Goal: Task Accomplishment & Management: Manage account settings

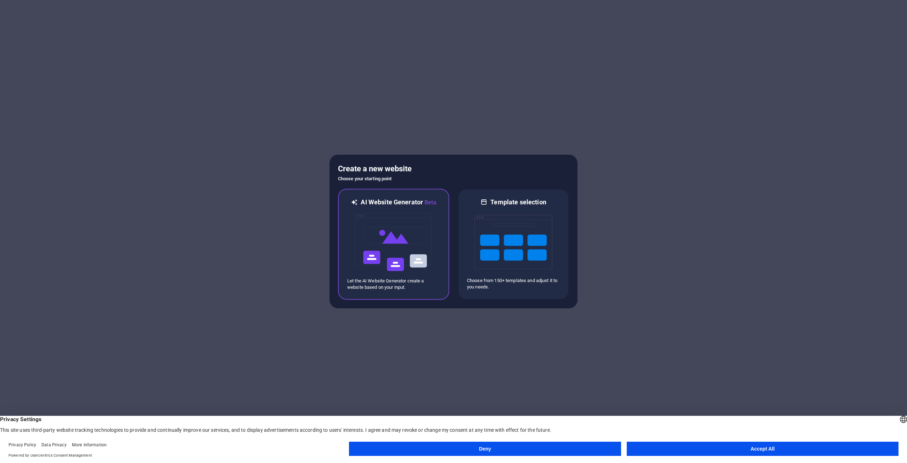
click at [390, 244] on img at bounding box center [394, 242] width 78 height 71
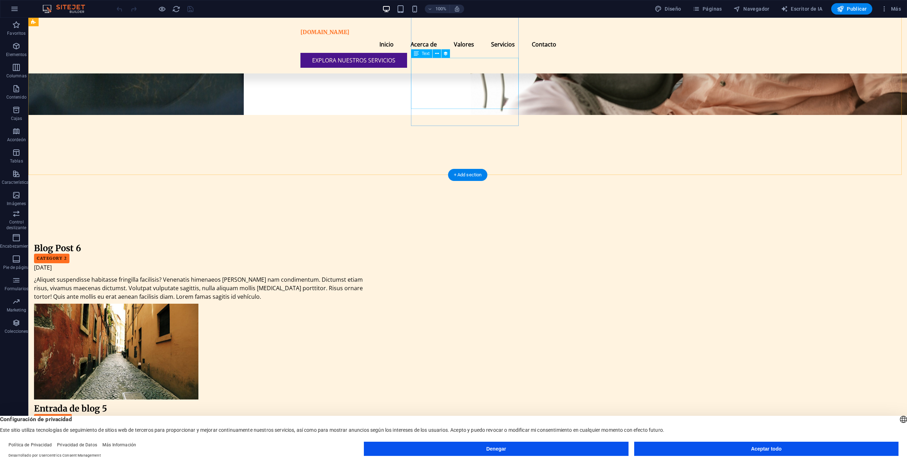
scroll to position [2485, 0]
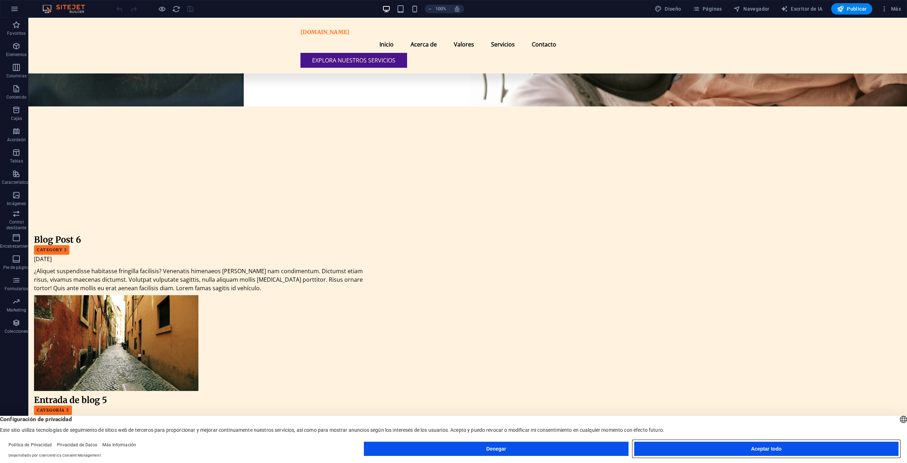
click at [662, 445] on button "Aceptar todo" at bounding box center [766, 448] width 264 height 14
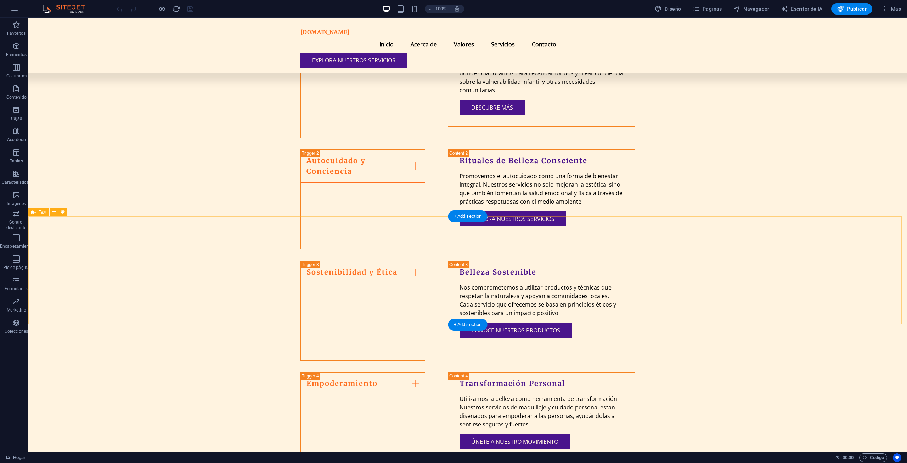
scroll to position [890, 0]
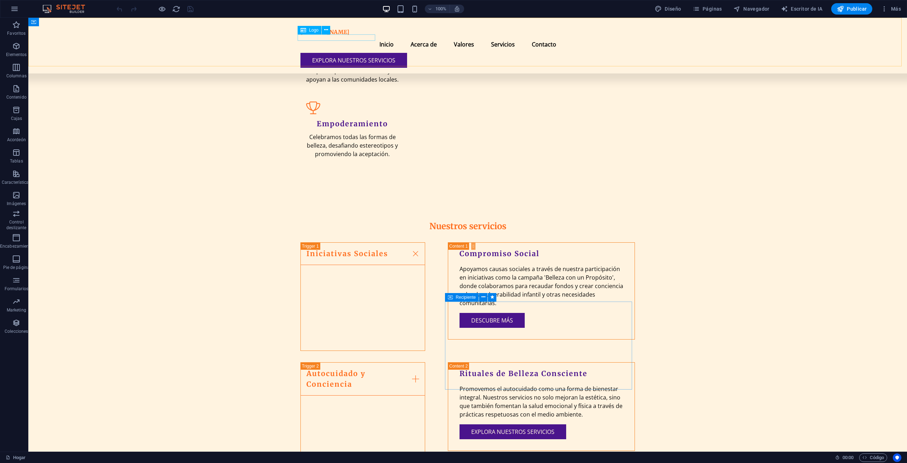
click at [365, 36] on div "unirbellezaconpropósito.org" at bounding box center [468, 32] width 335 height 7
click at [309, 30] on font "Logo" at bounding box center [314, 30] width 10 height 5
click at [327, 34] on button at bounding box center [326, 30] width 9 height 9
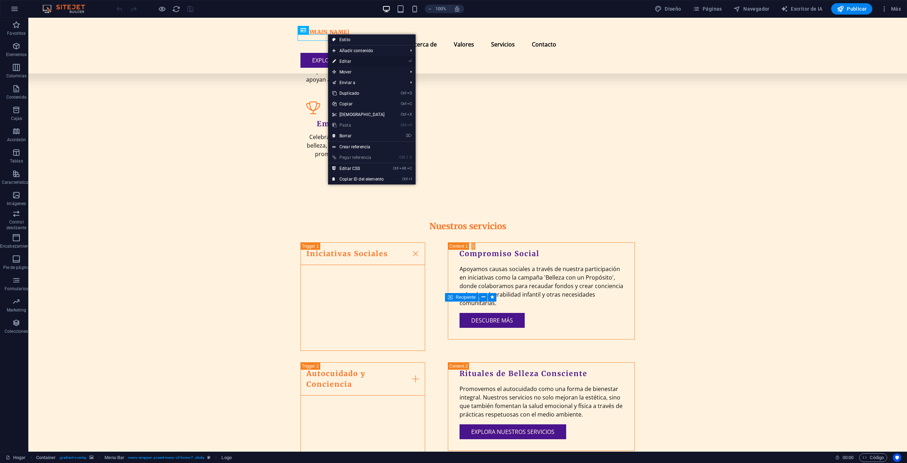
click at [353, 58] on link "⏎ Editar" at bounding box center [358, 61] width 61 height 11
select select "px"
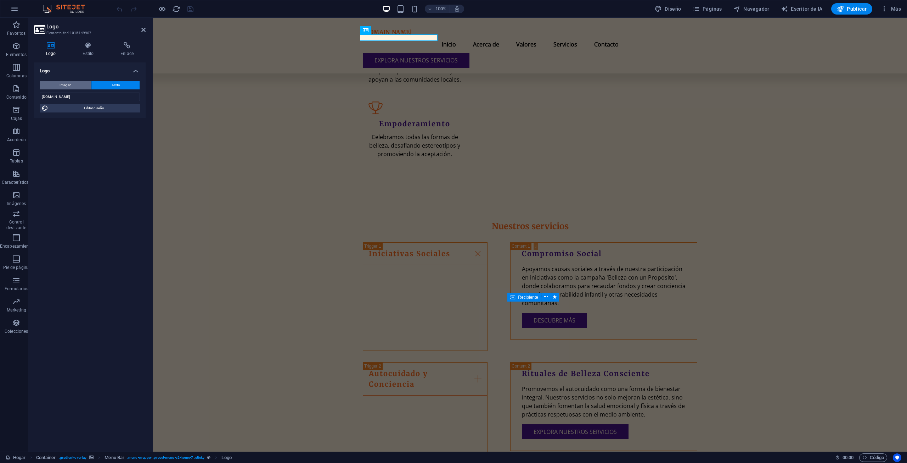
click at [59, 83] on button "Imagen" at bounding box center [65, 85] width 51 height 9
select select "DISABLED_OPTION_VALUE"
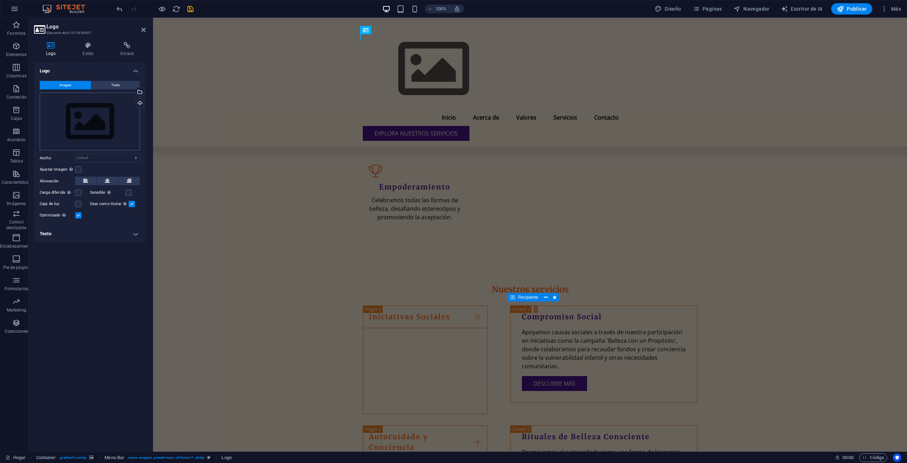
scroll to position [953, 0]
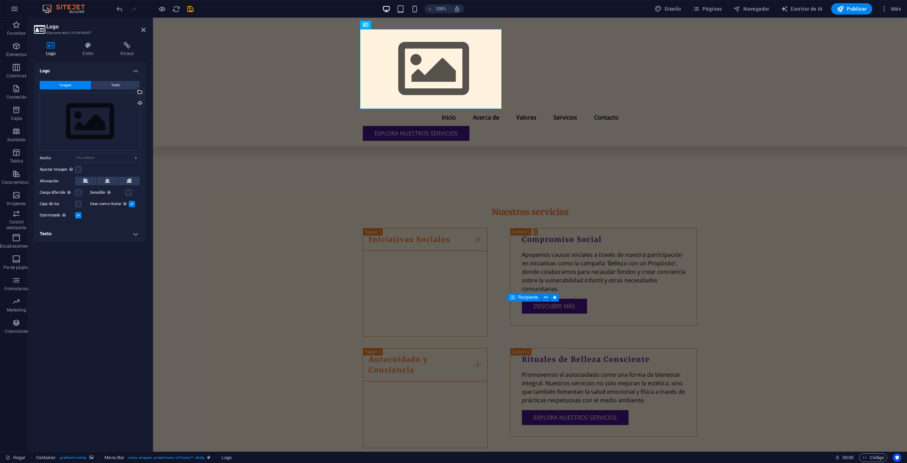
click at [68, 85] on font "Imagen" at bounding box center [66, 85] width 12 height 4
click at [139, 105] on div "Subir" at bounding box center [139, 104] width 11 height 11
click at [141, 99] on div "Subir" at bounding box center [139, 104] width 11 height 11
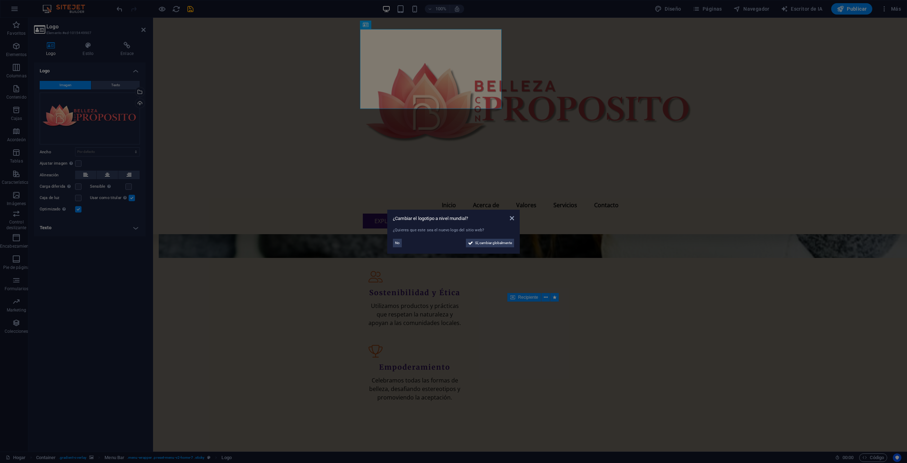
scroll to position [1043, 0]
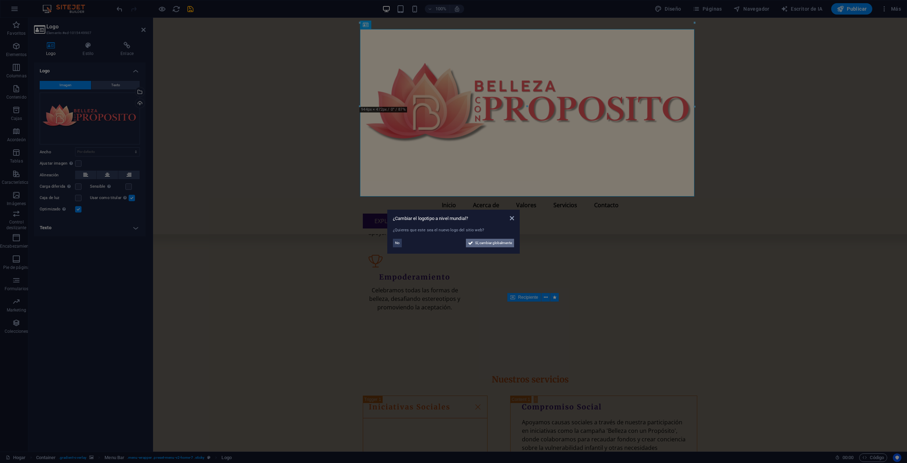
click at [485, 243] on font "Sí, cambiar globalmente" at bounding box center [493, 243] width 37 height 4
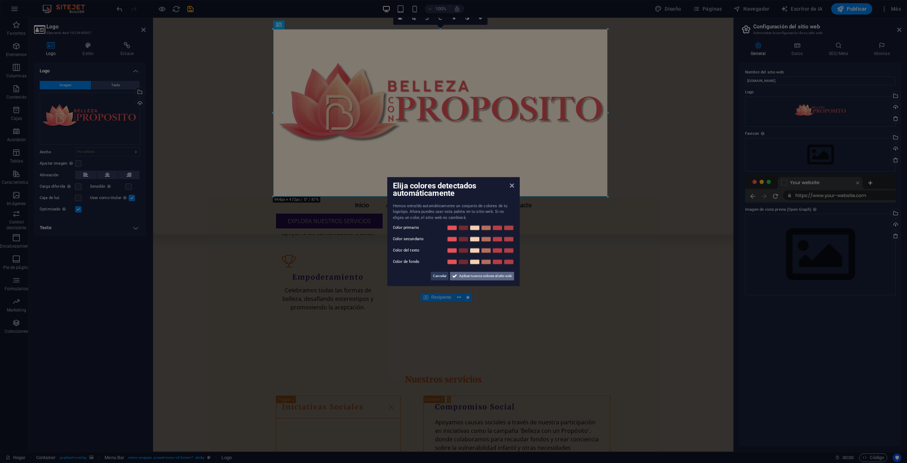
click at [490, 275] on font "Aplicar nuevos colores al sitio web" at bounding box center [485, 276] width 53 height 4
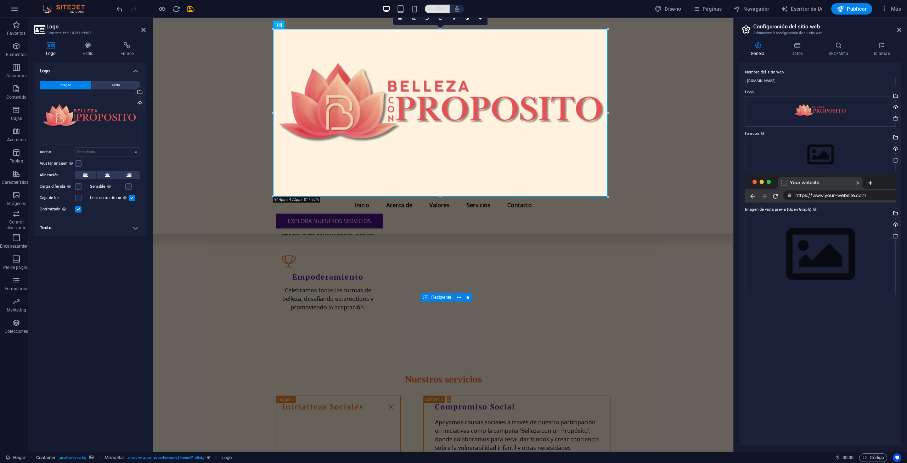
click at [439, 11] on font "100%" at bounding box center [441, 8] width 11 height 5
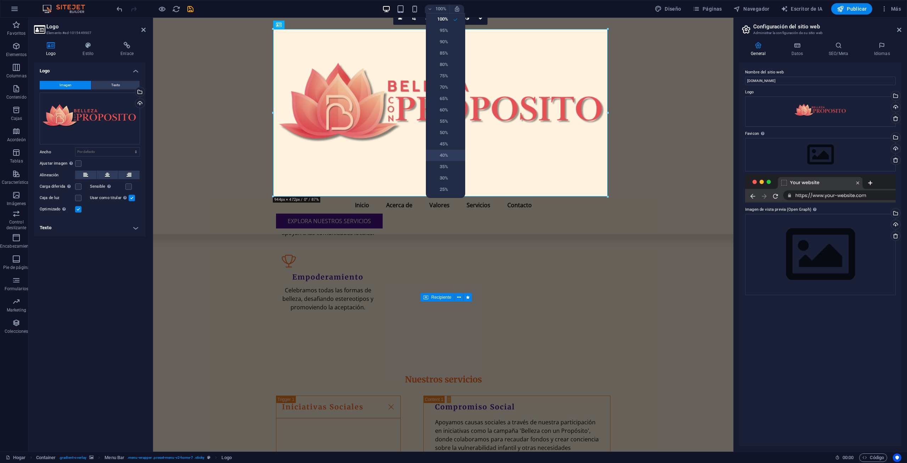
click at [446, 157] on font "40%" at bounding box center [444, 154] width 9 height 5
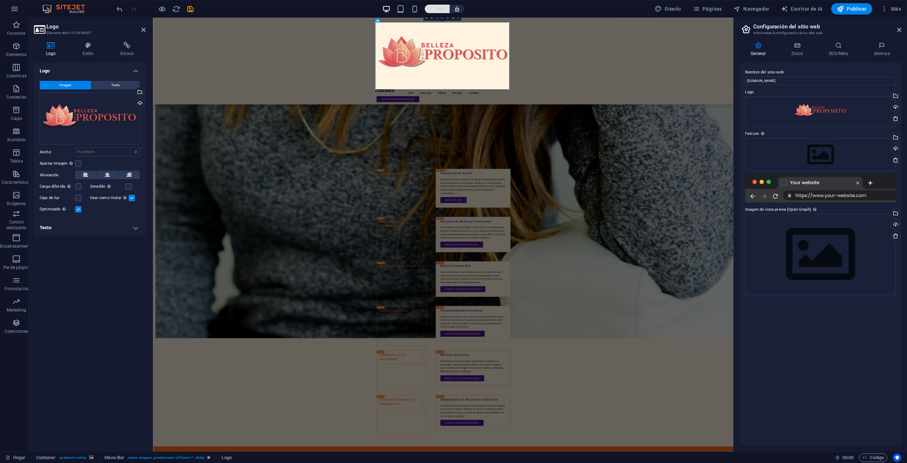
click at [443, 7] on font "40%" at bounding box center [441, 8] width 9 height 5
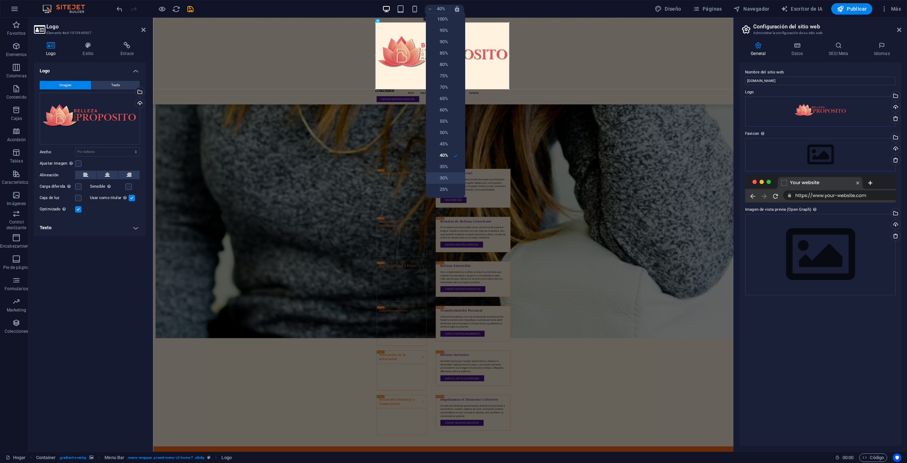
click at [445, 177] on font "30%" at bounding box center [444, 177] width 9 height 5
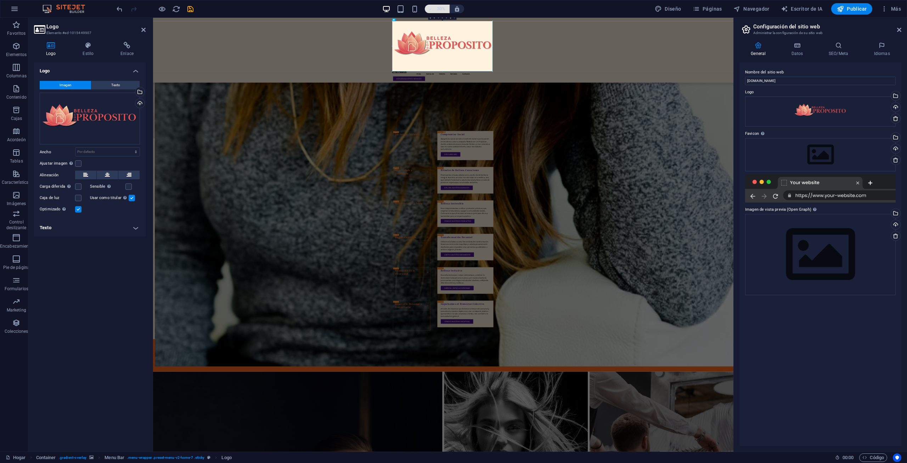
click at [439, 10] on font "30%" at bounding box center [441, 8] width 9 height 5
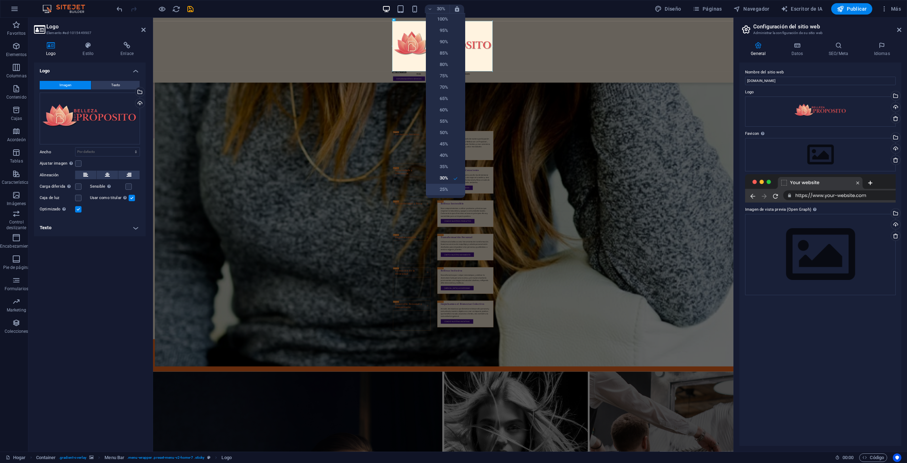
click at [450, 188] on li "25%" at bounding box center [445, 189] width 39 height 11
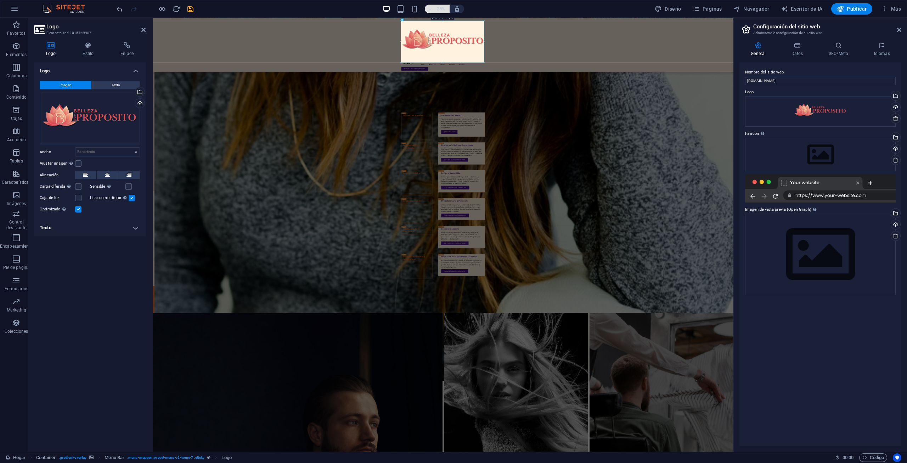
click at [442, 6] on font "25%" at bounding box center [441, 8] width 9 height 5
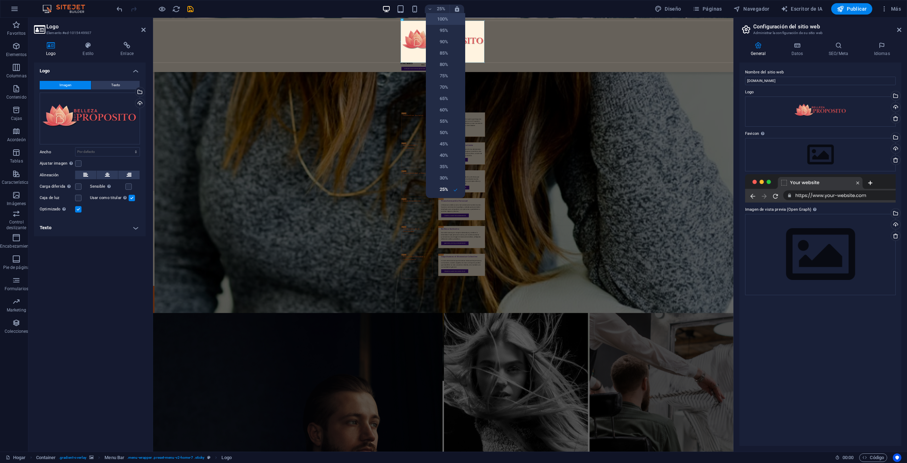
click at [444, 20] on font "100%" at bounding box center [442, 18] width 11 height 5
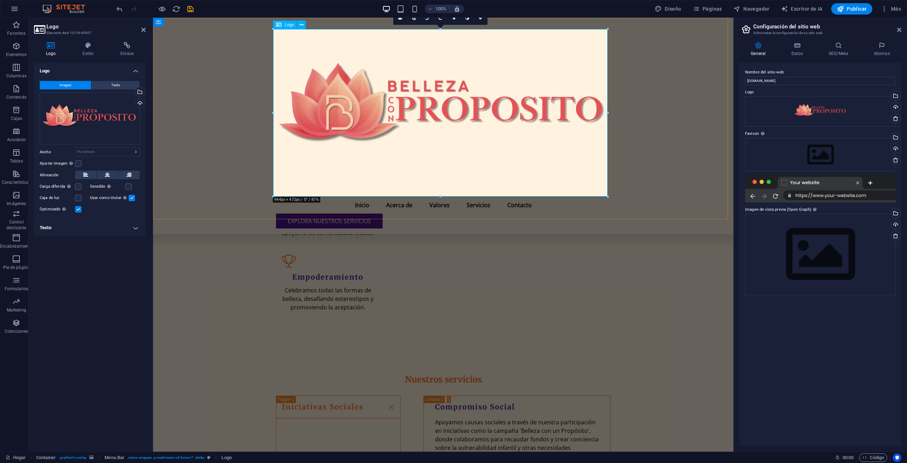
drag, startPoint x: 759, startPoint y: 213, endPoint x: 343, endPoint y: 51, distance: 446.1
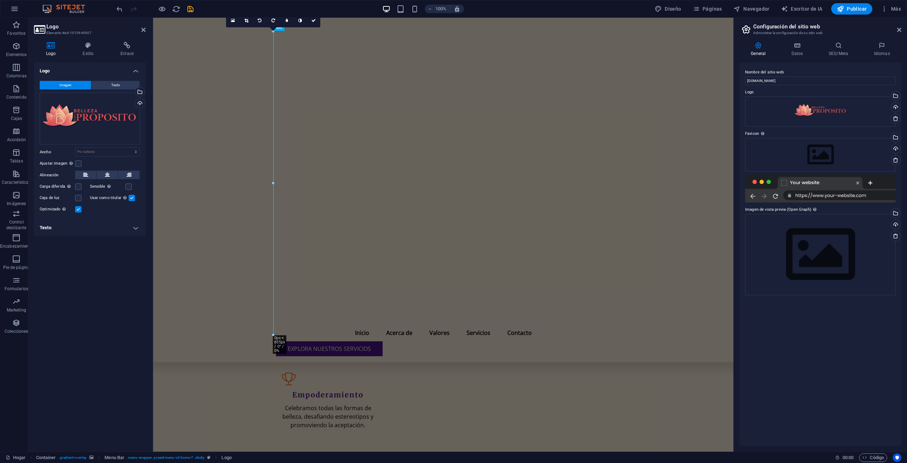
scroll to position [1153, 0]
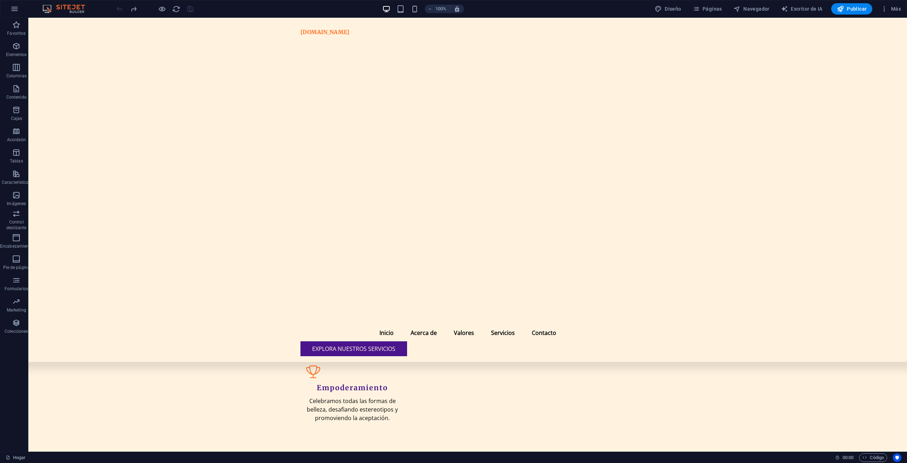
drag, startPoint x: 906, startPoint y: 193, endPoint x: 843, endPoint y: 233, distance: 74.7
click at [370, 168] on div at bounding box center [465, 70] width 335 height 662
click at [370, 175] on div at bounding box center [465, 70] width 335 height 662
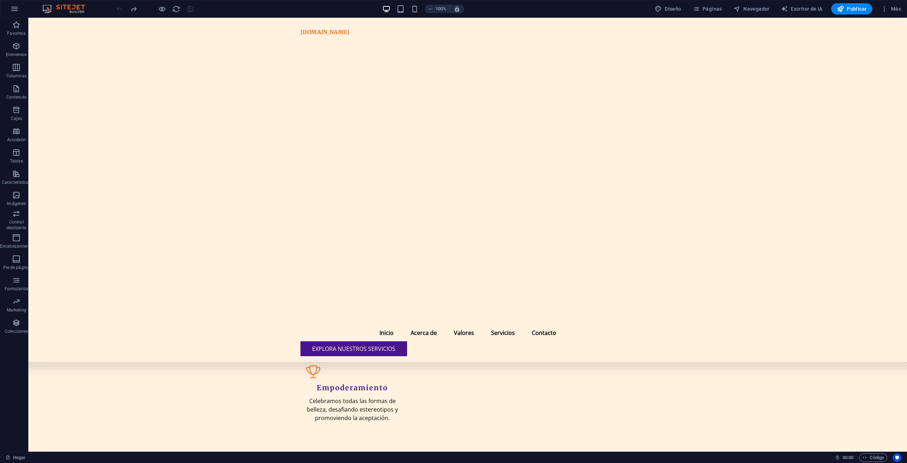
click at [508, 378] on div at bounding box center [465, 70] width 335 height 662
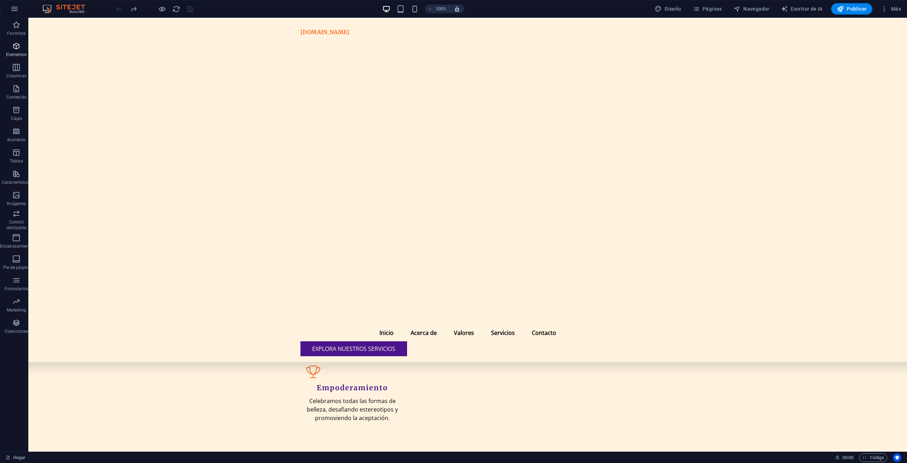
click at [14, 51] on span "Elementos" at bounding box center [16, 50] width 33 height 17
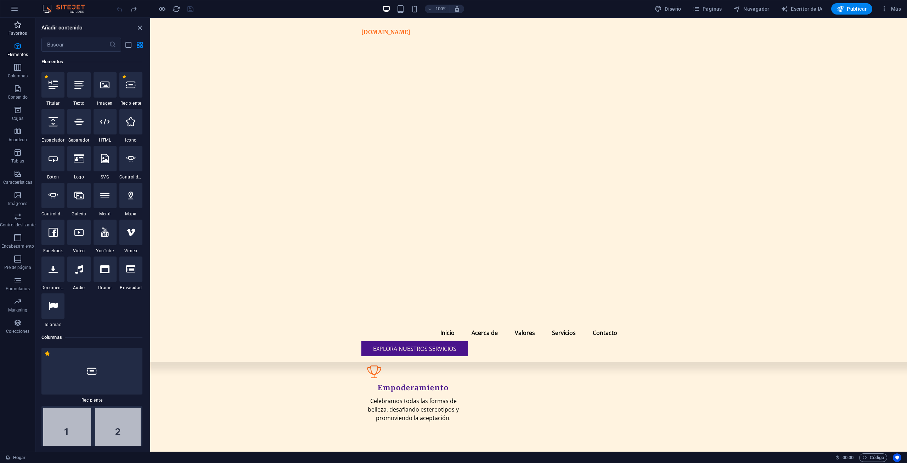
click at [17, 28] on icon "button" at bounding box center [17, 25] width 9 height 9
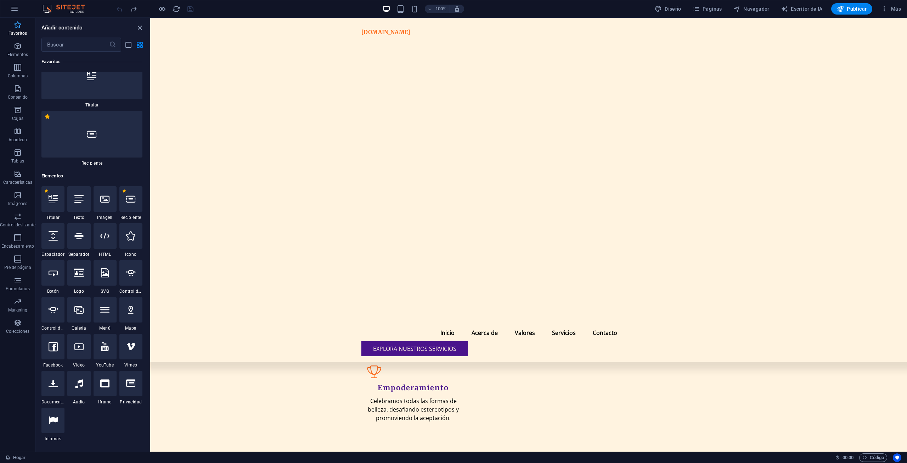
scroll to position [0, 0]
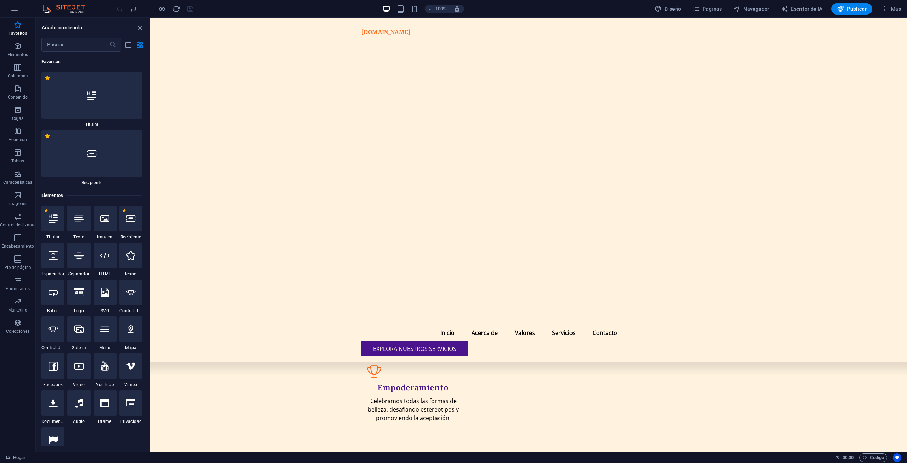
drag, startPoint x: 906, startPoint y: 204, endPoint x: 882, endPoint y: 357, distance: 155.4
click at [614, 177] on div at bounding box center [640, 176] width 107 height 15
click at [19, 40] on button "Elementos" at bounding box center [17, 49] width 35 height 21
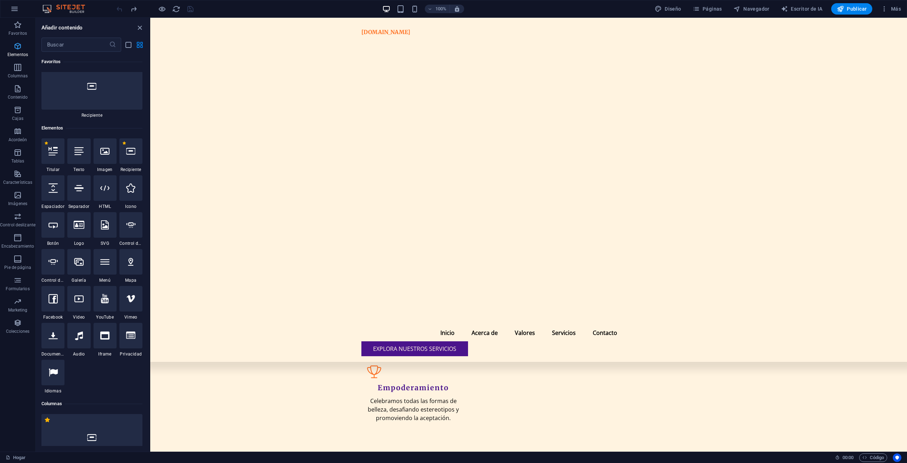
scroll to position [133, 0]
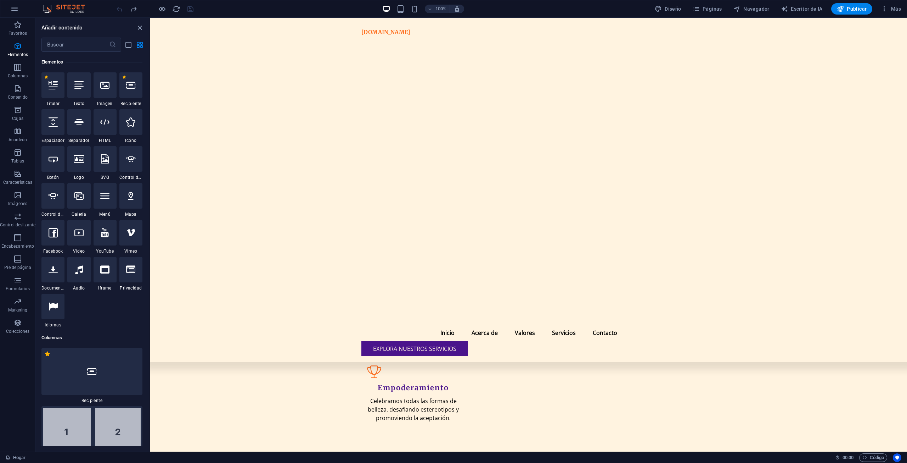
click at [559, 372] on div at bounding box center [600, 370] width 164 height 15
click at [535, 243] on div at bounding box center [600, 230] width 164 height 34
click at [17, 30] on span "Favoritos" at bounding box center [17, 29] width 35 height 17
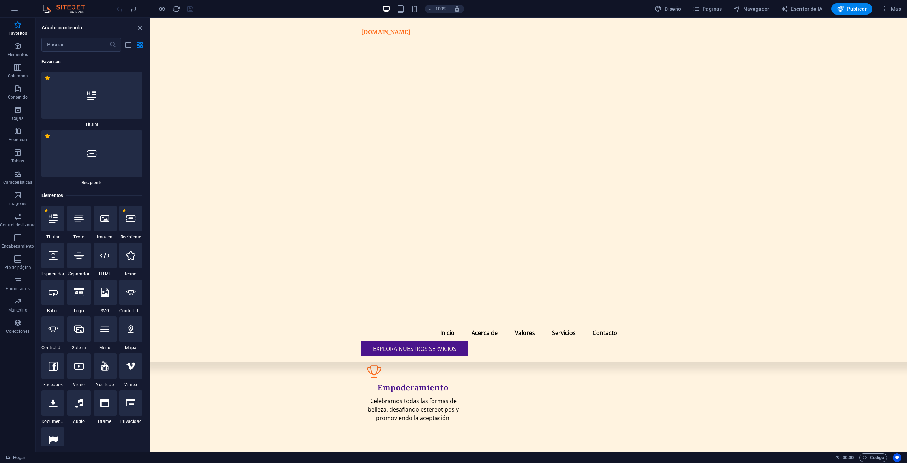
click at [9, 1] on div "100% Diseño Páginas Navegador Escritor de IA Publicar Más" at bounding box center [453, 8] width 907 height 17
click at [17, 27] on icon "button" at bounding box center [17, 25] width 9 height 9
click at [17, 4] on button "button" at bounding box center [14, 8] width 17 height 17
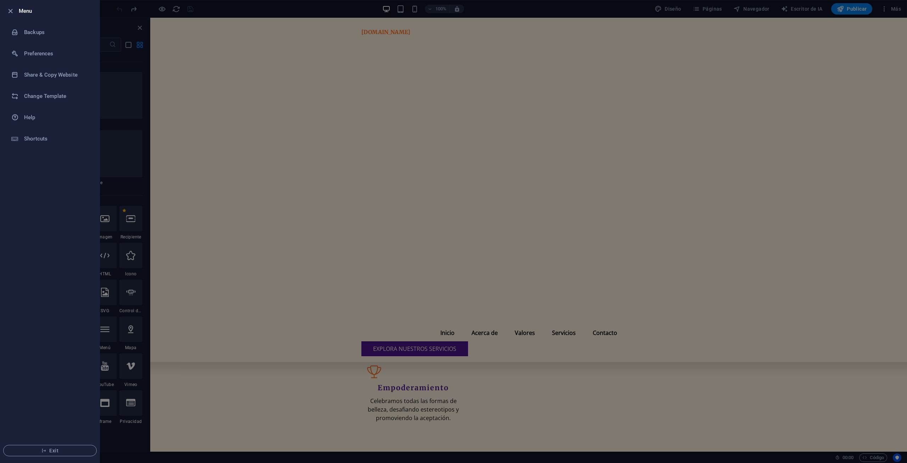
click at [126, 155] on div at bounding box center [453, 231] width 907 height 463
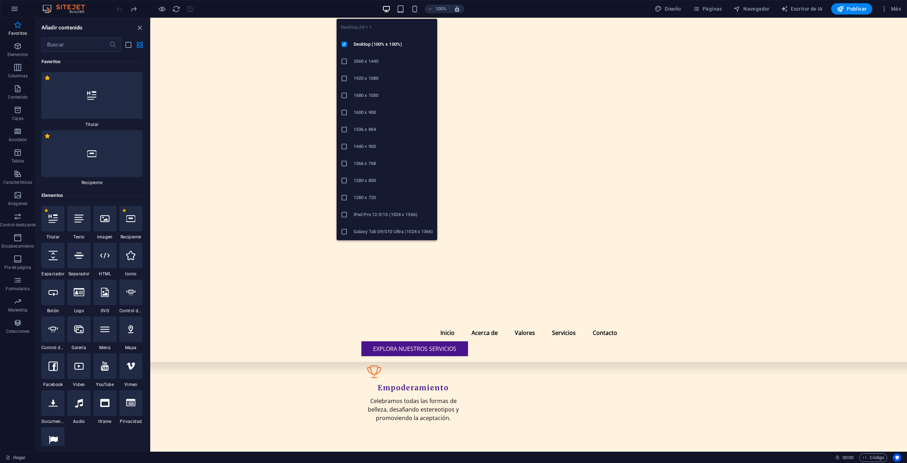
click at [386, 11] on icon "button" at bounding box center [386, 9] width 8 height 8
click at [362, 171] on li "1366 x 768" at bounding box center [387, 163] width 101 height 17
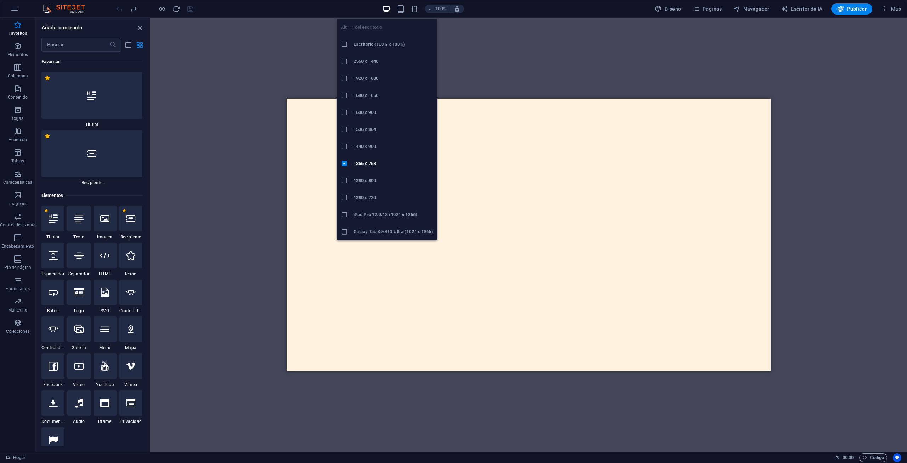
click at [385, 50] on li "Escritorio (100% x 100%)" at bounding box center [387, 44] width 101 height 17
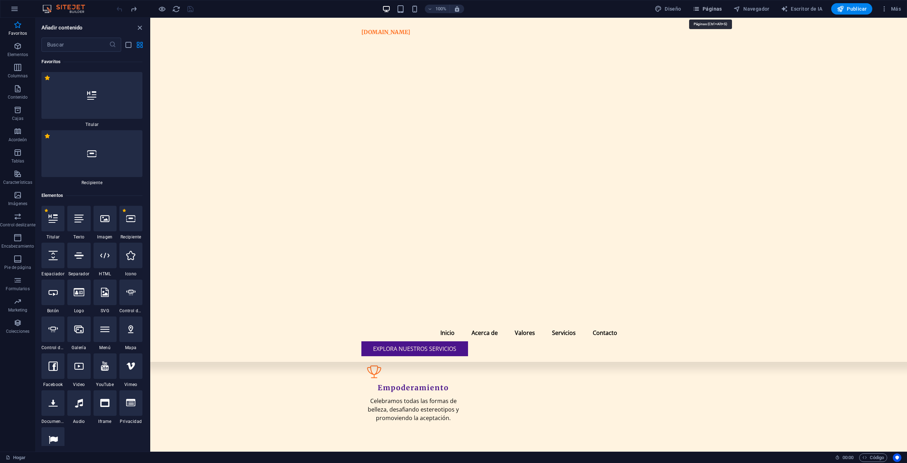
click at [707, 10] on font "Páginas" at bounding box center [712, 9] width 19 height 6
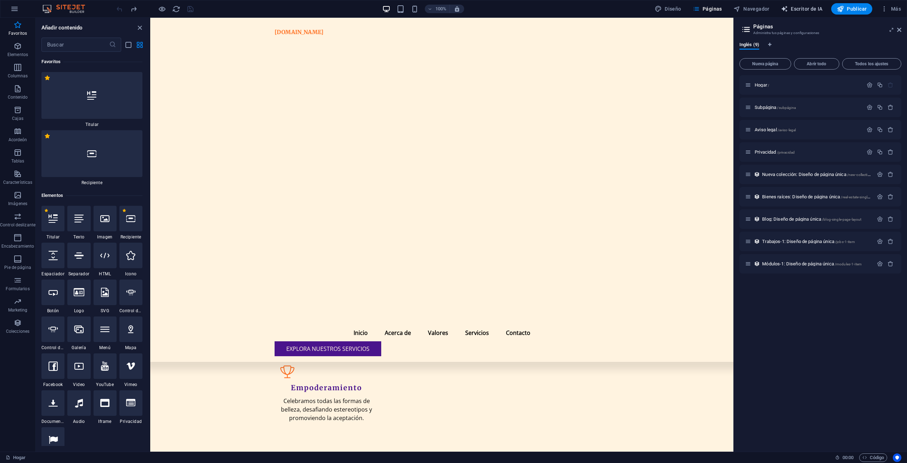
click at [794, 8] on font "Escritor de IA" at bounding box center [807, 9] width 32 height 6
select select "English"
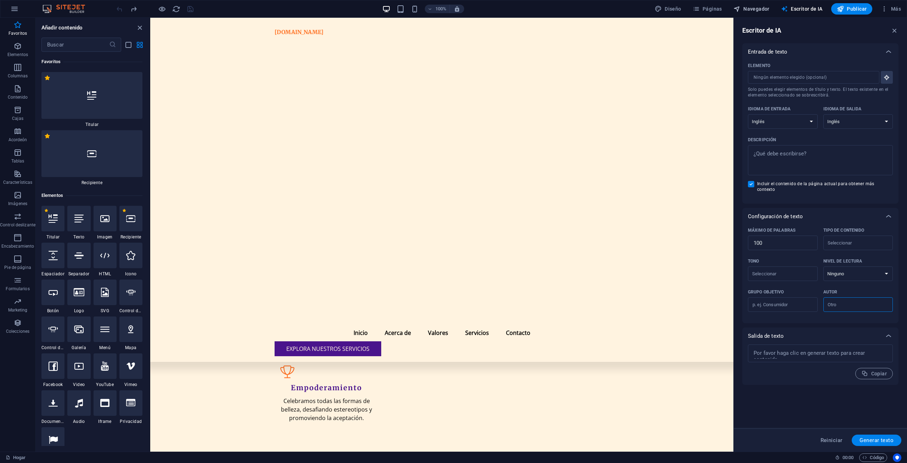
click at [738, 9] on icon "button" at bounding box center [737, 8] width 7 height 7
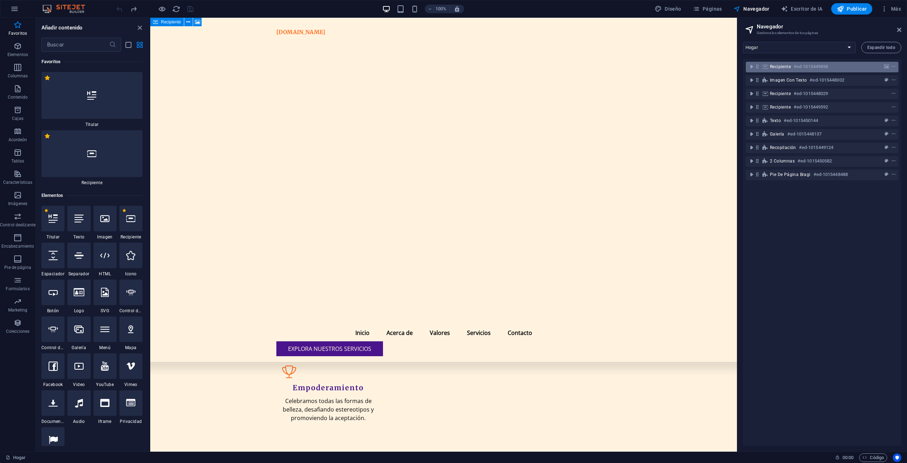
click at [811, 72] on div "Recipiente #ed-1015449898" at bounding box center [822, 67] width 153 height 11
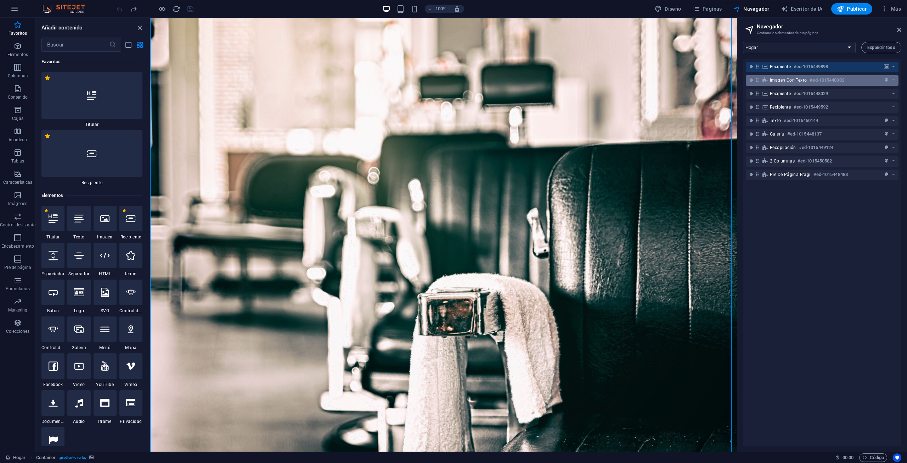
click at [809, 82] on div "Imagen con texto #ed-1015448002" at bounding box center [816, 80] width 93 height 9
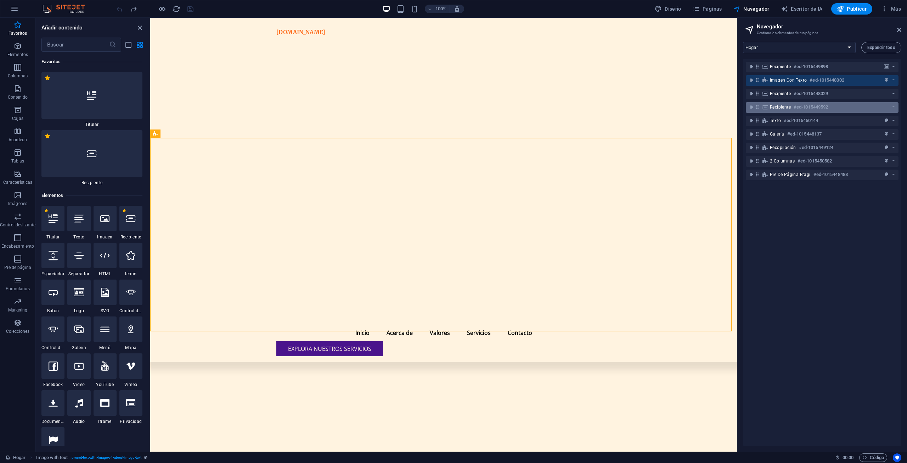
click at [805, 110] on h6 "#ed-1015449592" at bounding box center [811, 107] width 34 height 9
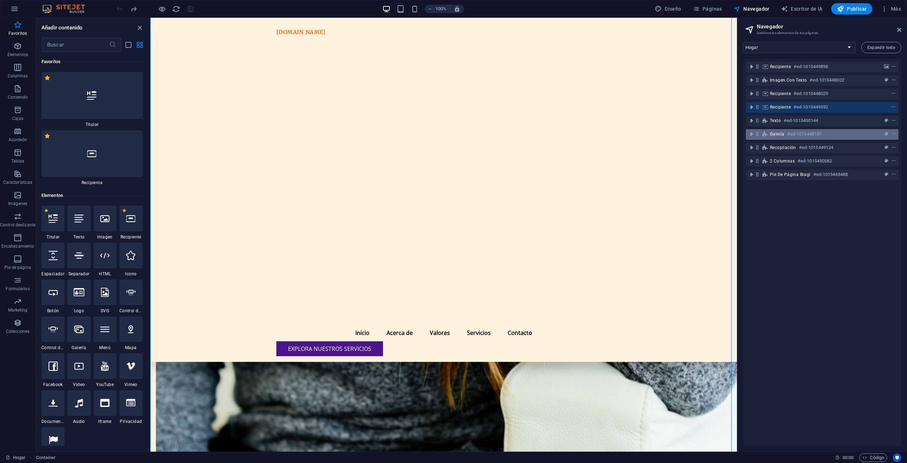
click at [797, 130] on h6 "#ed-1015448137" at bounding box center [805, 134] width 34 height 9
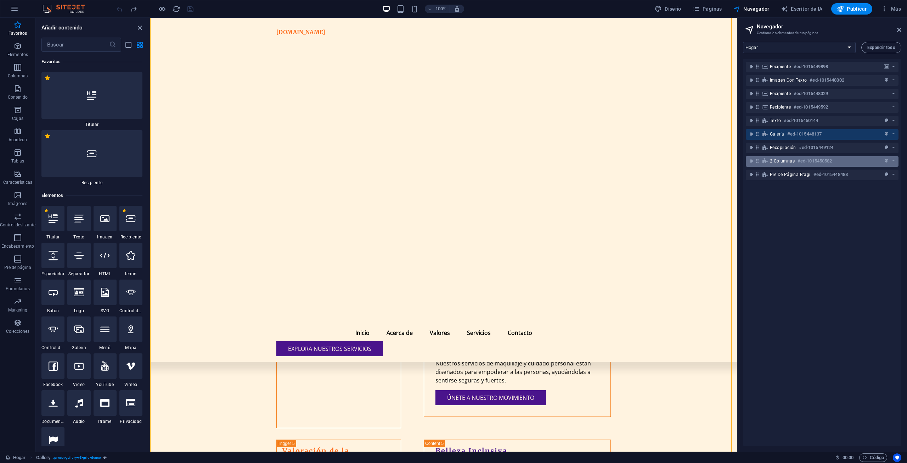
click at [801, 160] on font "#ed-1015450582" at bounding box center [815, 160] width 34 height 5
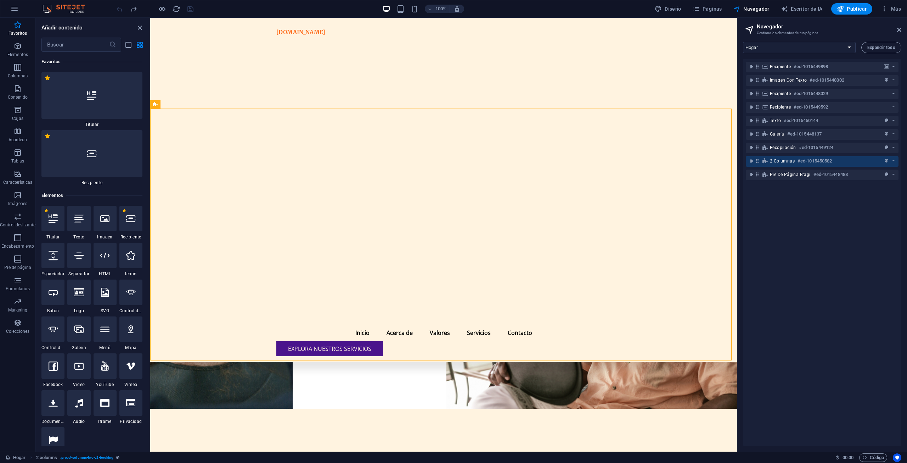
click at [208, 259] on div at bounding box center [441, 234] width 582 height 252
click at [19, 92] on icon "button" at bounding box center [17, 88] width 9 height 9
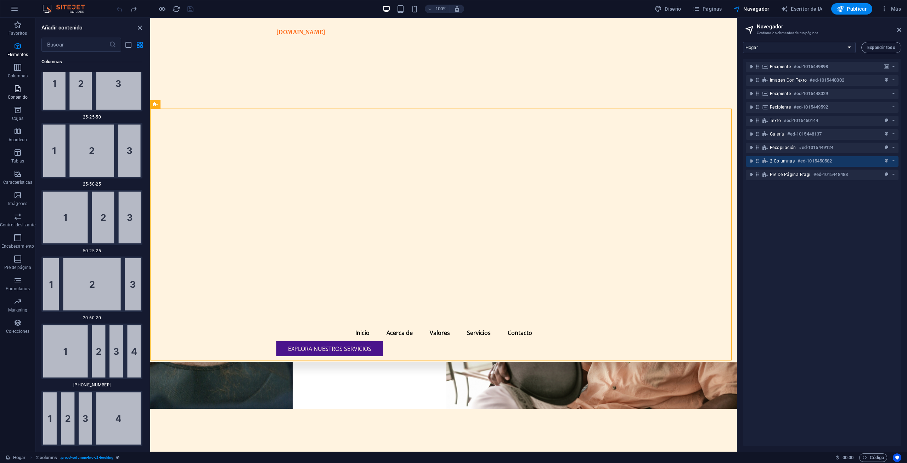
scroll to position [2378, 0]
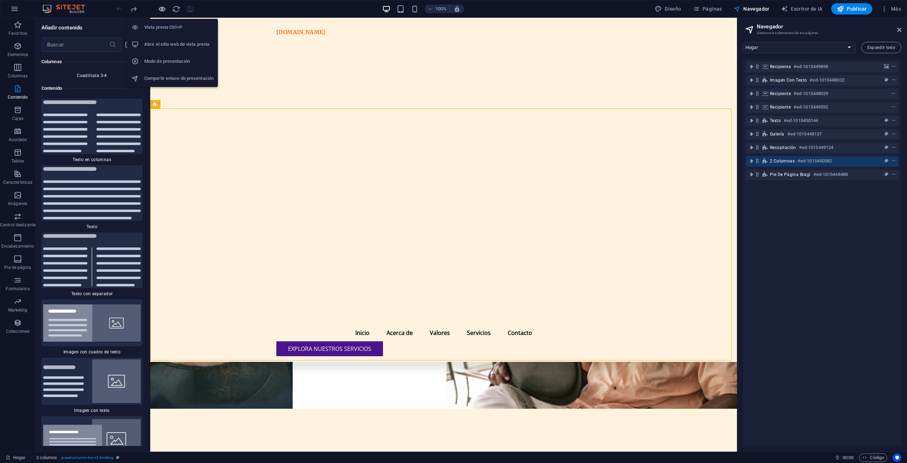
click at [159, 11] on icon "button" at bounding box center [162, 9] width 8 height 8
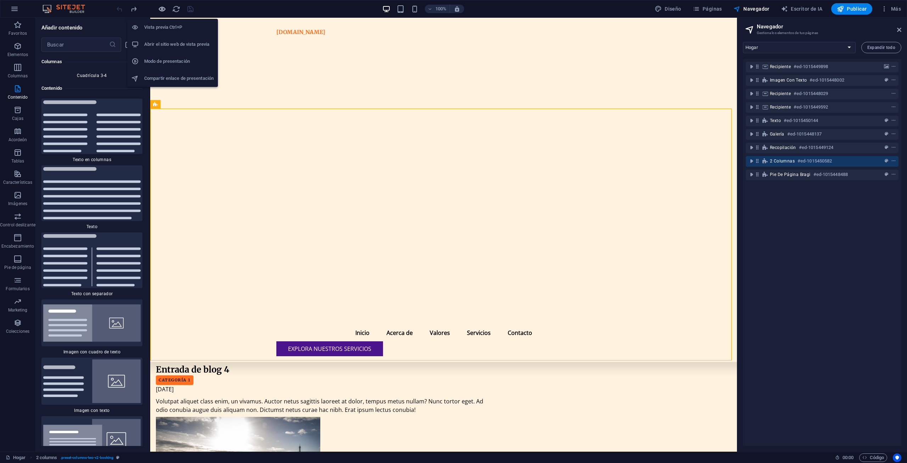
scroll to position [2163, 0]
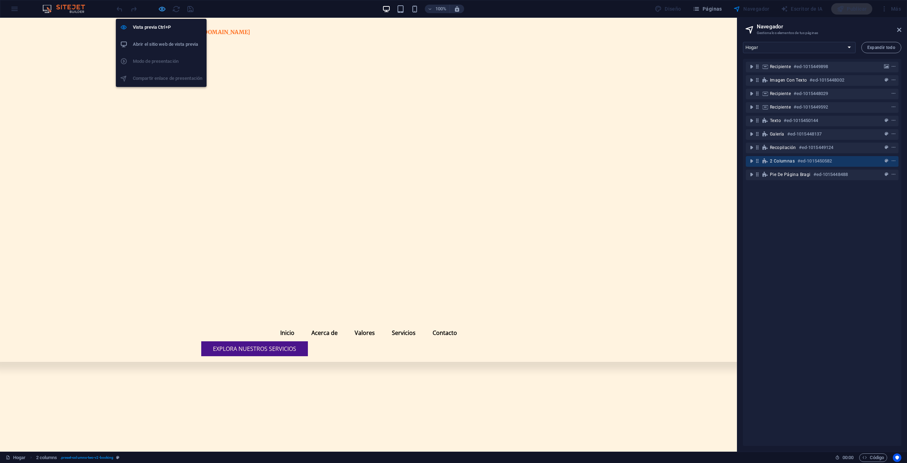
click at [159, 11] on icon "button" at bounding box center [162, 9] width 8 height 8
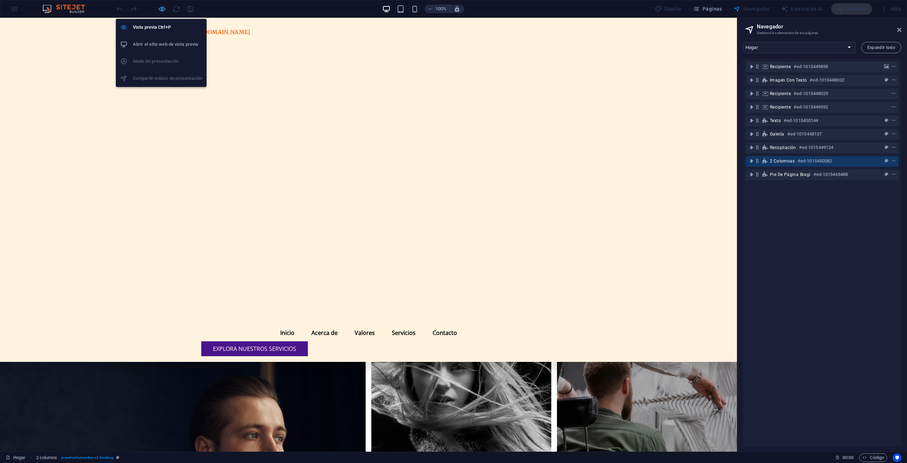
scroll to position [2582, 0]
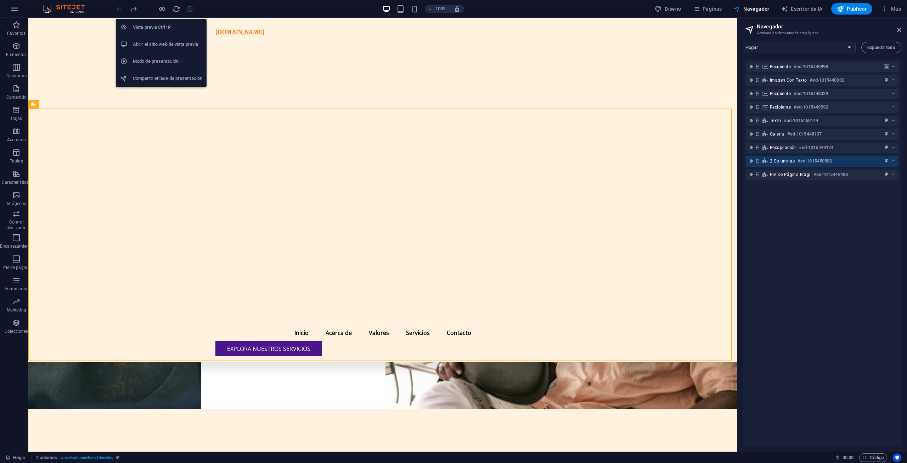
click at [165, 27] on font "Vista previa Ctrl+P" at bounding box center [152, 26] width 38 height 5
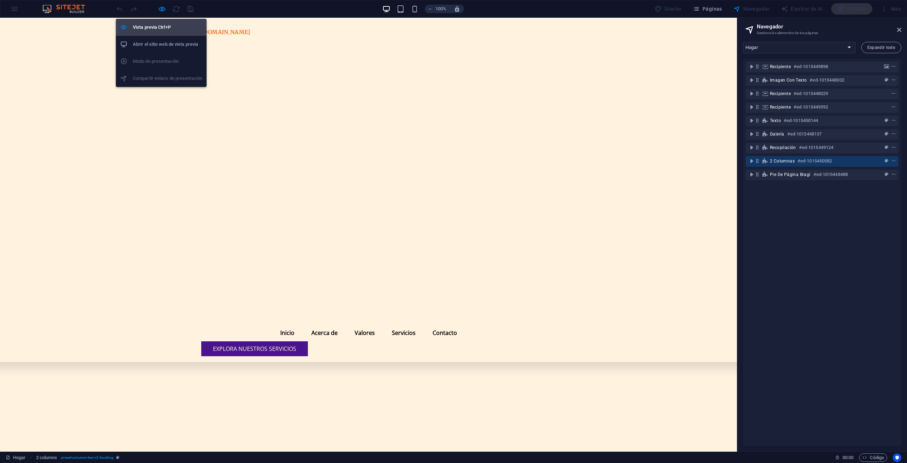
click at [165, 27] on font "Vista previa Ctrl+P" at bounding box center [152, 26] width 38 height 5
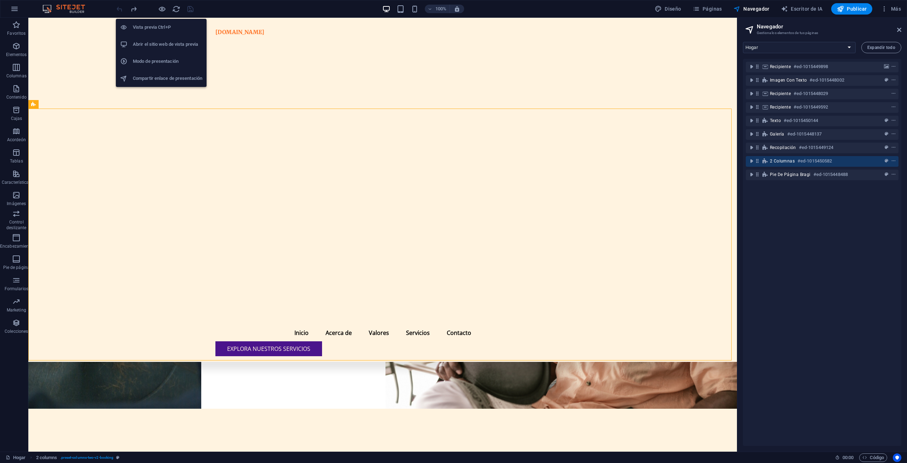
click at [170, 45] on font "Abrir el sitio web de vista previa" at bounding box center [165, 43] width 65 height 5
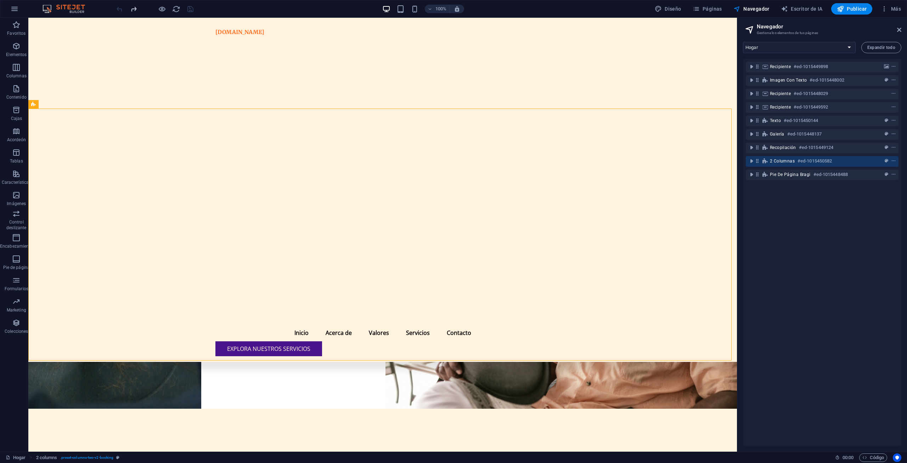
click at [132, 9] on icon "rehacer" at bounding box center [134, 9] width 8 height 8
click at [116, 6] on icon "deshacer" at bounding box center [120, 9] width 8 height 8
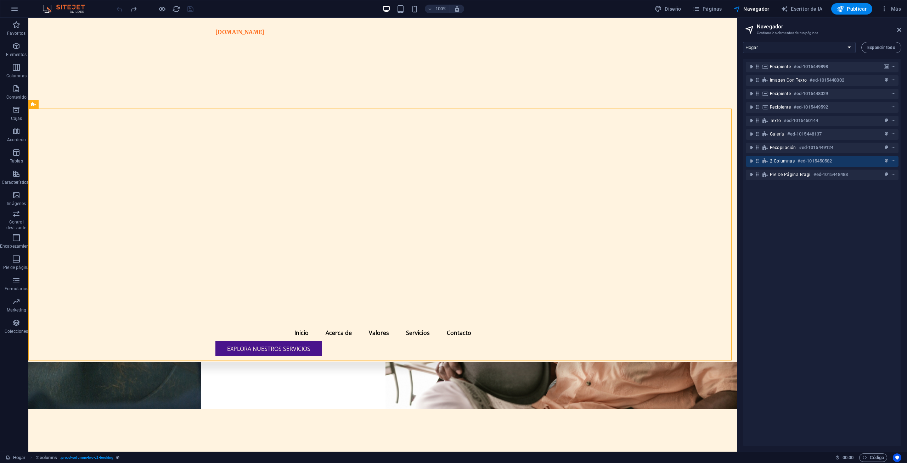
click at [39, 102] on font "2 columnas" at bounding box center [50, 104] width 22 height 5
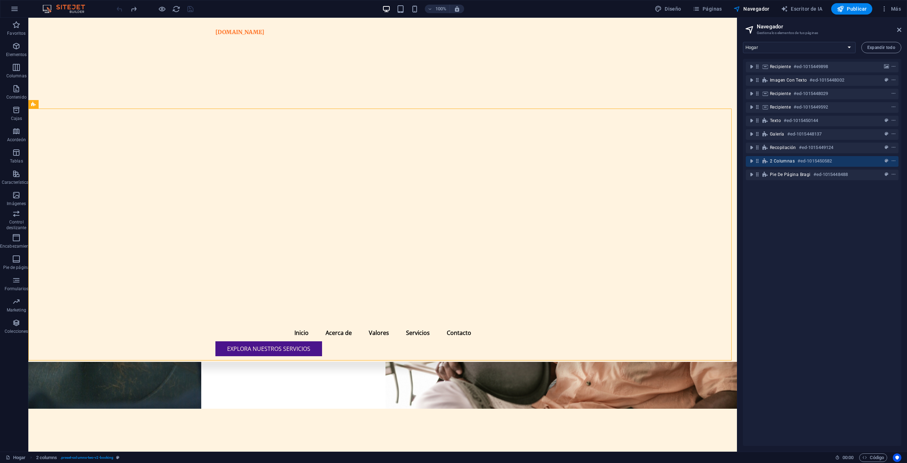
drag, startPoint x: 38, startPoint y: 108, endPoint x: 178, endPoint y: 192, distance: 162.3
drag, startPoint x: 900, startPoint y: 442, endPoint x: 863, endPoint y: -31, distance: 474.6
click at [863, 0] on html "Texto original Valora esta traducción Tu opinión servirá para ayudar a mejorar …" at bounding box center [453, 231] width 907 height 463
click at [900, 32] on icon at bounding box center [899, 30] width 4 height 6
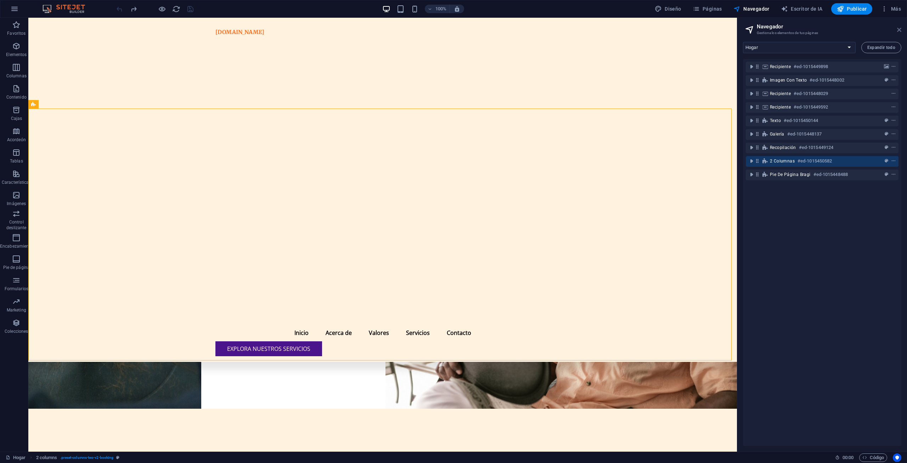
scroll to position [2710, 0]
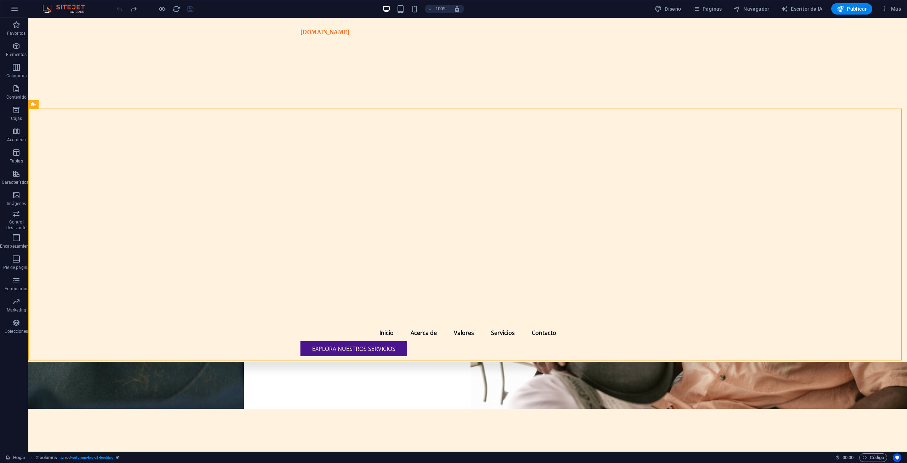
drag, startPoint x: 905, startPoint y: 434, endPoint x: 885, endPoint y: 168, distance: 267.3
click at [662, 9] on icon "button" at bounding box center [658, 8] width 7 height 7
select select "px"
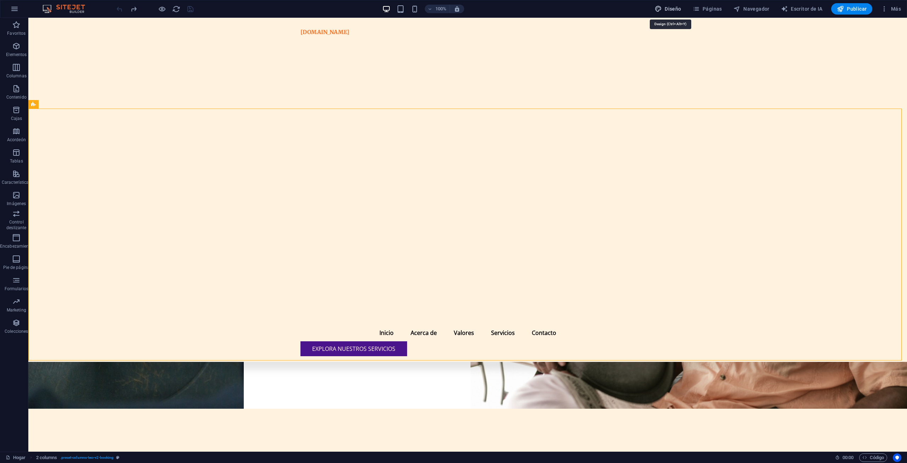
select select "200"
select select "px"
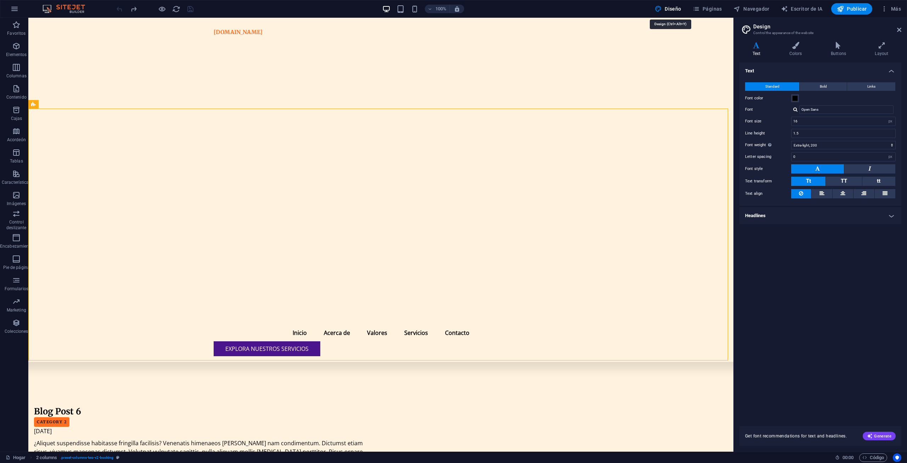
scroll to position [2580, 0]
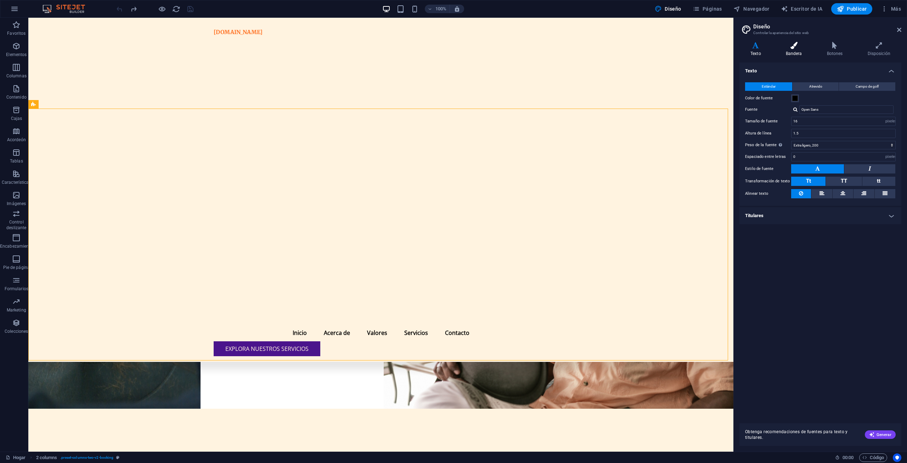
click at [796, 44] on icon at bounding box center [794, 45] width 38 height 7
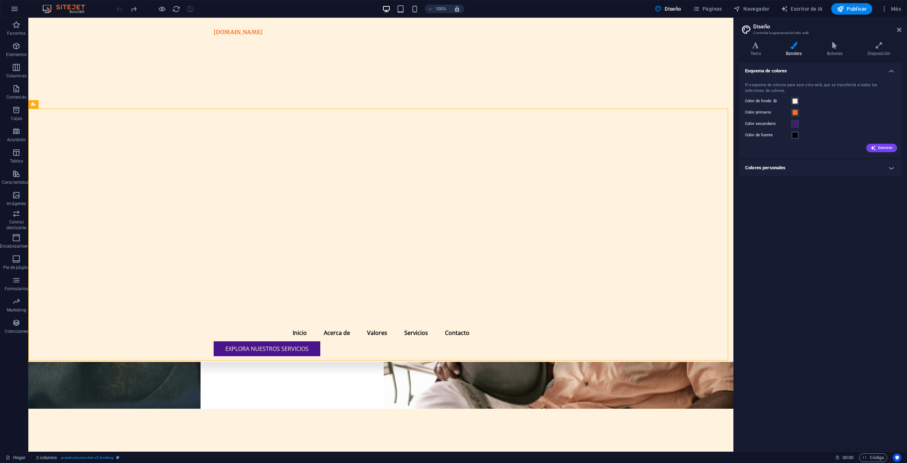
click at [888, 166] on h4 "Colores personales" at bounding box center [821, 167] width 162 height 17
click at [91, 7] on img at bounding box center [67, 9] width 53 height 9
click at [61, 10] on img at bounding box center [67, 9] width 53 height 9
click at [738, 11] on icon "button" at bounding box center [737, 8] width 7 height 7
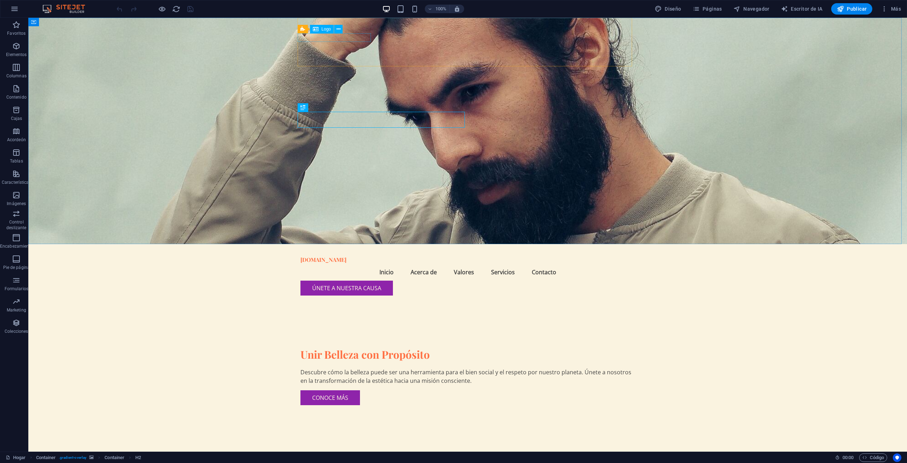
click at [325, 30] on font "Logo" at bounding box center [326, 29] width 10 height 5
click at [329, 255] on div "unirbellezaconpropósito.org" at bounding box center [468, 259] width 335 height 8
click at [366, 255] on div "unirbellezaconpropósito.org" at bounding box center [468, 259] width 335 height 8
click at [340, 29] on icon at bounding box center [339, 29] width 4 height 7
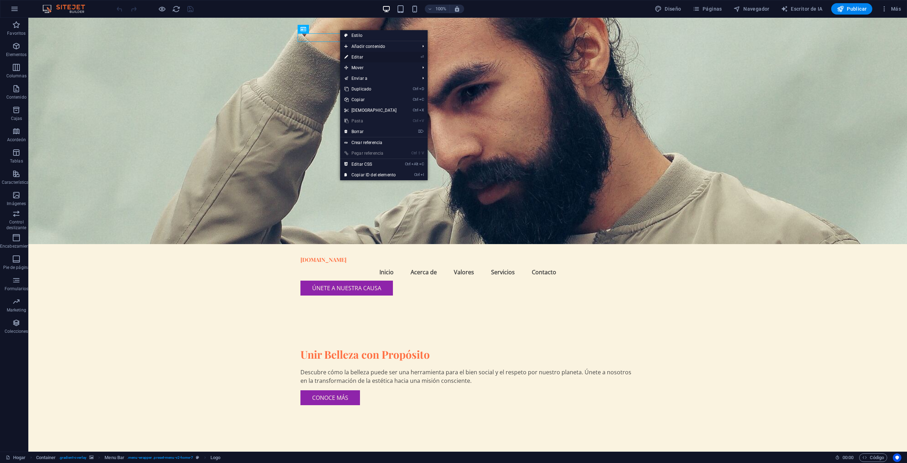
click at [357, 57] on font "Editar" at bounding box center [358, 57] width 12 height 5
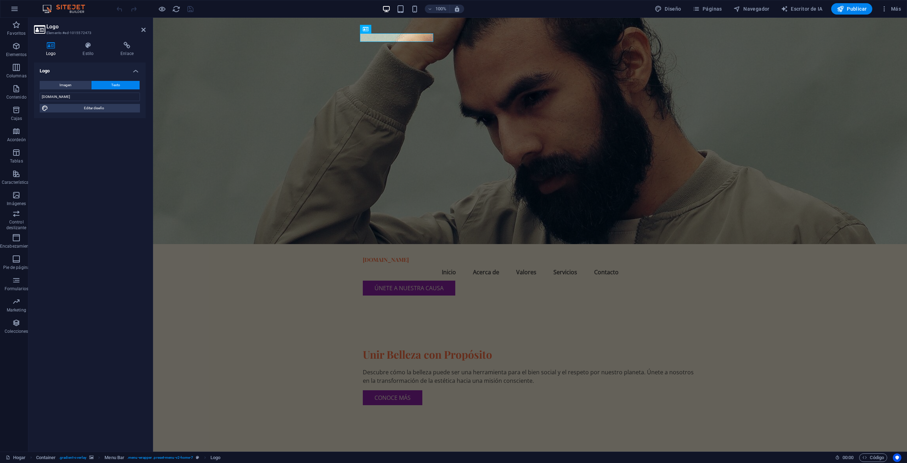
click at [50, 49] on h4 "Logo" at bounding box center [52, 49] width 37 height 15
click at [68, 86] on font "Imagen" at bounding box center [66, 85] width 12 height 4
select select "DISABLED_OPTION_VALUE"
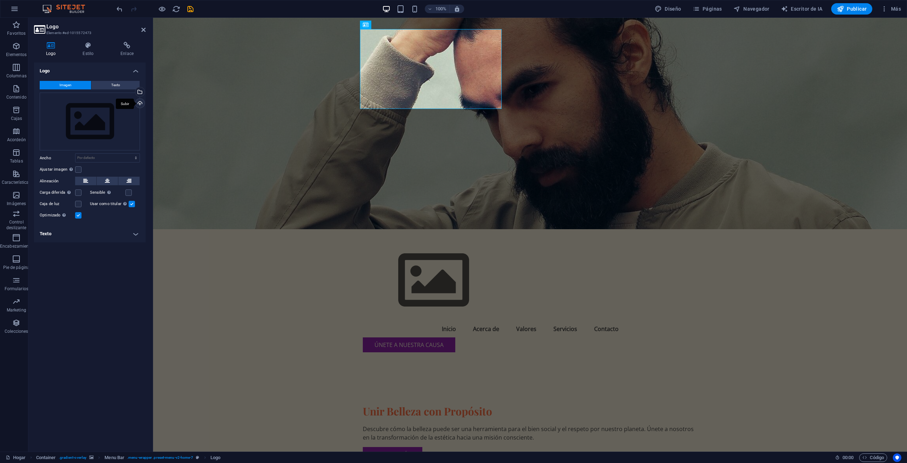
click at [140, 103] on div "Subir" at bounding box center [139, 104] width 11 height 11
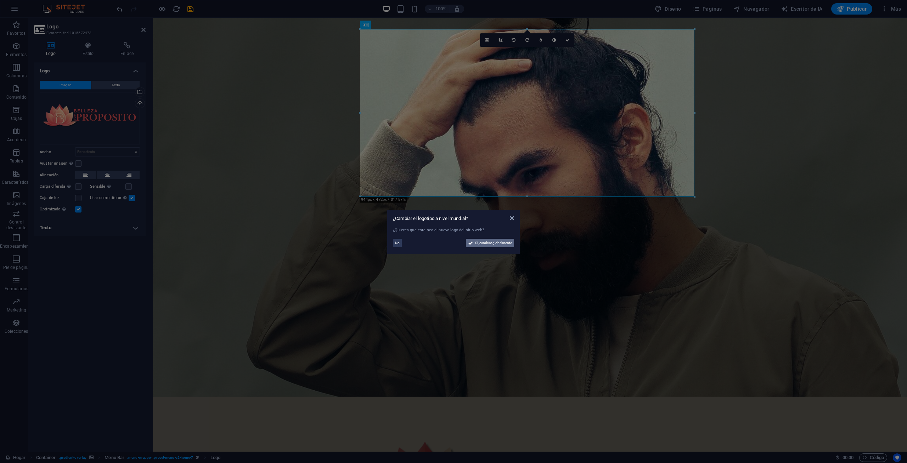
click at [490, 244] on font "Sí, cambiar globalmente" at bounding box center [493, 243] width 37 height 4
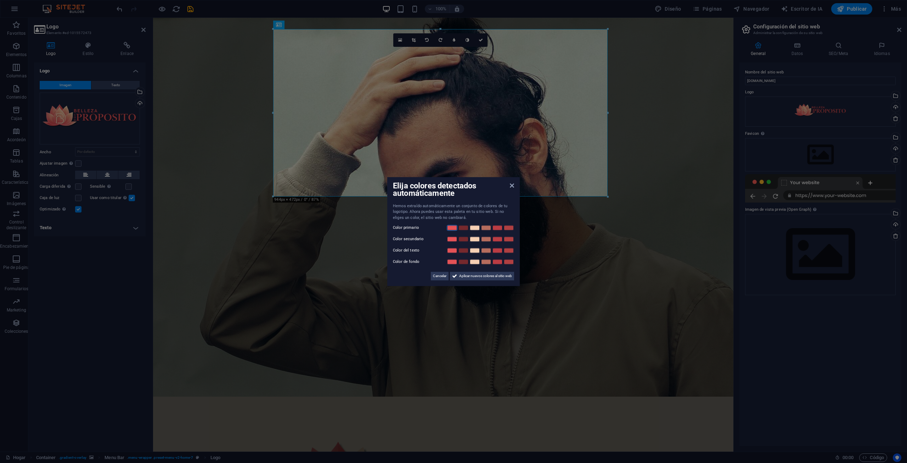
click at [448, 229] on link at bounding box center [452, 228] width 11 height 6
click at [476, 228] on link at bounding box center [475, 228] width 11 height 6
click at [473, 229] on link at bounding box center [475, 228] width 11 height 6
click at [455, 238] on link at bounding box center [452, 239] width 11 height 6
click at [461, 250] on link at bounding box center [463, 250] width 11 height 6
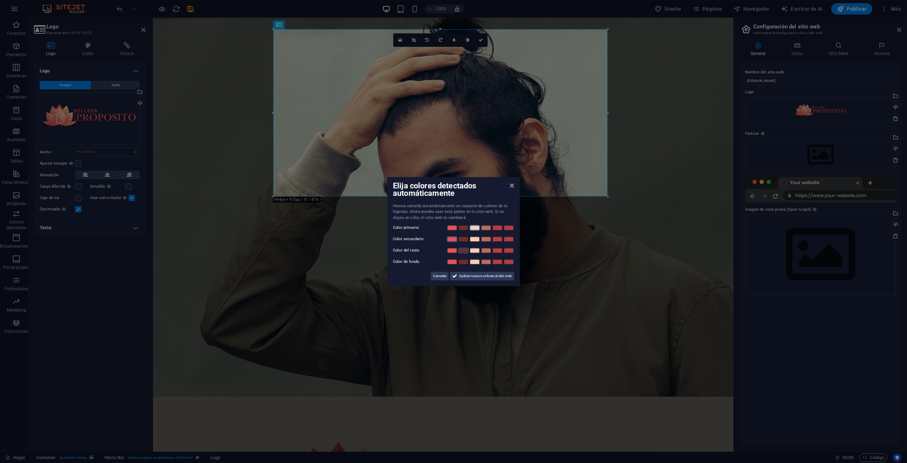
click at [475, 229] on link at bounding box center [475, 228] width 11 height 6
click at [476, 262] on link at bounding box center [475, 262] width 11 height 6
click at [452, 227] on link at bounding box center [452, 228] width 11 height 6
click at [460, 239] on link at bounding box center [463, 239] width 11 height 6
click at [486, 251] on link at bounding box center [486, 250] width 11 height 6
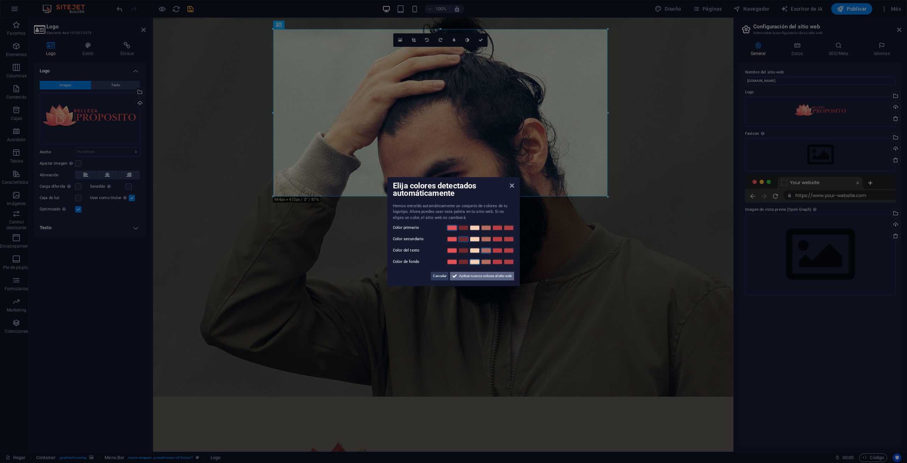
click at [491, 276] on font "Aplicar nuevos colores al sitio web" at bounding box center [485, 276] width 53 height 4
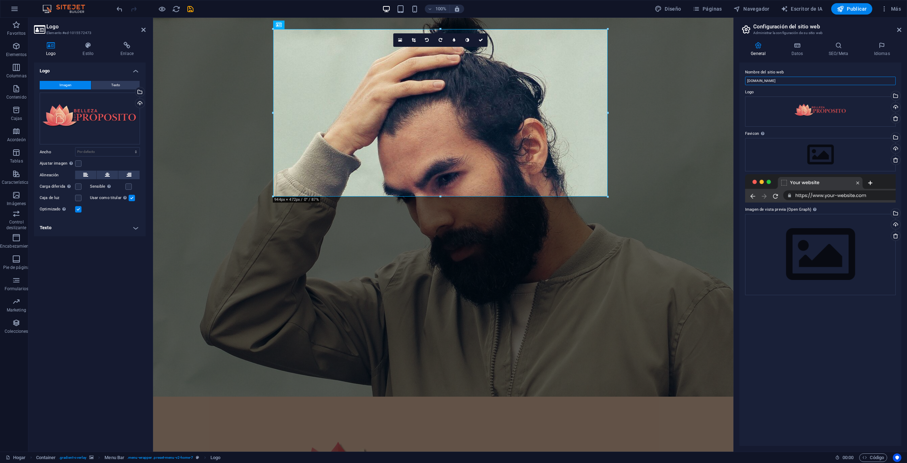
click at [797, 80] on input "[DOMAIN_NAME]" at bounding box center [820, 81] width 151 height 9
drag, startPoint x: 953, startPoint y: 98, endPoint x: 728, endPoint y: 80, distance: 225.4
click at [750, 81] on input "Fundacion Unir Belleza Con Proposito" at bounding box center [820, 81] width 151 height 9
click at [801, 81] on input "Fundación Unir Belleza Con Proposito" at bounding box center [820, 81] width 151 height 9
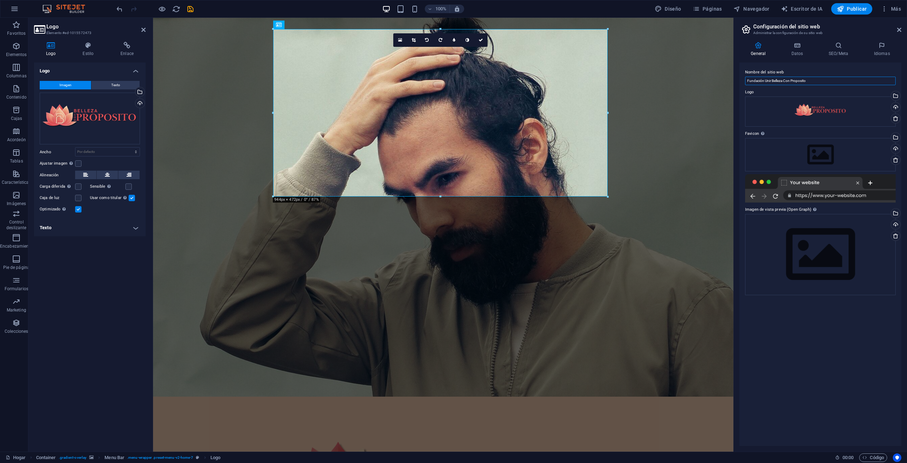
click at [801, 81] on input "Fundación Unir Belleza Con Proposito" at bounding box center [820, 81] width 151 height 9
type input "Fundación Unir Belleza Con Propósito"
click at [895, 145] on div "Subir" at bounding box center [895, 149] width 11 height 11
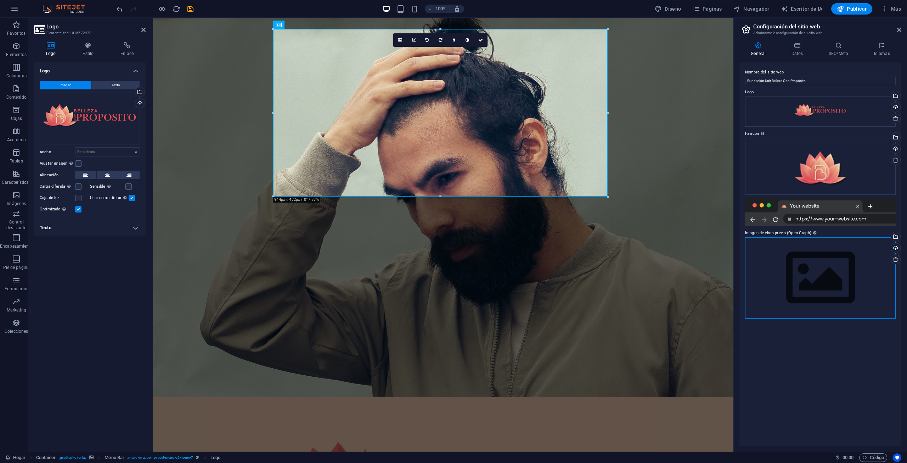
click at [825, 273] on div "Arrastre los archivos aquí, haga clic para elegir archivos o seleccione archivo…" at bounding box center [820, 277] width 151 height 81
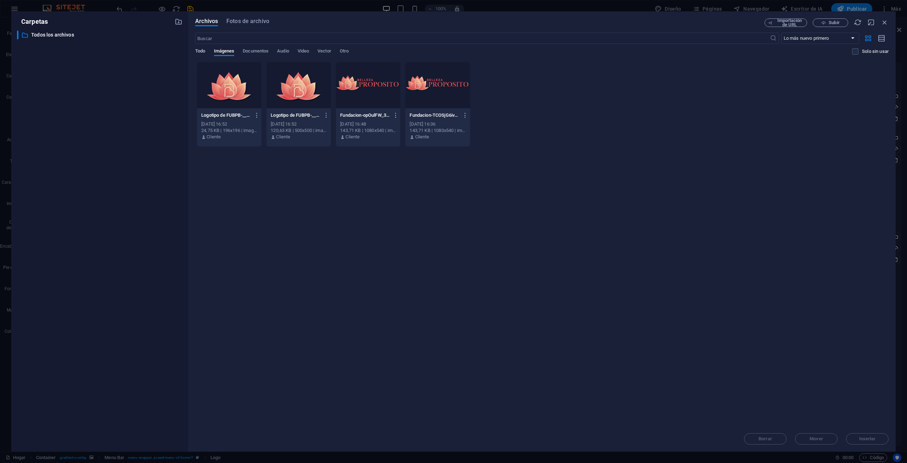
click at [201, 52] on font "Todo" at bounding box center [200, 50] width 10 height 5
click at [259, 18] on font "Fotos de archivo" at bounding box center [247, 21] width 43 height 7
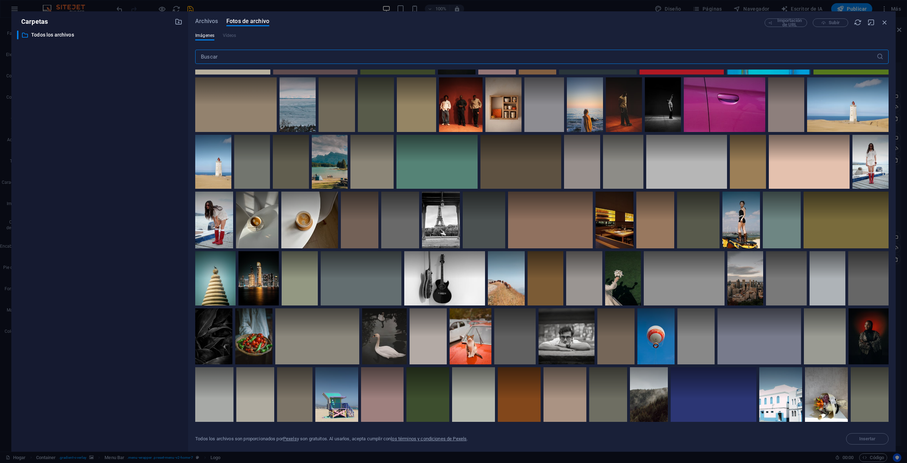
scroll to position [274, 0]
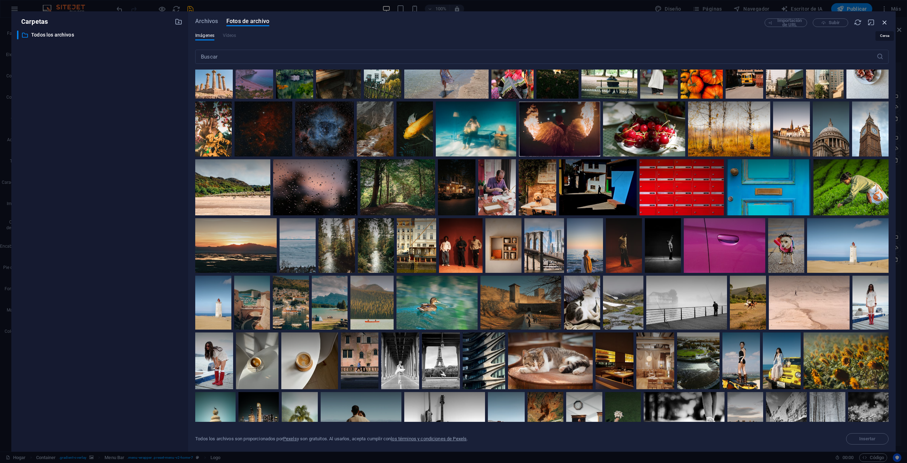
drag, startPoint x: 885, startPoint y: 21, endPoint x: 905, endPoint y: 26, distance: 20.4
click at [885, 21] on icon "button" at bounding box center [885, 22] width 8 height 8
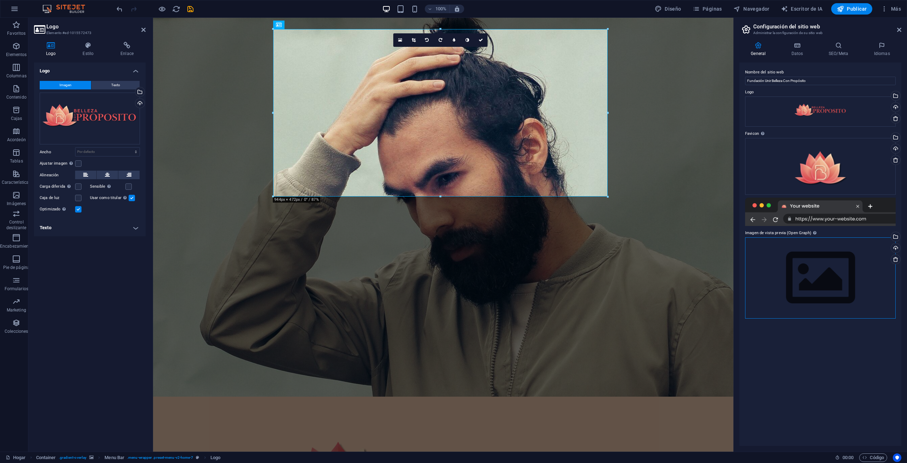
click at [836, 271] on div "Arrastre los archivos aquí, haga clic para elegir archivos o seleccione archivo…" at bounding box center [820, 277] width 151 height 81
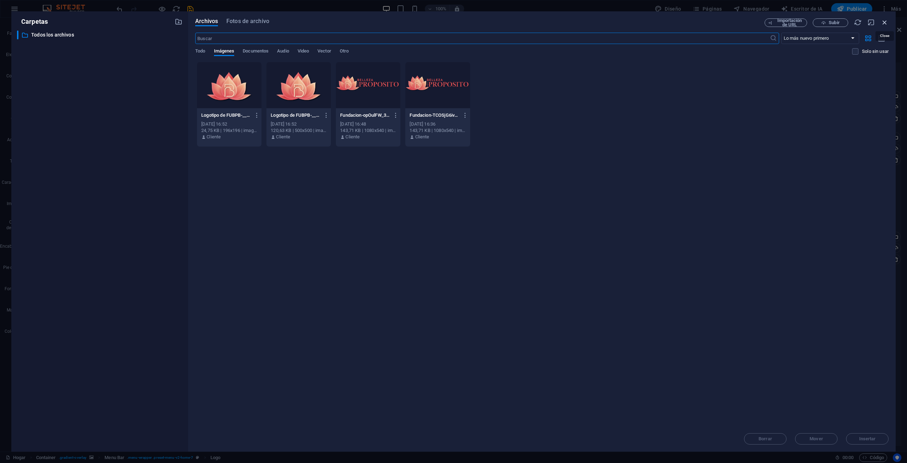
click at [887, 20] on icon "button" at bounding box center [885, 22] width 8 height 8
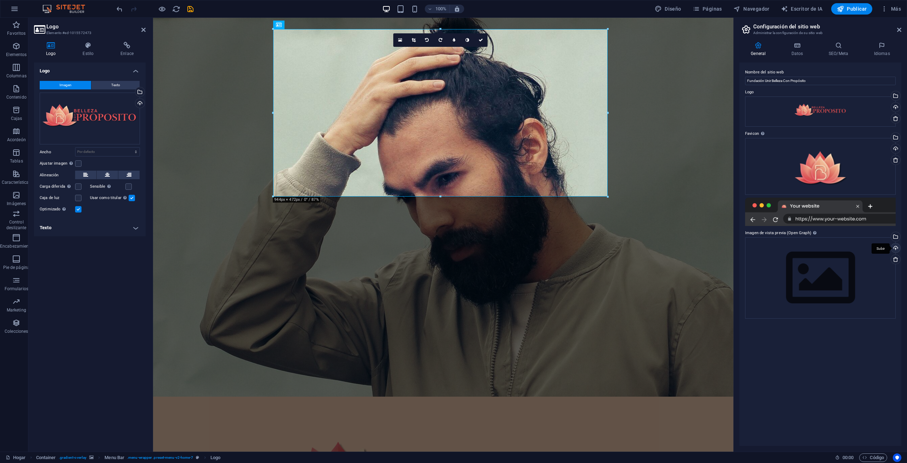
click at [897, 249] on div "Subir" at bounding box center [895, 248] width 11 height 11
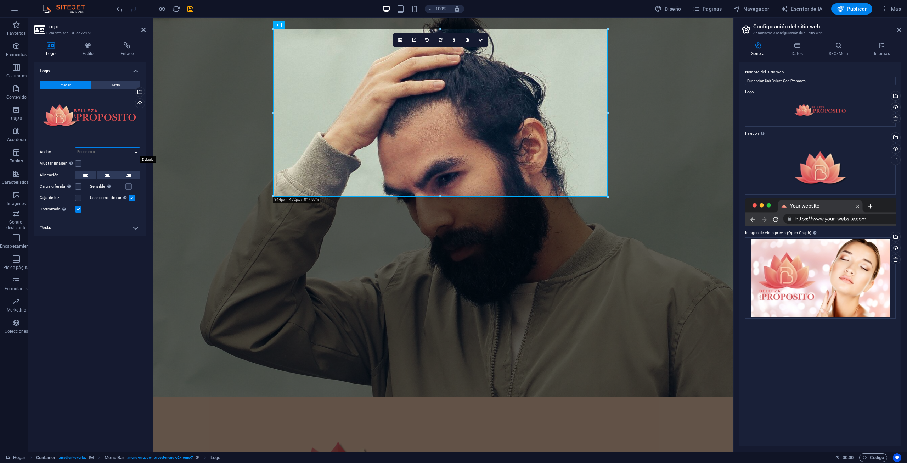
click at [99, 149] on select "Por defecto auto píxeles movimiento rápido del ojo % ellos vh Volkswagen" at bounding box center [107, 151] width 64 height 9
click at [75, 147] on select "Por defecto auto píxeles movimiento rápido del ojo % ellos vh Volkswagen" at bounding box center [107, 151] width 64 height 9
select select "DISABLED_OPTION_VALUE"
click at [77, 162] on label at bounding box center [78, 163] width 6 height 6
click at [0, 0] on input "Ajustar imagen Ajustar automáticamente la imagen a un ancho y alto fijos" at bounding box center [0, 0] width 0 height 0
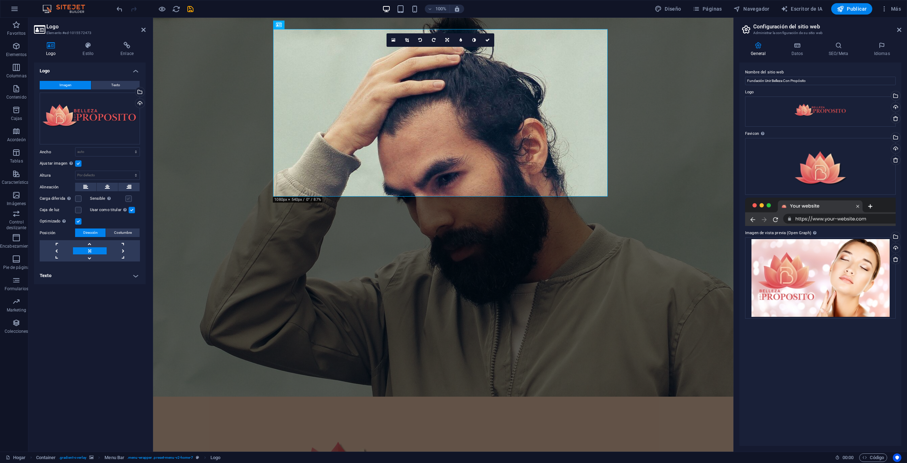
click at [128, 199] on label at bounding box center [128, 198] width 6 height 6
click at [0, 0] on input "Sensible Carga automáticamente imágenes de retina y tamaños optimizados para te…" at bounding box center [0, 0] width 0 height 0
click at [128, 199] on label at bounding box center [128, 198] width 6 height 6
click at [0, 0] on input "Sensible Carga automáticamente imágenes de retina y tamaños optimizados para te…" at bounding box center [0, 0] width 0 height 0
click at [189, 9] on icon "ahorrar" at bounding box center [190, 9] width 8 height 8
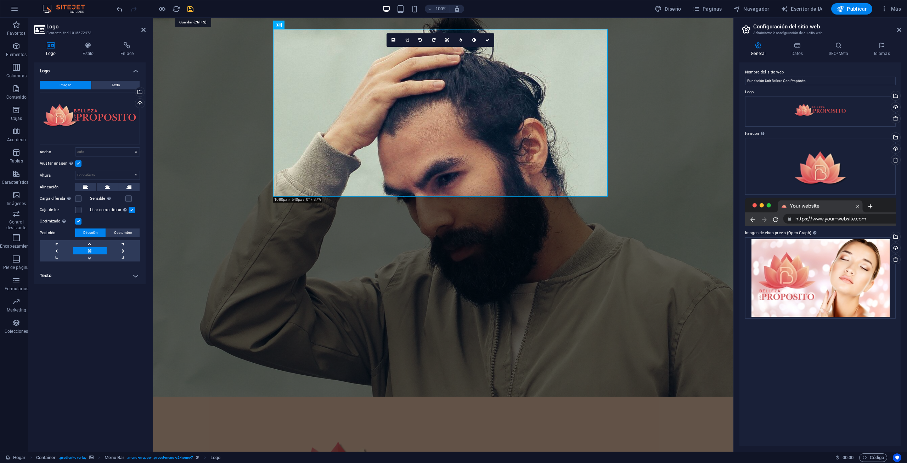
checkbox input "false"
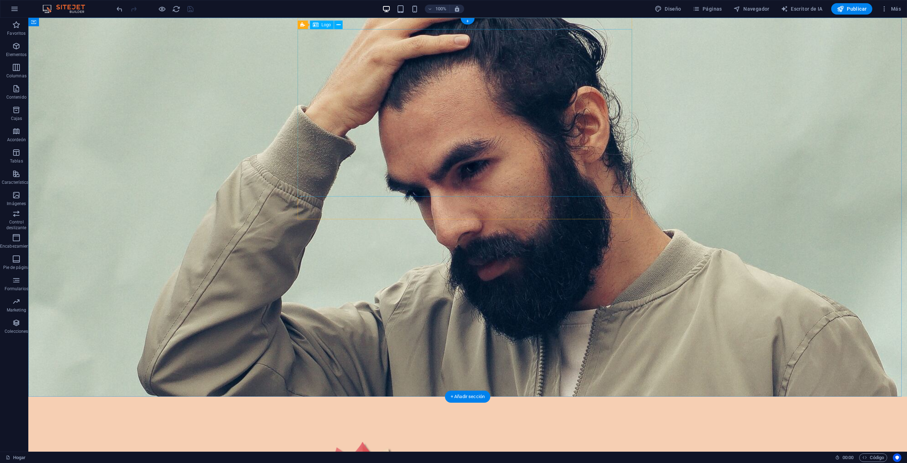
click at [335, 23] on button at bounding box center [338, 25] width 9 height 9
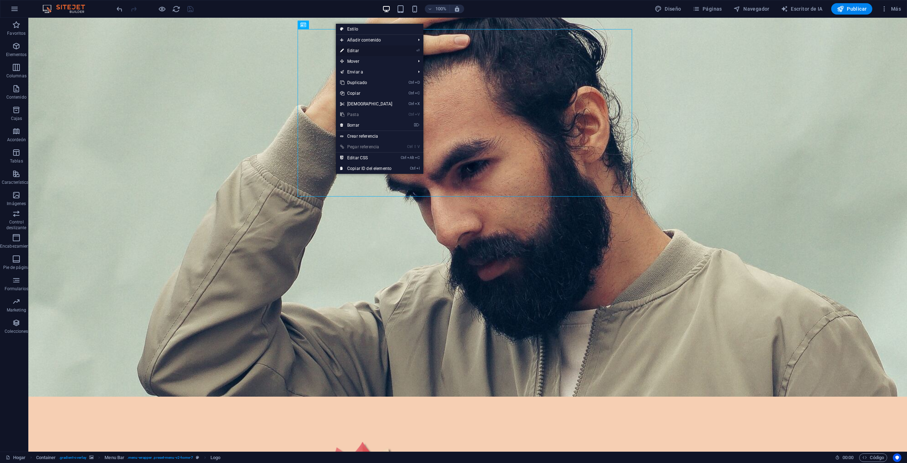
click at [356, 50] on font "Editar" at bounding box center [353, 50] width 12 height 5
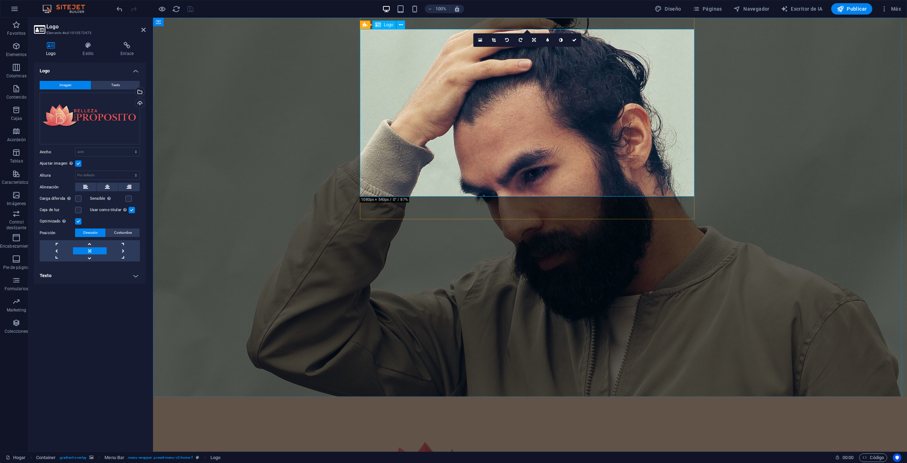
click at [533, 38] on icon at bounding box center [534, 40] width 4 height 4
click at [547, 63] on icon at bounding box center [548, 64] width 6 height 6
click at [537, 40] on link at bounding box center [533, 39] width 13 height 13
click at [533, 51] on icon at bounding box center [534, 51] width 4 height 4
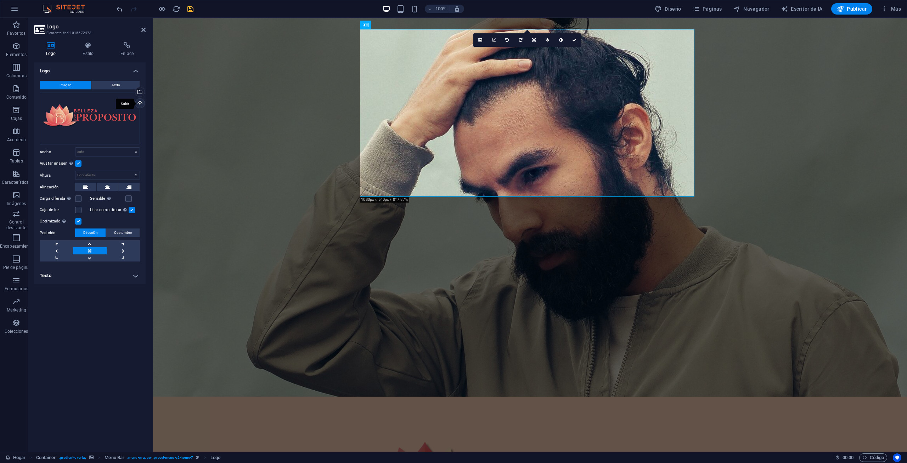
click at [139, 104] on div "Subir" at bounding box center [139, 104] width 11 height 11
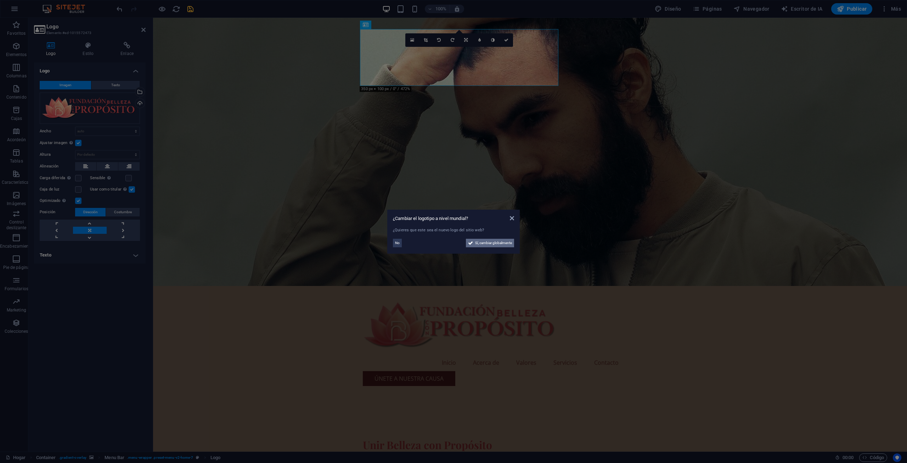
click at [472, 242] on button "Sí, cambiar globalmente" at bounding box center [490, 243] width 48 height 9
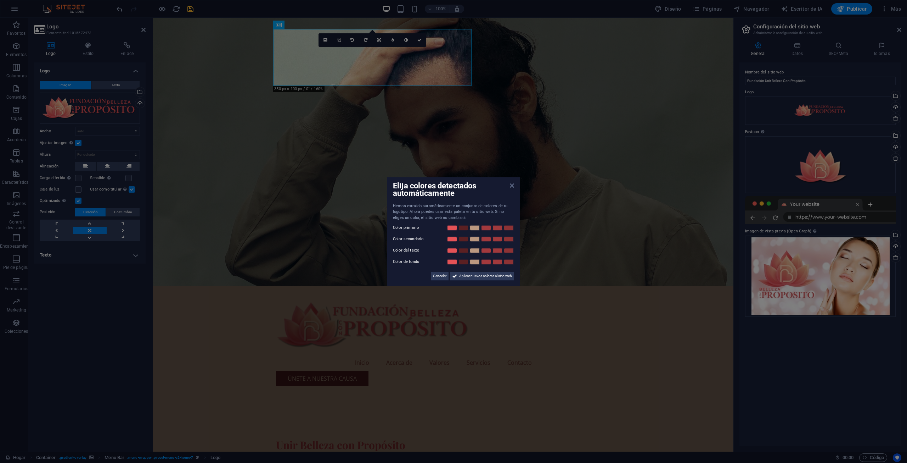
click at [512, 187] on icon at bounding box center [512, 186] width 4 height 6
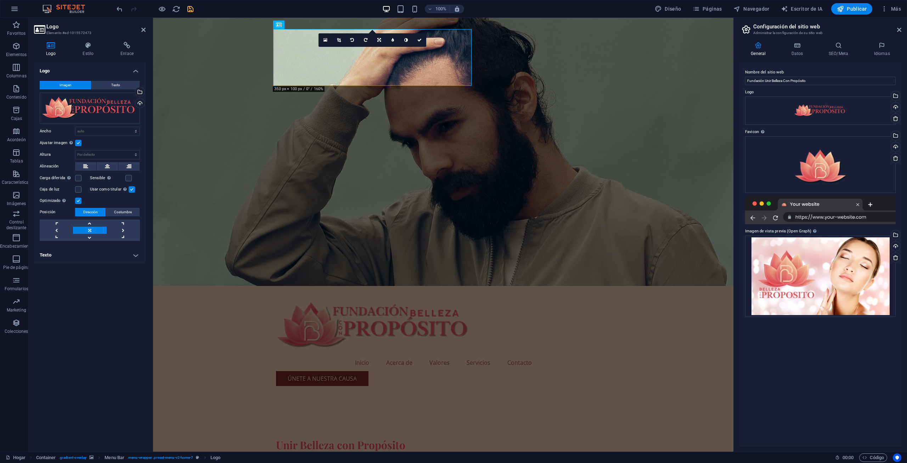
click at [211, 198] on figure at bounding box center [443, 152] width 581 height 268
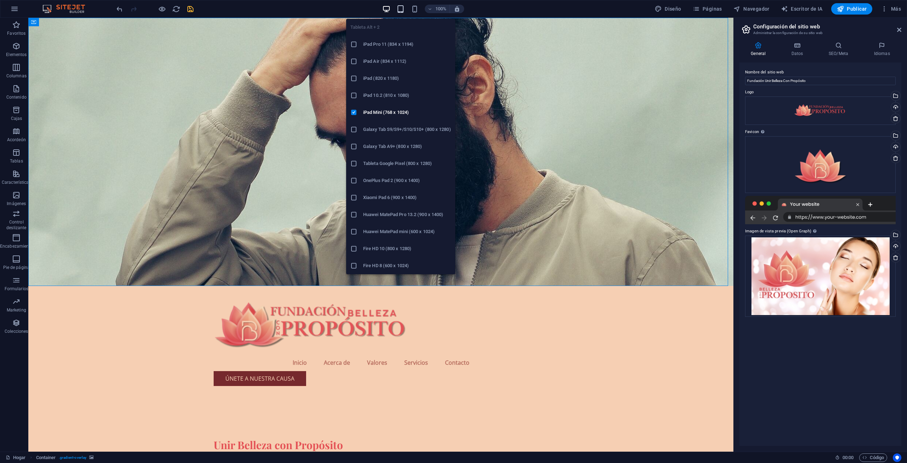
click at [401, 8] on icon "button" at bounding box center [401, 9] width 8 height 8
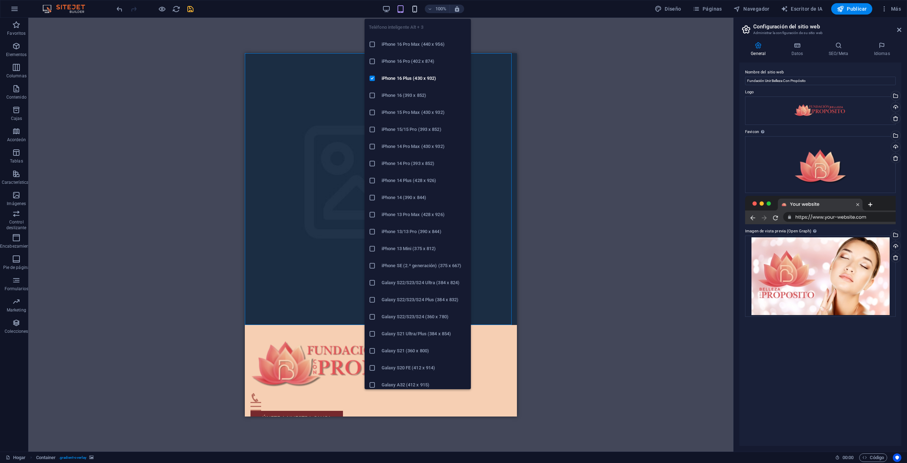
click at [413, 7] on icon "button" at bounding box center [415, 9] width 8 height 8
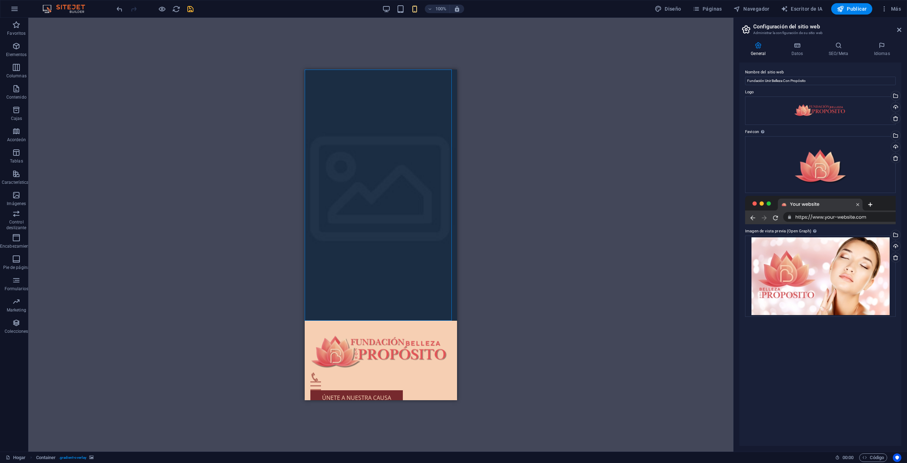
click at [392, 7] on div "100%" at bounding box center [423, 8] width 82 height 11
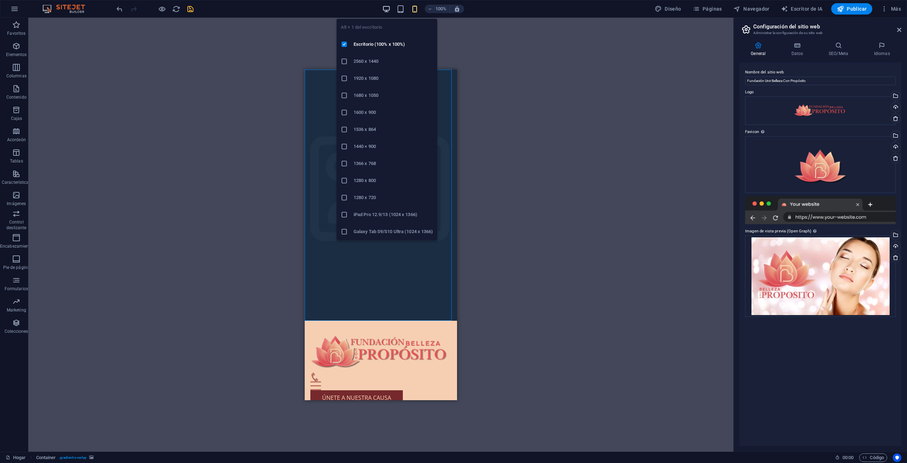
click at [387, 7] on icon "button" at bounding box center [386, 9] width 8 height 8
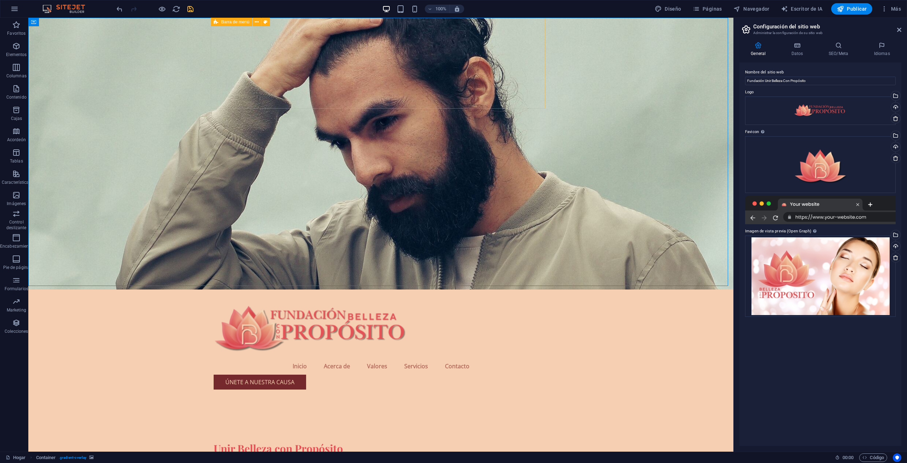
click at [245, 23] on font "Barra de menú" at bounding box center [235, 21] width 28 height 5
click at [258, 19] on icon at bounding box center [257, 21] width 4 height 7
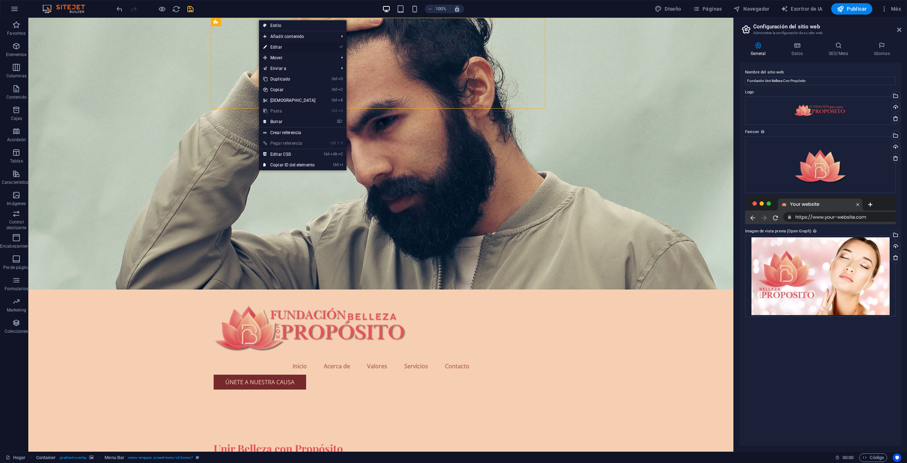
click at [275, 47] on font "Editar" at bounding box center [276, 47] width 12 height 5
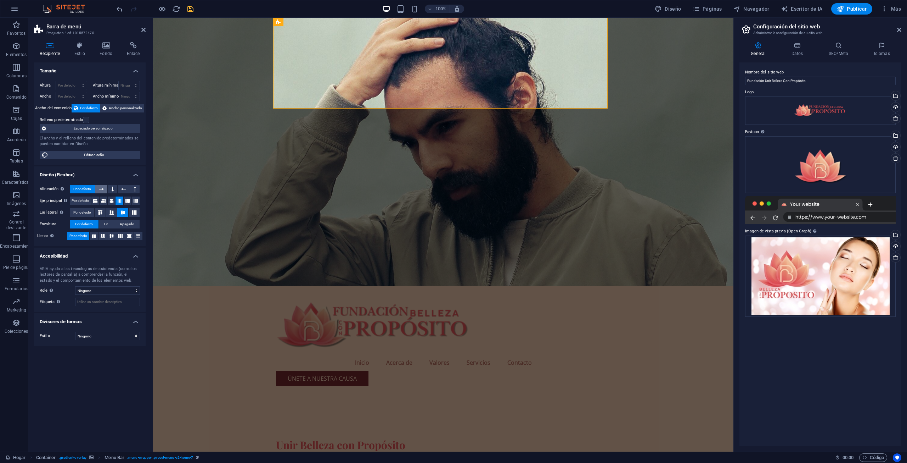
click at [100, 186] on icon at bounding box center [101, 189] width 5 height 9
click at [85, 188] on font "Por defecto" at bounding box center [82, 189] width 18 height 4
click at [94, 201] on icon at bounding box center [95, 200] width 4 height 9
click at [96, 234] on icon at bounding box center [94, 235] width 4 height 9
click at [124, 337] on select "Ninguno Triángulo Cuadrado Diagonal Polígono 1 Polígono 2 Zigzag Múltiples zigz…" at bounding box center [107, 335] width 65 height 9
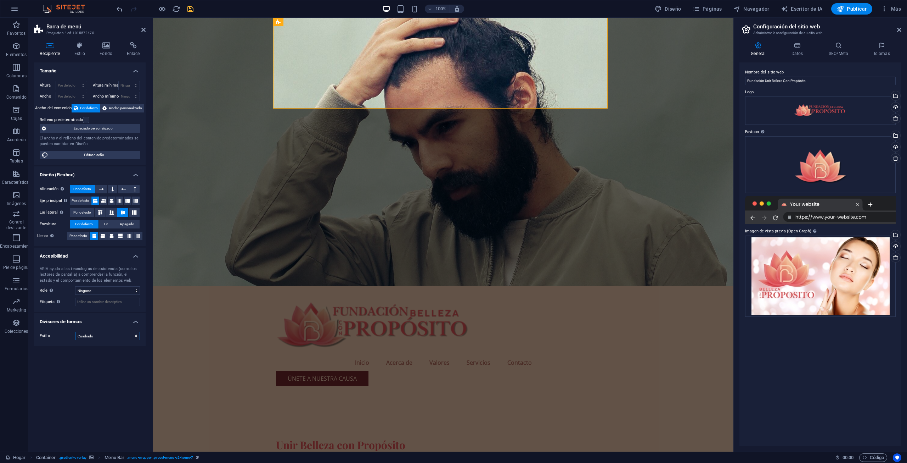
click at [75, 331] on select "Ninguno Triángulo Cuadrado Diagonal Polígono 1 Polígono 2 Zigzag Múltiples zigz…" at bounding box center [107, 335] width 65 height 9
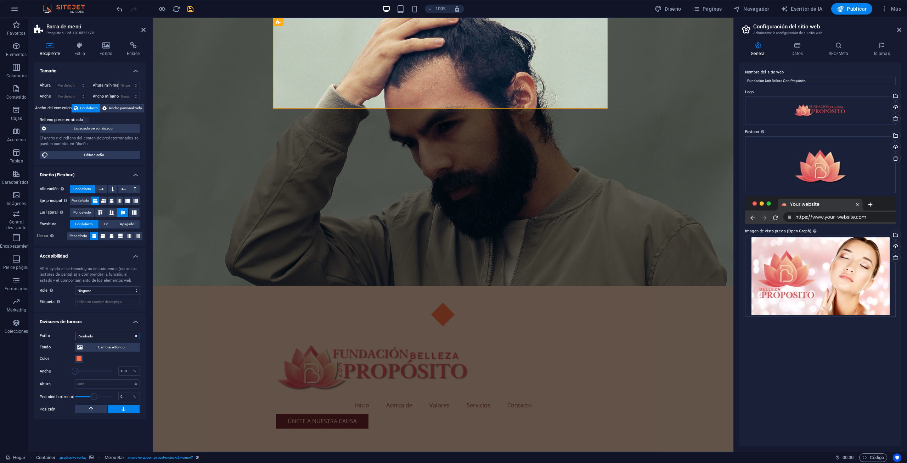
click at [125, 335] on select "Ninguno Triángulo Cuadrado Diagonal Polígono 1 Polígono 2 Zigzag Múltiples zigz…" at bounding box center [107, 335] width 65 height 9
select select "none"
click at [75, 331] on select "Ninguno Triángulo Cuadrado Diagonal Polígono 1 Polígono 2 Zigzag Múltiples zigz…" at bounding box center [107, 335] width 65 height 9
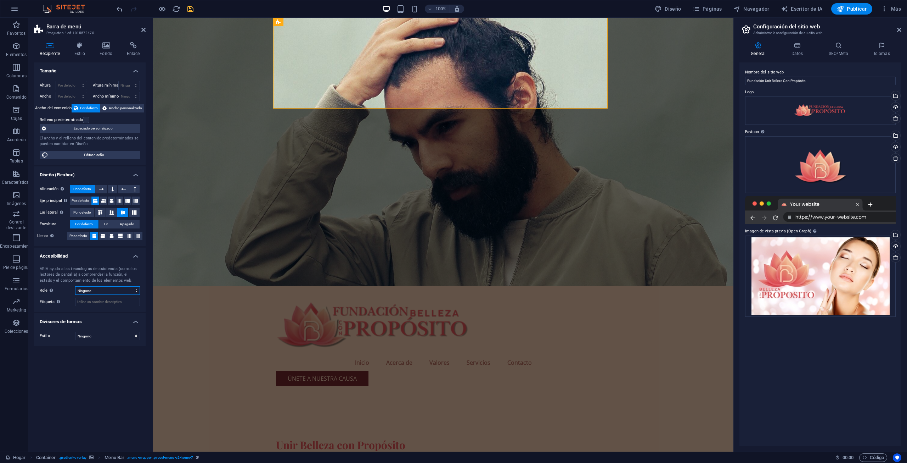
click at [112, 290] on select "Ninguno Alerta Artículo Bandera Comentario Complementario Diálogo Pie de página…" at bounding box center [107, 290] width 65 height 9
click at [75, 286] on select "Ninguno Alerta Artículo Bandera Comentario Complementario Diálogo Pie de página…" at bounding box center [107, 290] width 65 height 9
click at [107, 289] on select "Ninguno Alerta Artículo Bandera Comentario Complementario Diálogo Pie de página…" at bounding box center [107, 290] width 65 height 9
select select "none"
click at [75, 286] on select "Ninguno Alerta Artículo Bandera Comentario Complementario Diálogo Pie de página…" at bounding box center [107, 290] width 65 height 9
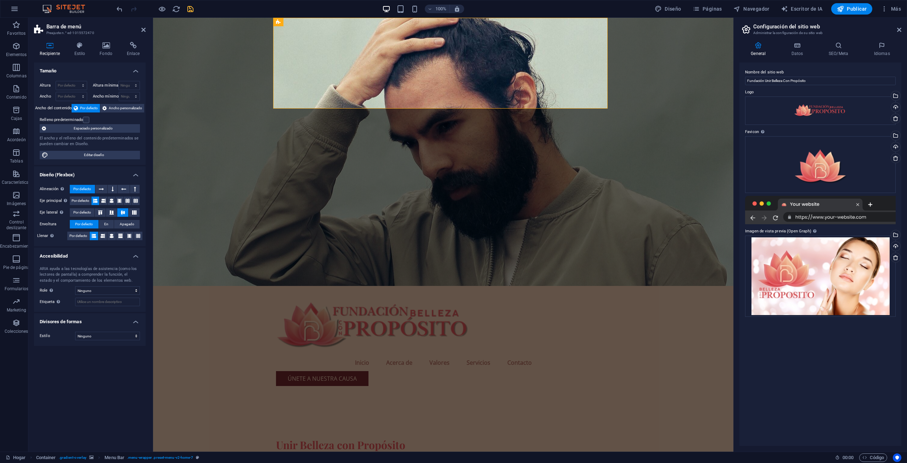
click at [80, 408] on div "Tamaño Altura Por defecto píxeles movimiento rápido del ojo % vh Volkswagen Alt…" at bounding box center [90, 253] width 112 height 383
click at [400, 297] on div at bounding box center [443, 325] width 335 height 57
click at [564, 286] on div "Menú Inicio Acerca de Valores Servicios Contacto Únete a nuestra causa" at bounding box center [443, 339] width 335 height 106
click at [319, 23] on icon at bounding box center [319, 21] width 4 height 7
click at [60, 405] on div "Tamaño Altura Por defecto píxeles movimiento rápido del ojo % vh Volkswagen Alt…" at bounding box center [90, 253] width 112 height 383
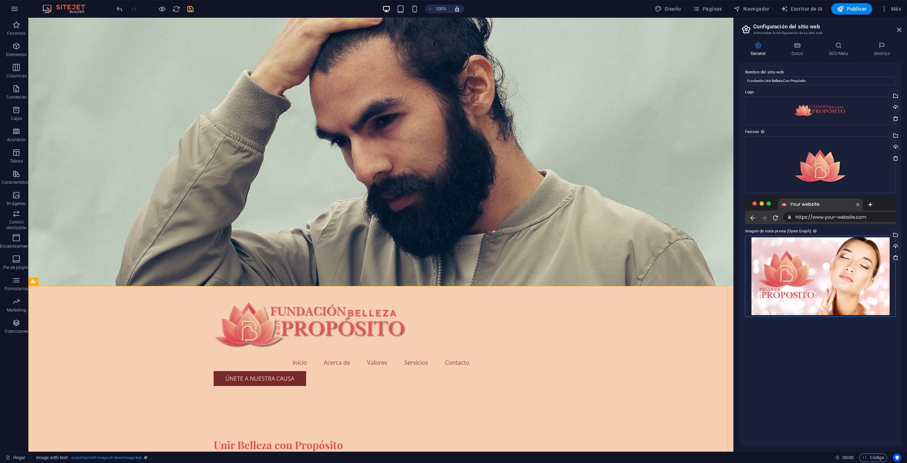
click at [836, 284] on div "Arrastre los archivos aquí, haga clic para elegir archivos o seleccione archivo…" at bounding box center [820, 275] width 151 height 81
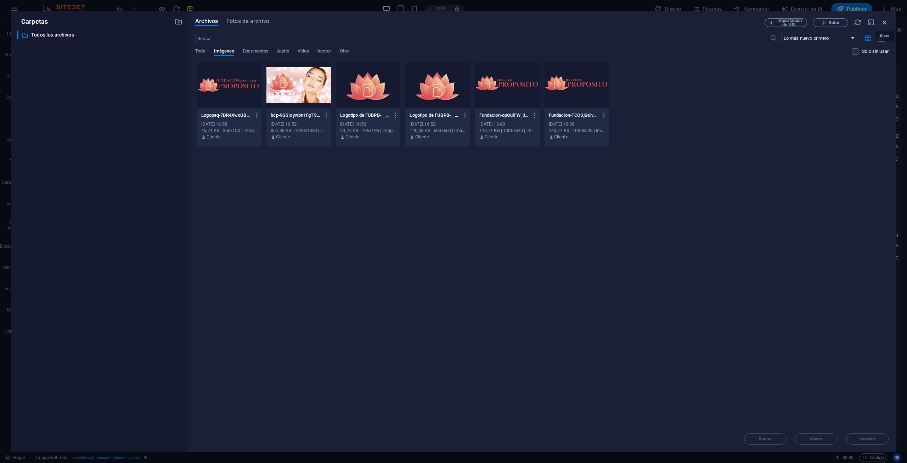
click at [885, 21] on icon "button" at bounding box center [885, 22] width 8 height 8
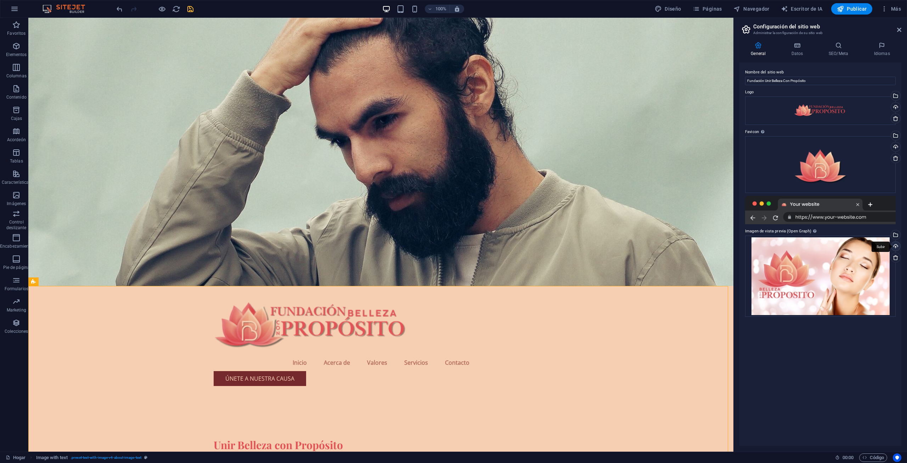
click at [895, 241] on div "Subir" at bounding box center [895, 246] width 11 height 11
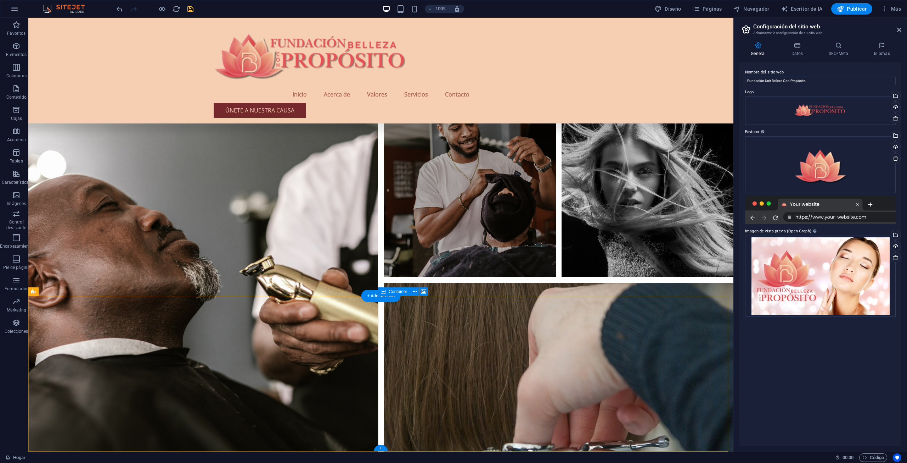
scroll to position [2375, 0]
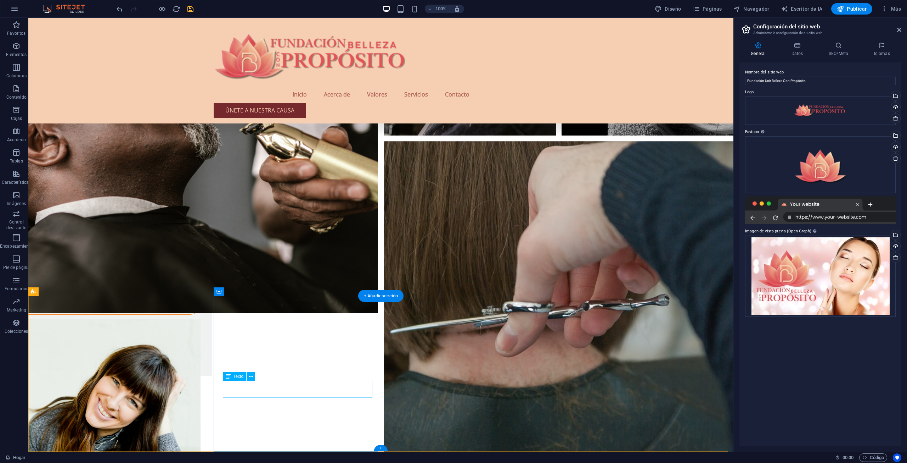
click at [235, 400] on font "Texto" at bounding box center [239, 401] width 10 height 5
click at [235, 403] on font "Texto" at bounding box center [239, 401] width 10 height 5
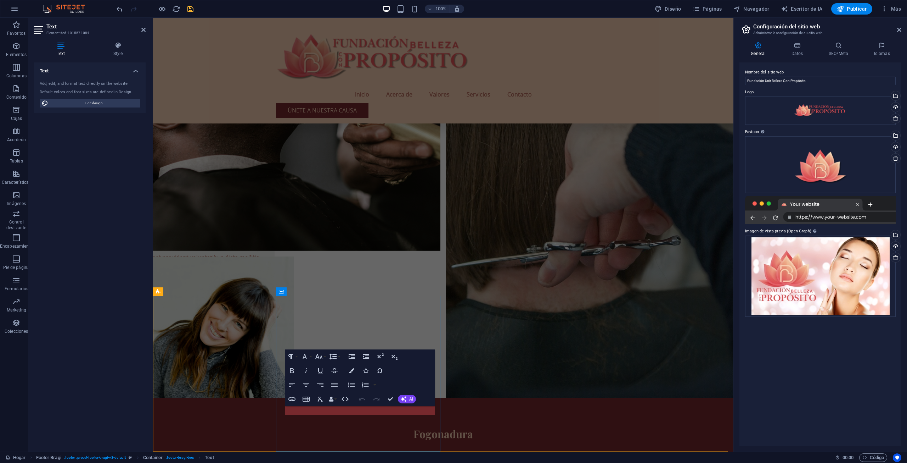
scroll to position [2281, 0]
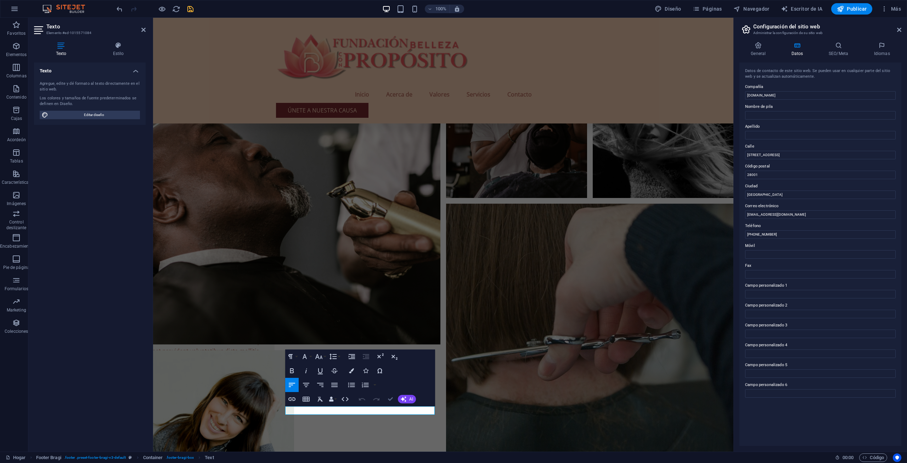
scroll to position [2375, 0]
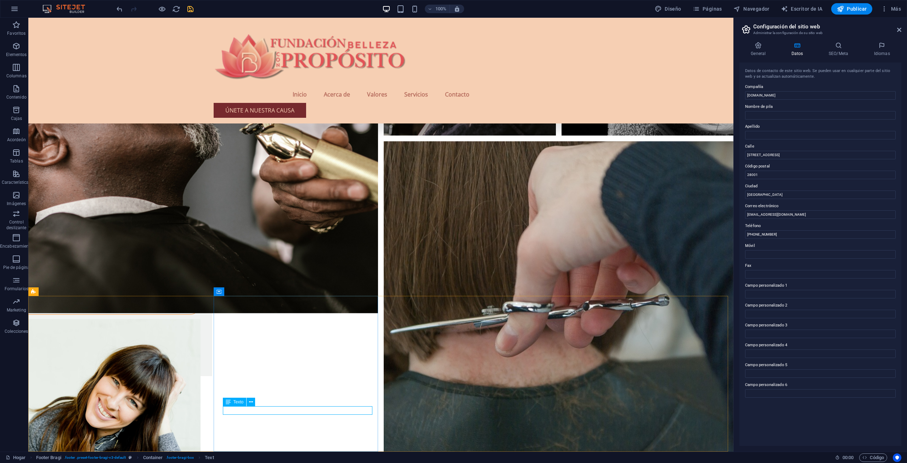
click at [236, 401] on font "Texto" at bounding box center [239, 401] width 10 height 5
click at [251, 402] on icon at bounding box center [251, 401] width 4 height 7
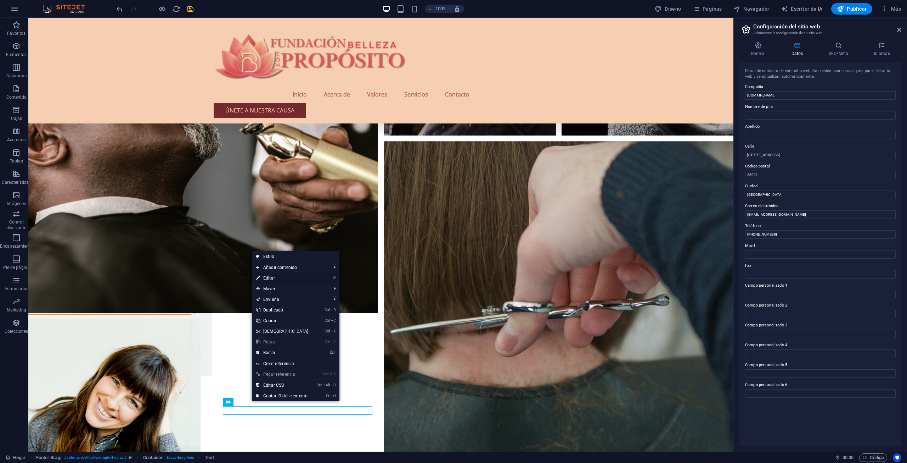
click at [280, 280] on link "⏎ Editar" at bounding box center [282, 278] width 61 height 11
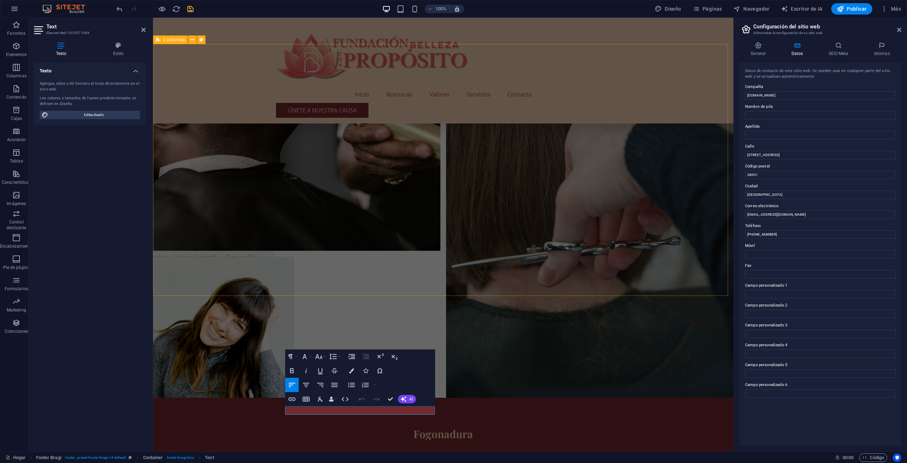
scroll to position [2281, 0]
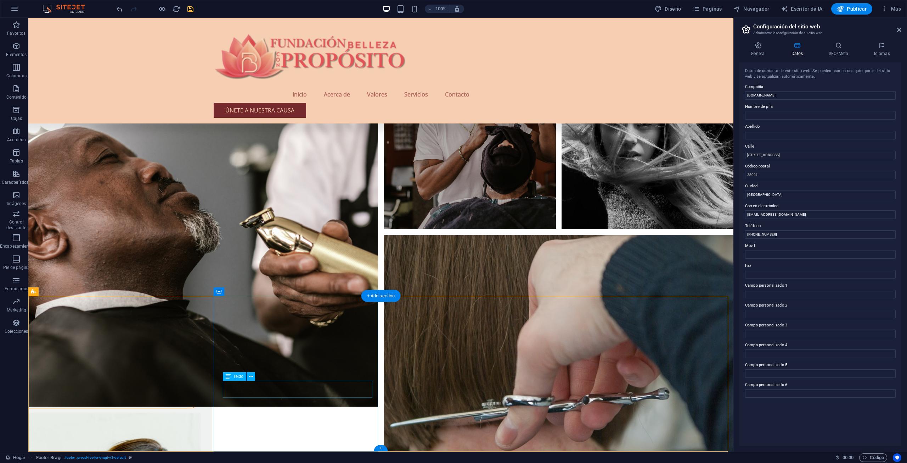
scroll to position [2375, 0]
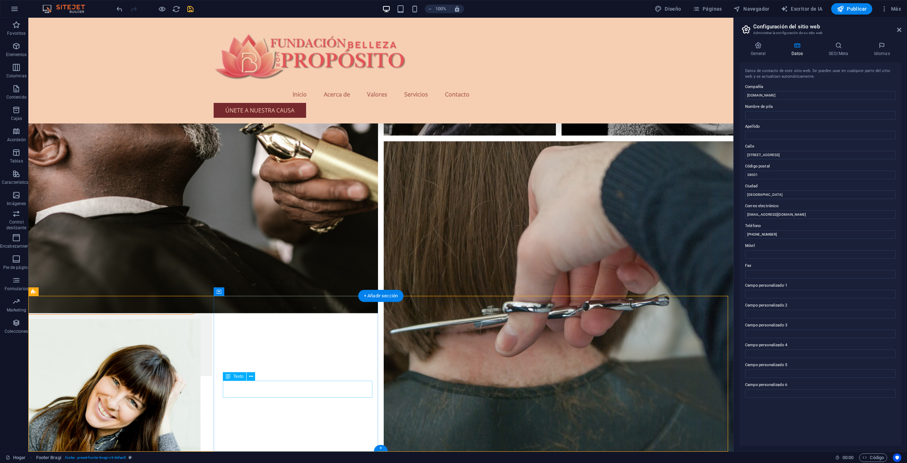
click at [241, 376] on font "Texto" at bounding box center [239, 376] width 10 height 5
click at [252, 376] on icon at bounding box center [251, 376] width 4 height 7
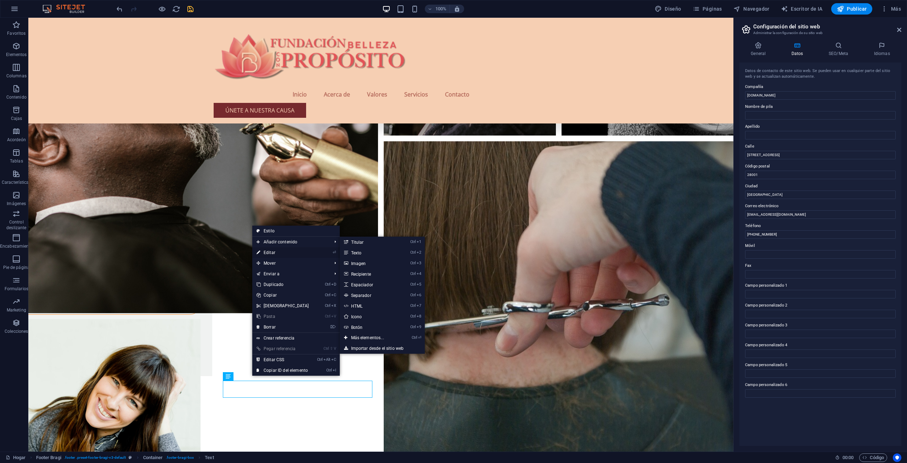
click at [276, 250] on link "⏎ Editar" at bounding box center [282, 252] width 61 height 11
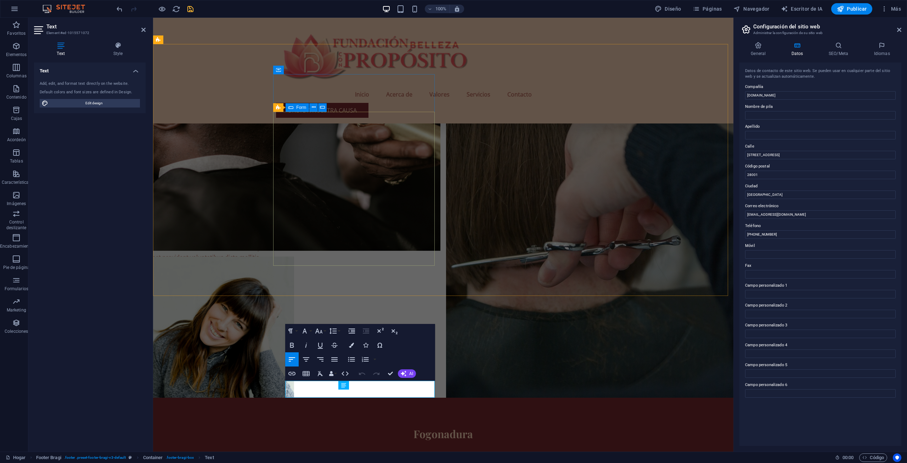
scroll to position [2281, 0]
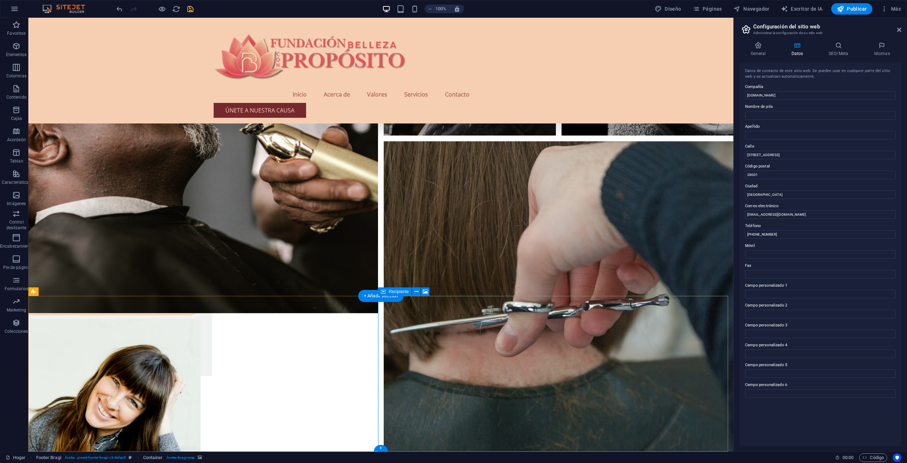
drag, startPoint x: 808, startPoint y: 154, endPoint x: 735, endPoint y: 153, distance: 73.0
click at [735, 153] on div "General Datos SEO/Meta Idiomas Nombre del sitio web Fundación Unir Belleza Con …" at bounding box center [820, 243] width 173 height 415
paste input "[STREET_ADDRESS]"
type input "[STREET_ADDRESS]"
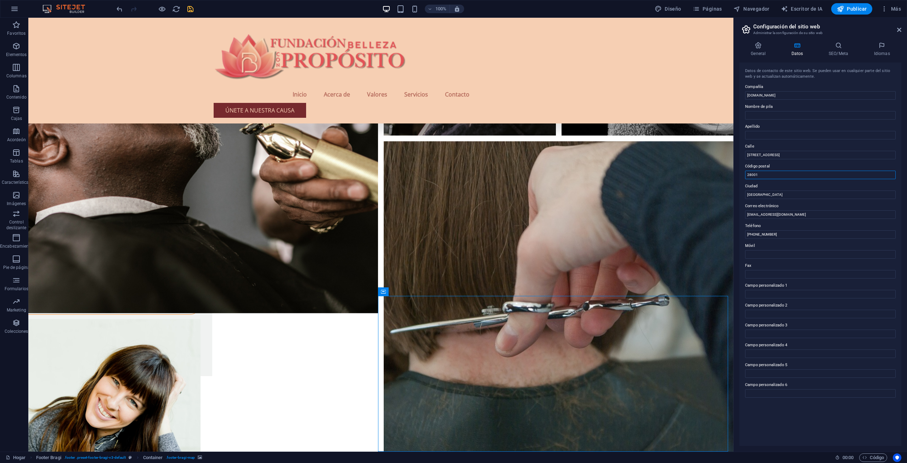
drag, startPoint x: 771, startPoint y: 175, endPoint x: 740, endPoint y: 175, distance: 30.5
click at [740, 175] on div "Datos de contacto de este sitio web. Se pueden usar en cualquier parte del siti…" at bounding box center [821, 253] width 162 height 383
type input "110711"
click at [778, 199] on div "Datos de contacto de este sitio web. Se pueden usar en cualquier parte del siti…" at bounding box center [821, 253] width 162 height 383
click at [781, 197] on input "Madrid" at bounding box center [820, 194] width 151 height 9
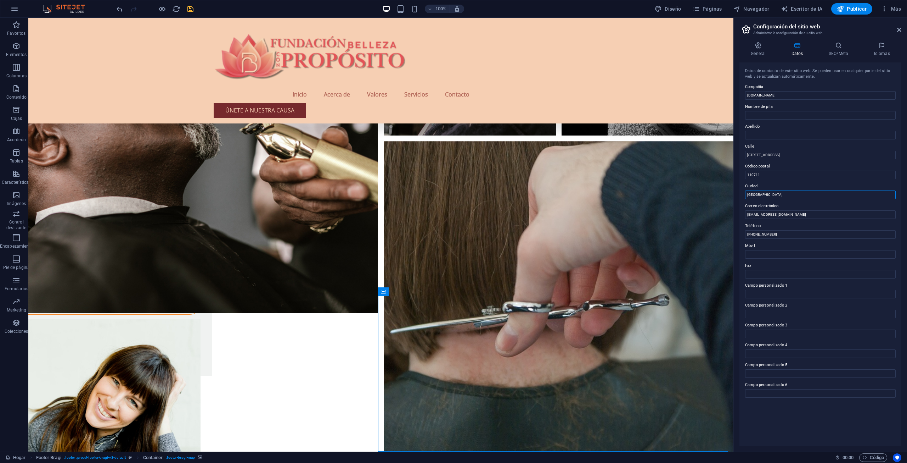
drag, startPoint x: 810, startPoint y: 214, endPoint x: 732, endPoint y: 196, distance: 80.7
type input "bogota"
click at [814, 233] on input "+34 91 123 4567" at bounding box center [820, 234] width 151 height 9
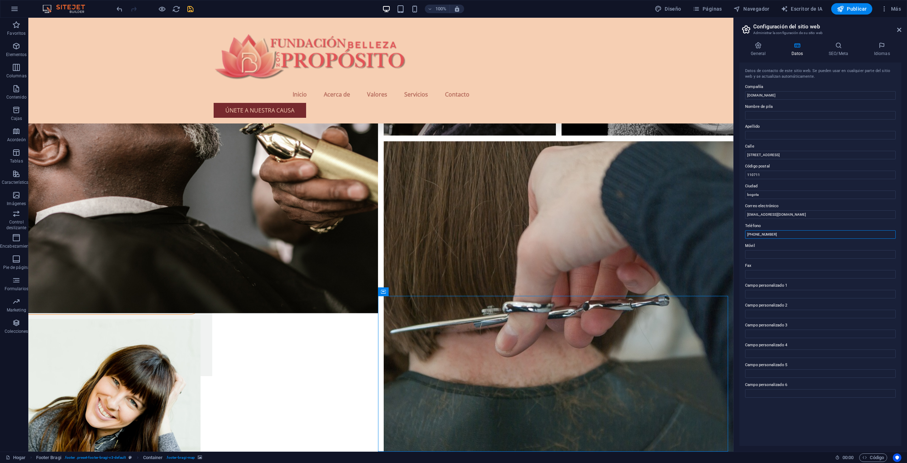
click at [814, 233] on input "+34 91 123 4567" at bounding box center [820, 234] width 151 height 9
type input "¨"
type input "[PHONE_NUMBER]"
click at [832, 52] on font "SEO/Meta" at bounding box center [838, 53] width 19 height 5
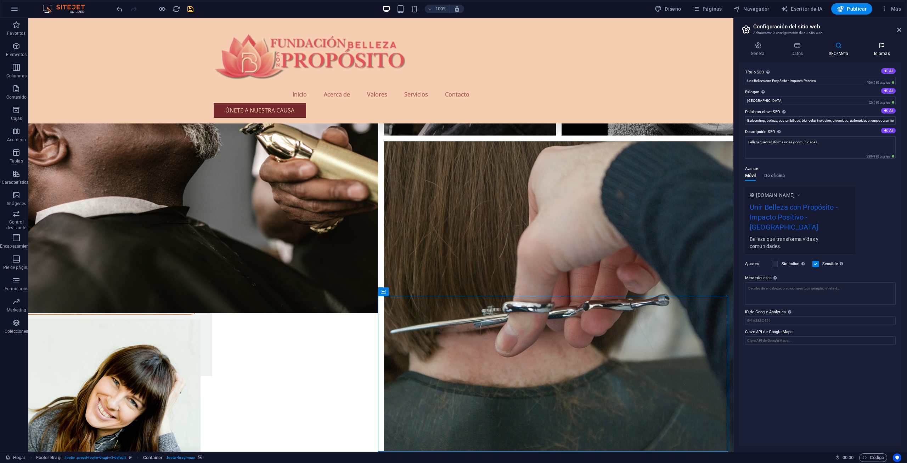
click at [881, 46] on icon at bounding box center [882, 45] width 39 height 7
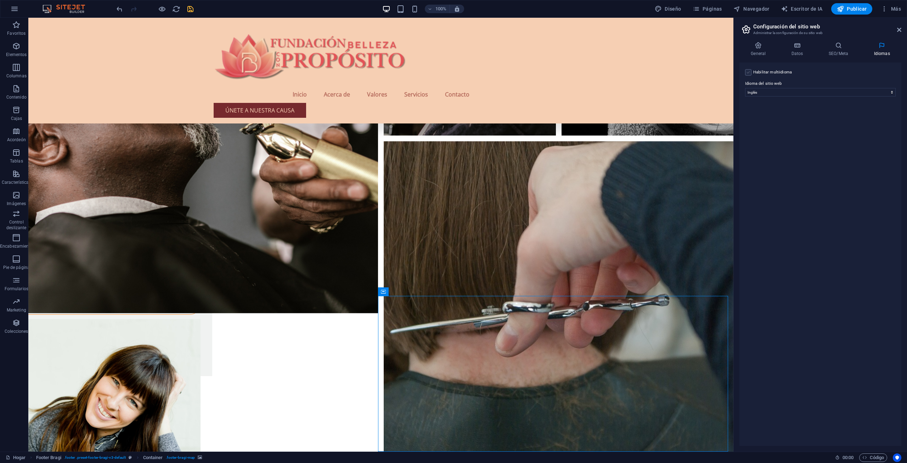
click at [750, 69] on label at bounding box center [748, 72] width 6 height 6
click at [0, 0] on input "Habilitar multiidioma Para deshabilitar el multiidioma, elimine todos los idiom…" at bounding box center [0, 0] width 0 height 0
click at [799, 130] on select "Abjasio Lejos africaans Akan albanés Amárico árabe aragonés armenio Assamese Av…" at bounding box center [821, 126] width 118 height 9
select select "31"
click at [817, 355] on div "Habilitar multiidioma Para deshabilitar el multiidioma, elimine todos los idiom…" at bounding box center [821, 253] width 162 height 383
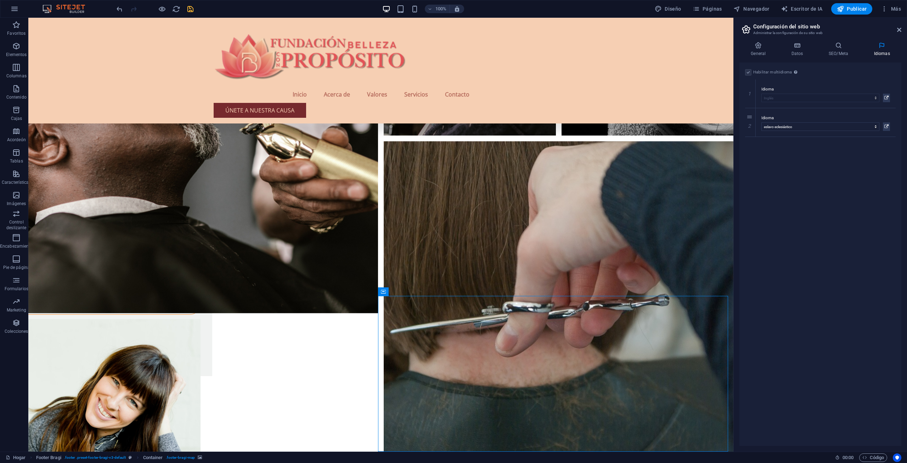
click at [749, 72] on label at bounding box center [748, 72] width 6 height 6
click at [747, 72] on label at bounding box center [748, 72] width 6 height 6
click at [752, 123] on link at bounding box center [750, 122] width 9 height 9
click at [750, 74] on label at bounding box center [748, 72] width 6 height 6
click at [0, 0] on input "Habilitar multiidioma Para deshabilitar el multiidioma, elimine todos los idiom…" at bounding box center [0, 0] width 0 height 0
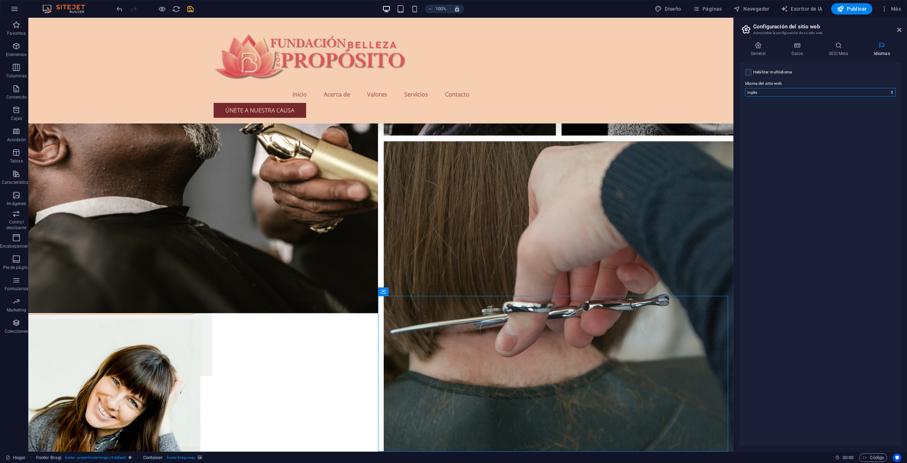
click at [770, 92] on select "Abjasio Lejos africaans Akan albanés Amárico árabe aragonés armenio Assamese Av…" at bounding box center [820, 92] width 151 height 9
select select "148"
click at [745, 88] on select "Abjasio Lejos africaans Akan albanés Amárico árabe aragonés armenio Assamese Av…" at bounding box center [820, 92] width 151 height 9
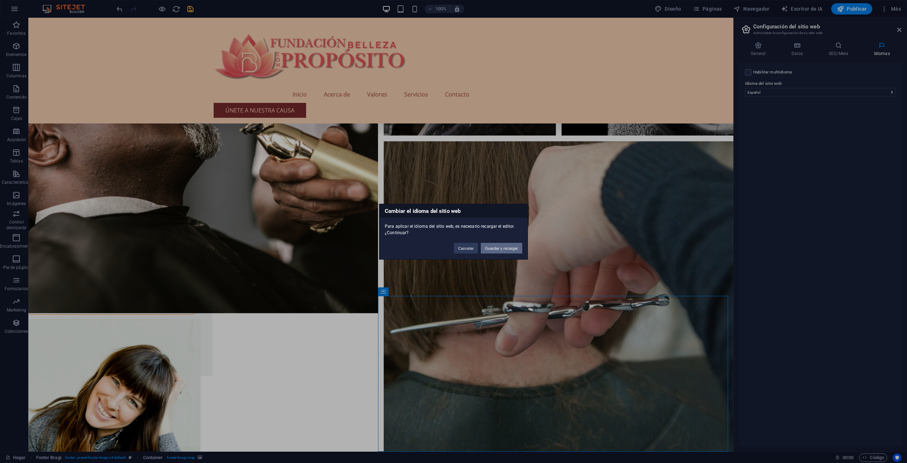
click at [512, 247] on font "Guardar y recargar" at bounding box center [501, 248] width 33 height 4
checkbox input "false"
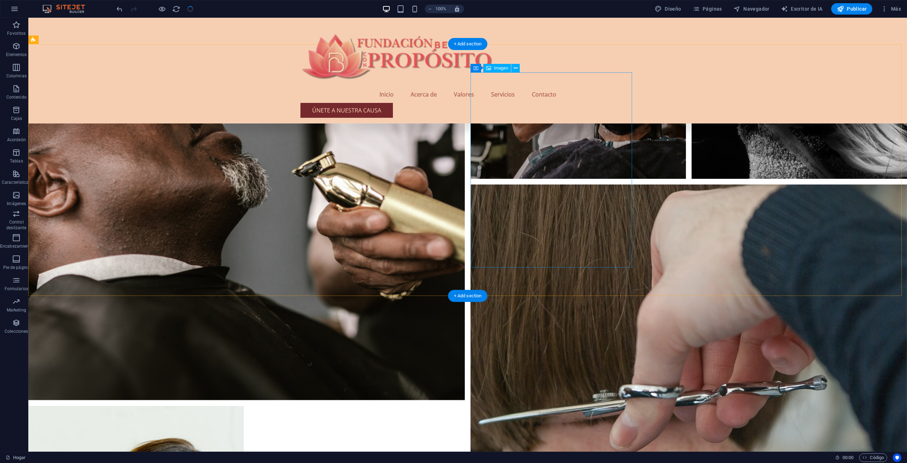
scroll to position [2505, 0]
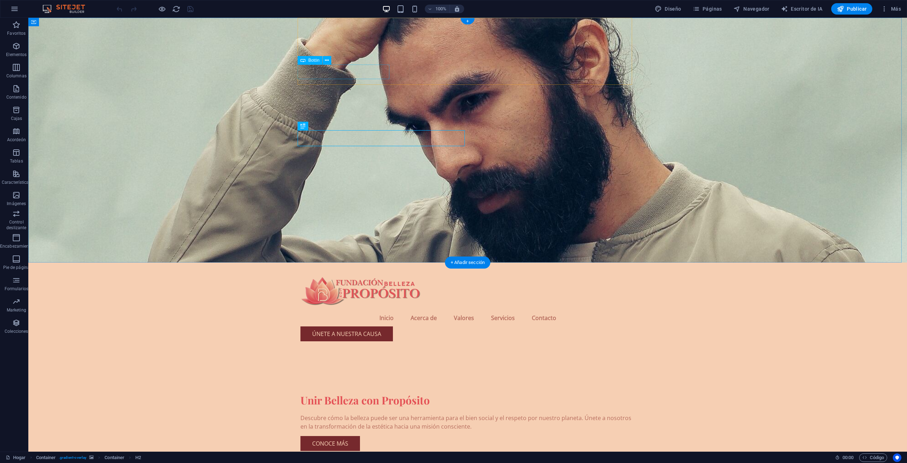
click at [376, 326] on div "Únete a nuestra causa" at bounding box center [468, 333] width 335 height 15
click at [325, 326] on div "Únete a nuestra causa" at bounding box center [468, 333] width 335 height 15
click at [328, 61] on icon at bounding box center [327, 60] width 4 height 7
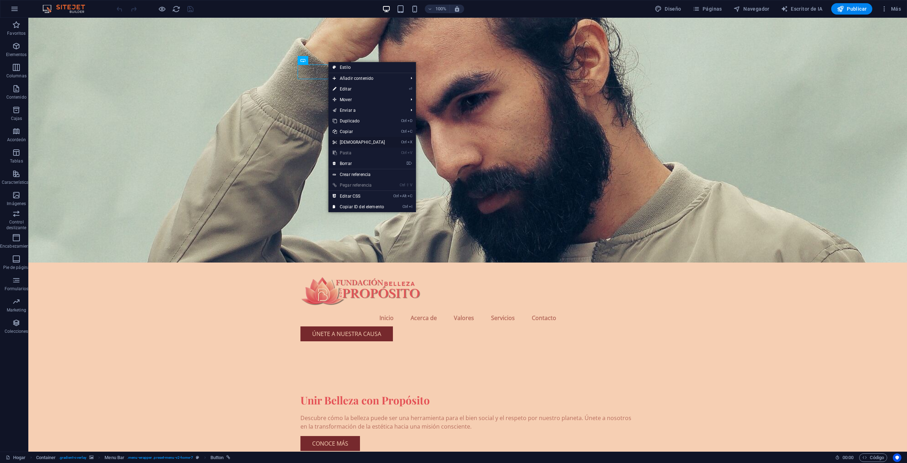
click at [371, 139] on link "Ctrl X Cortar" at bounding box center [359, 142] width 61 height 11
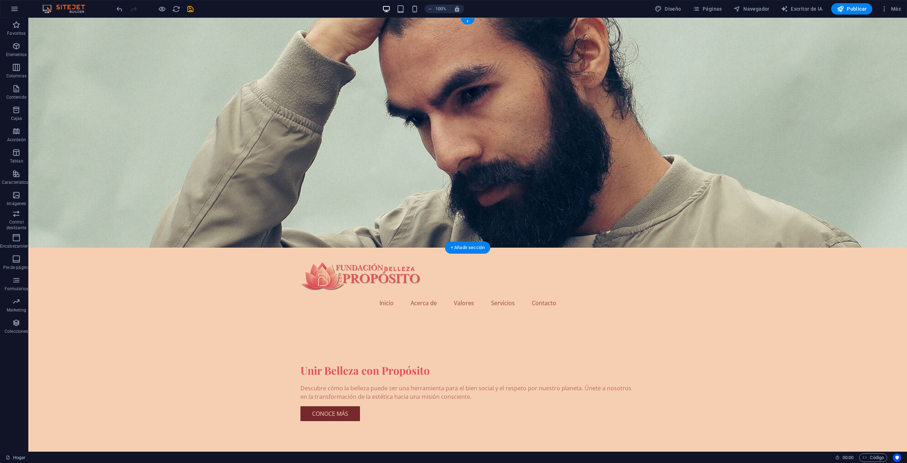
click at [230, 203] on figure at bounding box center [467, 133] width 879 height 230
click at [353, 259] on div at bounding box center [468, 276] width 335 height 35
click at [339, 22] on icon at bounding box center [339, 24] width 4 height 7
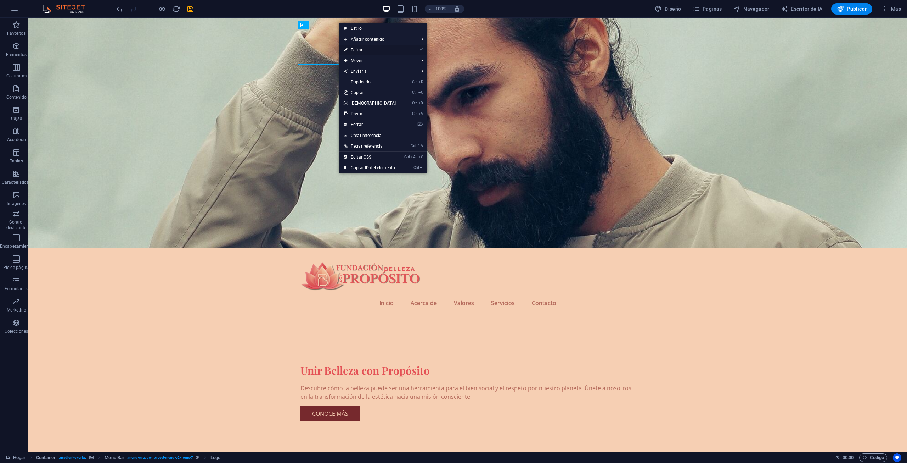
click at [364, 48] on link "⏎ Editar" at bounding box center [370, 50] width 61 height 11
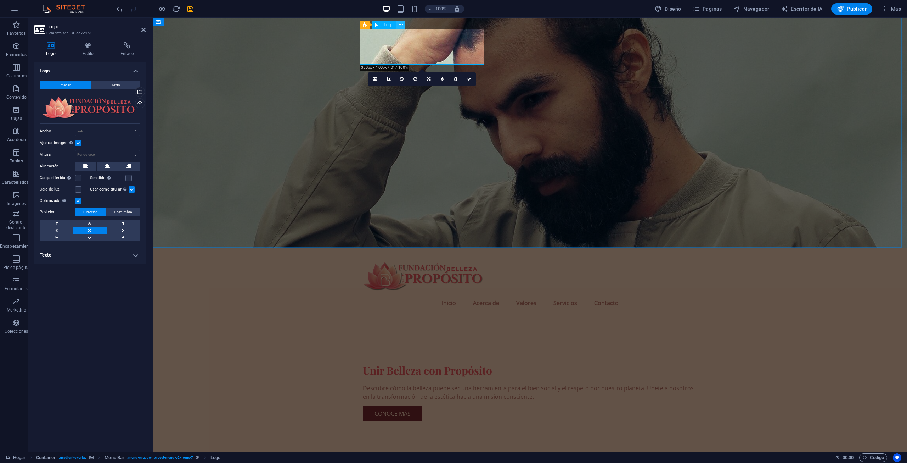
click at [403, 21] on icon at bounding box center [401, 24] width 4 height 7
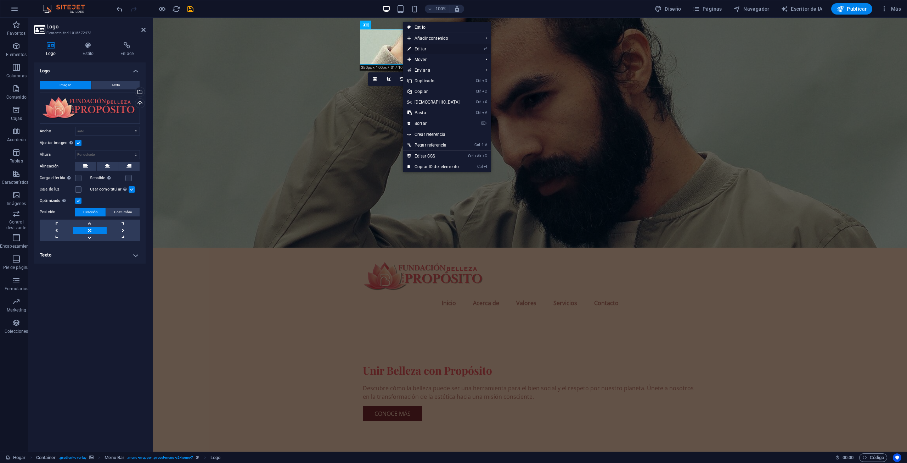
click at [425, 49] on font "Editar" at bounding box center [421, 48] width 12 height 5
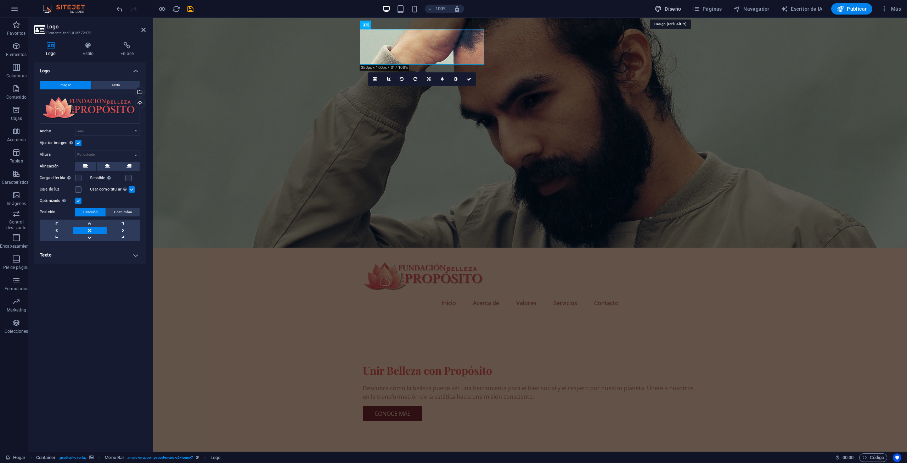
click at [667, 5] on button "Diseño" at bounding box center [668, 8] width 32 height 11
select select "px"
select select "200"
select select "px"
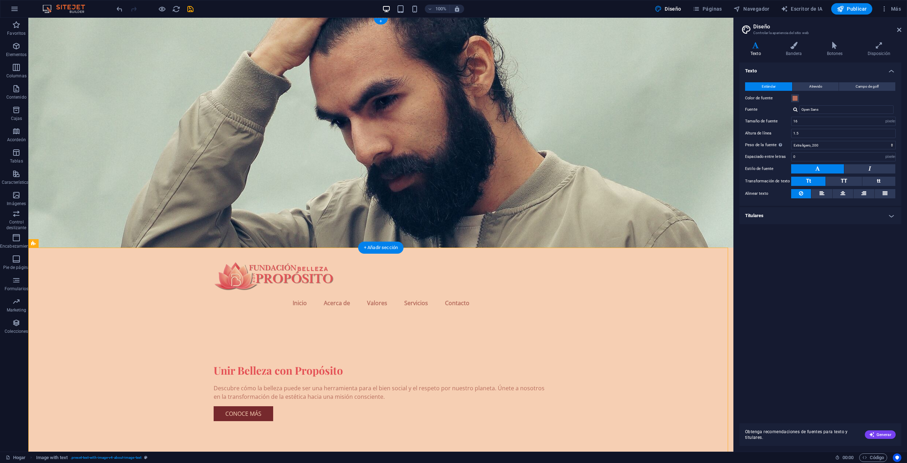
click at [588, 102] on figure at bounding box center [380, 133] width 705 height 230
click at [526, 145] on figure at bounding box center [380, 133] width 705 height 230
click at [187, 7] on icon "ahorrar" at bounding box center [190, 9] width 8 height 8
checkbox input "false"
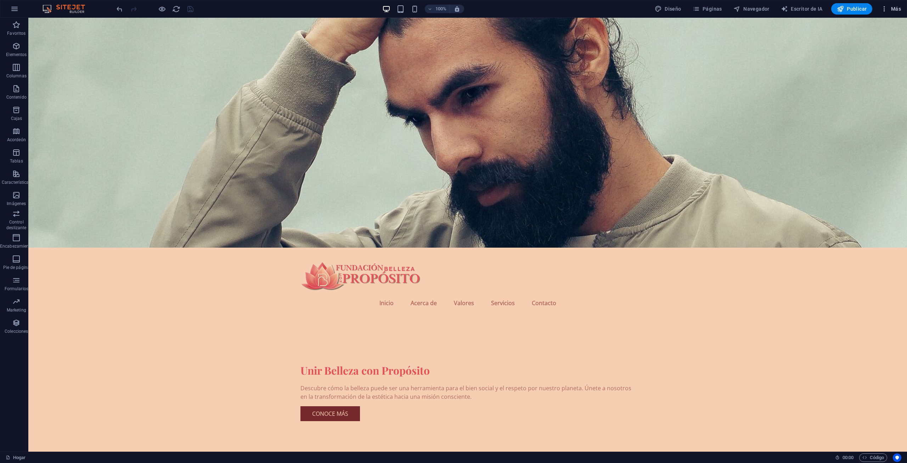
click at [887, 6] on icon "button" at bounding box center [884, 8] width 7 height 7
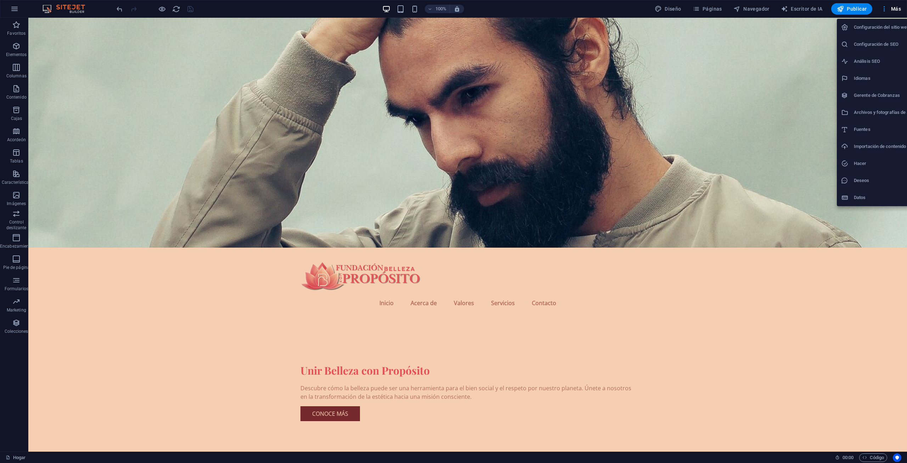
click at [887, 6] on div at bounding box center [453, 231] width 907 height 463
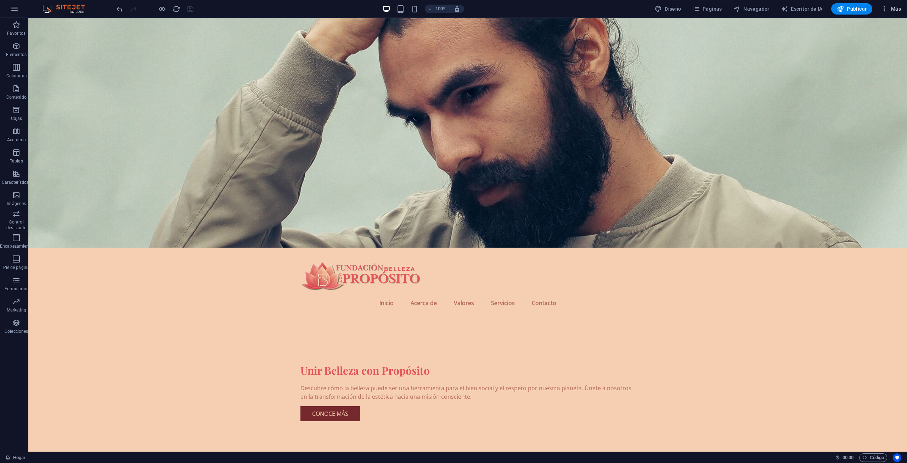
click at [887, 6] on icon "button" at bounding box center [884, 8] width 7 height 7
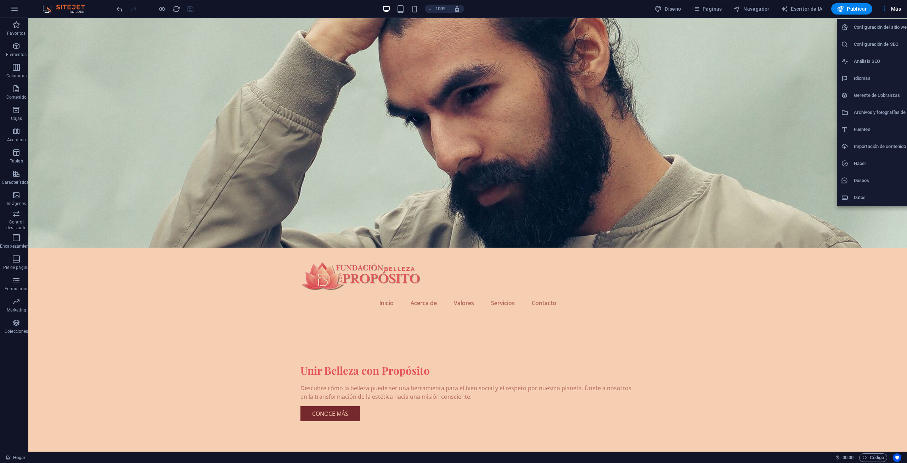
click at [887, 27] on font "Configuración del sitio web" at bounding box center [882, 26] width 56 height 5
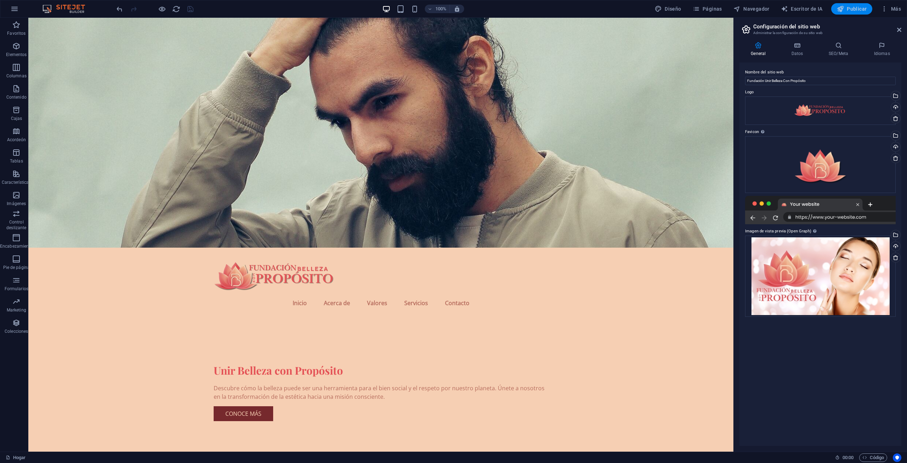
click at [858, 6] on font "Publicar" at bounding box center [857, 9] width 20 height 6
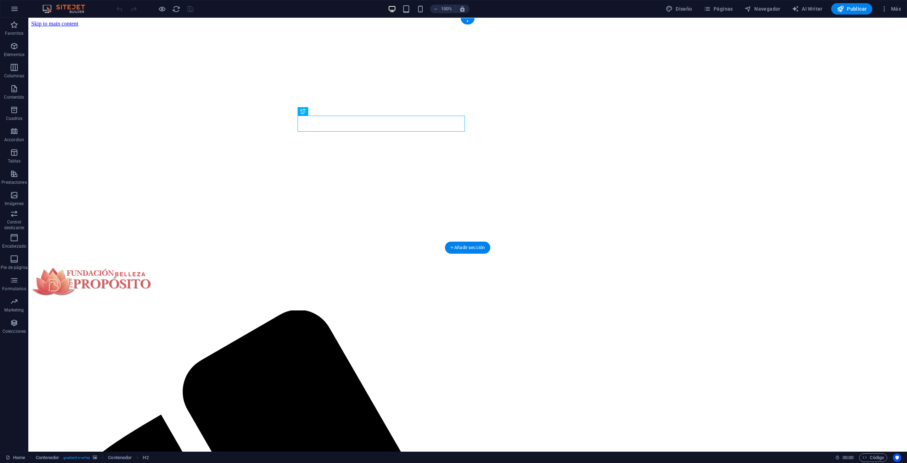
click at [805, 27] on figure at bounding box center [467, 27] width 873 height 0
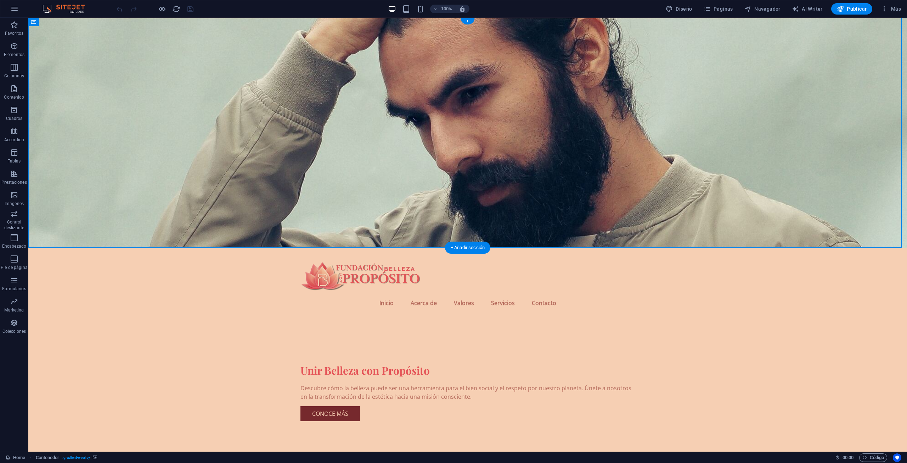
click at [805, 97] on figure at bounding box center [467, 133] width 879 height 230
click at [762, 73] on figure at bounding box center [467, 133] width 879 height 230
select select "header"
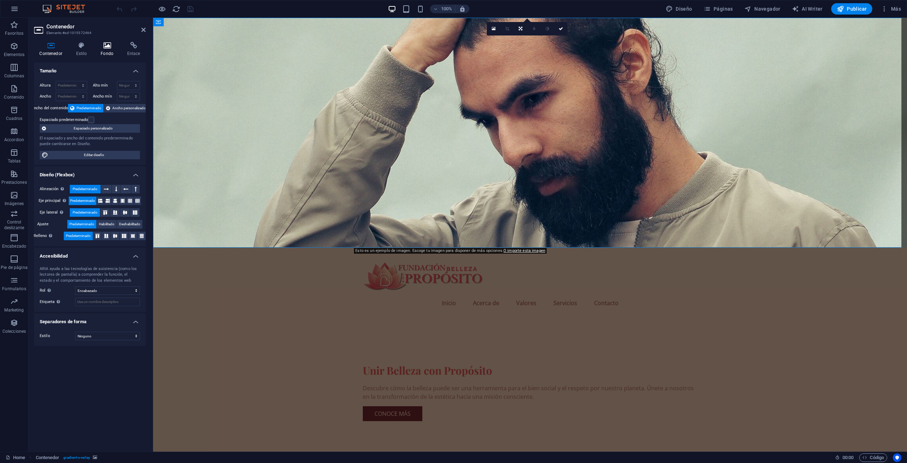
click at [104, 49] on h4 "Fondo" at bounding box center [108, 49] width 27 height 15
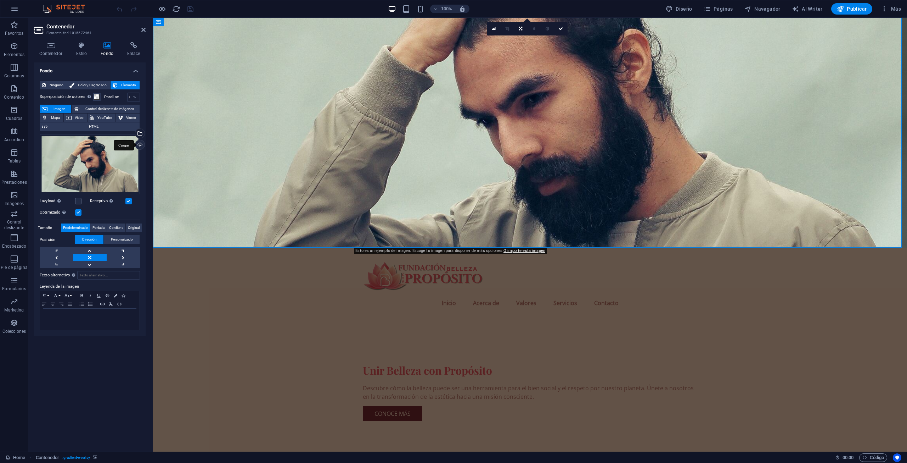
click at [140, 144] on div "Cargar" at bounding box center [139, 145] width 11 height 11
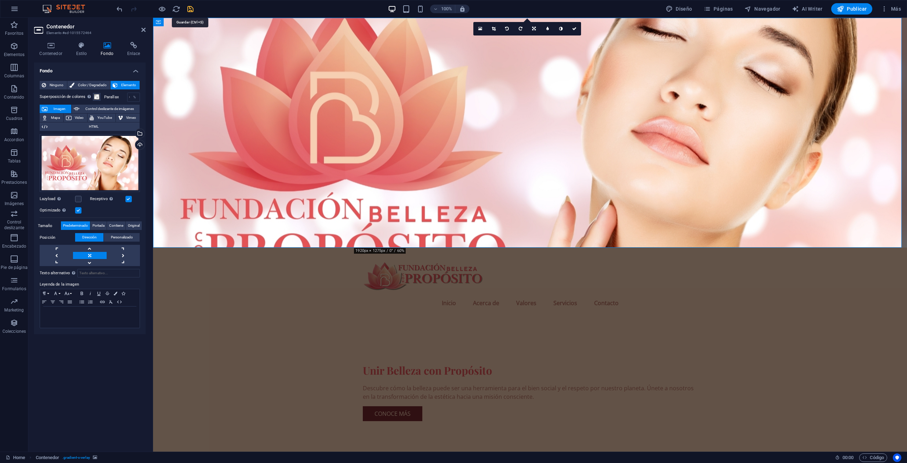
click at [187, 7] on icon "save" at bounding box center [190, 9] width 8 height 8
checkbox input "false"
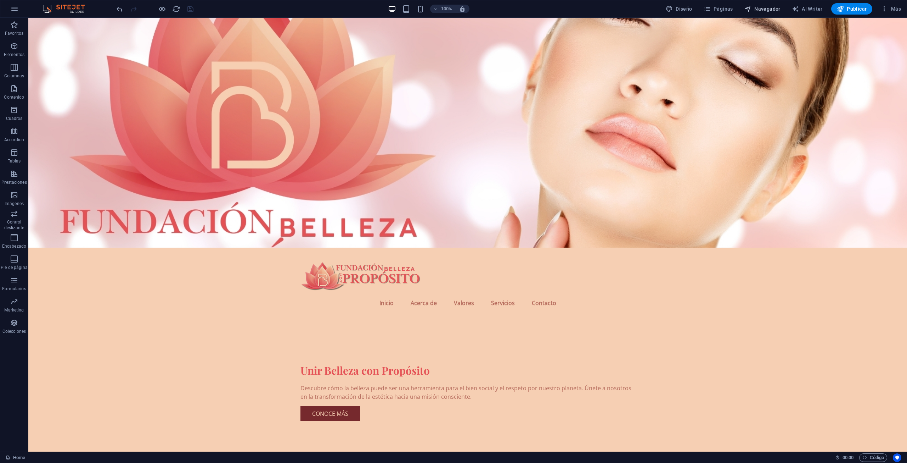
click at [770, 3] on button "Navegador" at bounding box center [763, 8] width 42 height 11
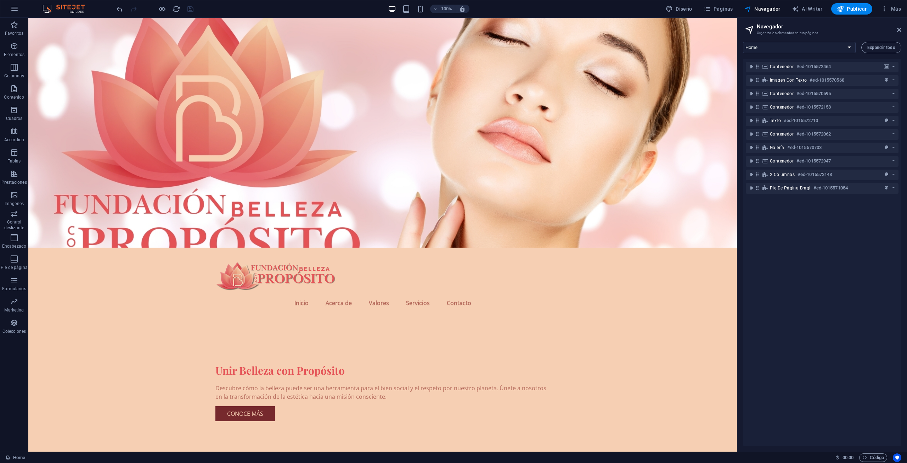
click at [401, 10] on div "100%" at bounding box center [429, 8] width 82 height 11
click at [403, 10] on div "100%" at bounding box center [429, 8] width 82 height 11
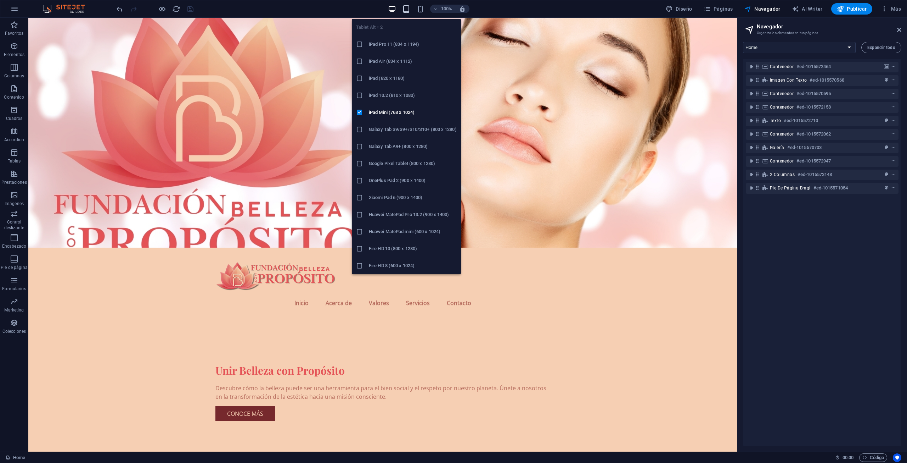
click at [406, 10] on icon "button" at bounding box center [406, 9] width 8 height 8
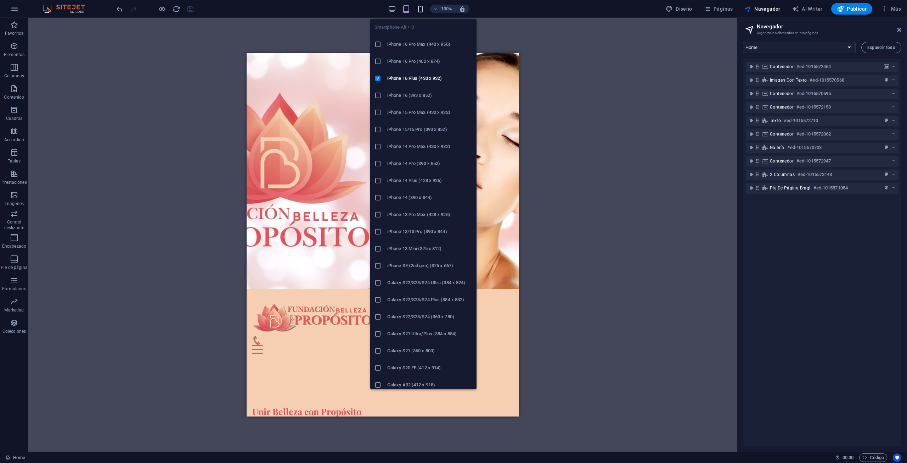
click at [420, 11] on icon "button" at bounding box center [420, 9] width 8 height 8
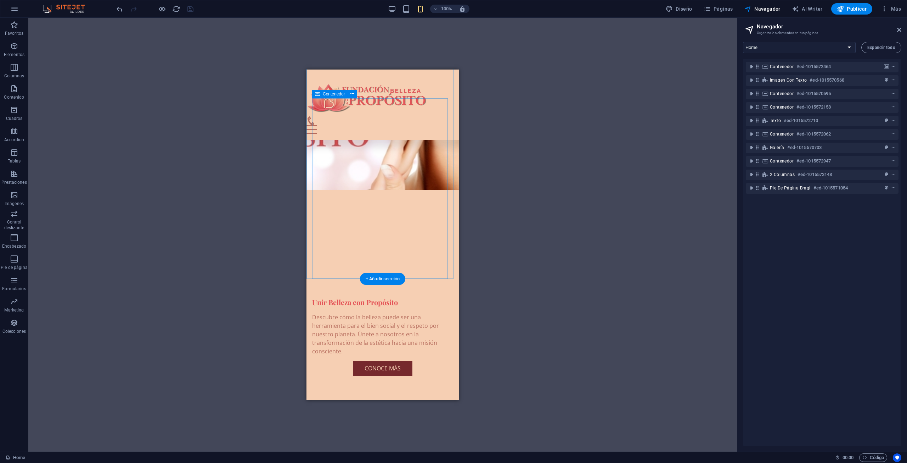
scroll to position [142, 0]
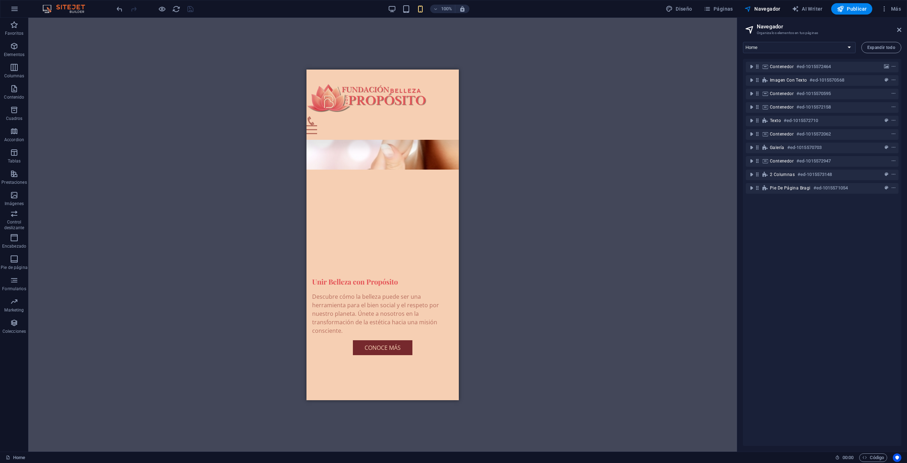
click at [399, 8] on div "100%" at bounding box center [429, 8] width 82 height 11
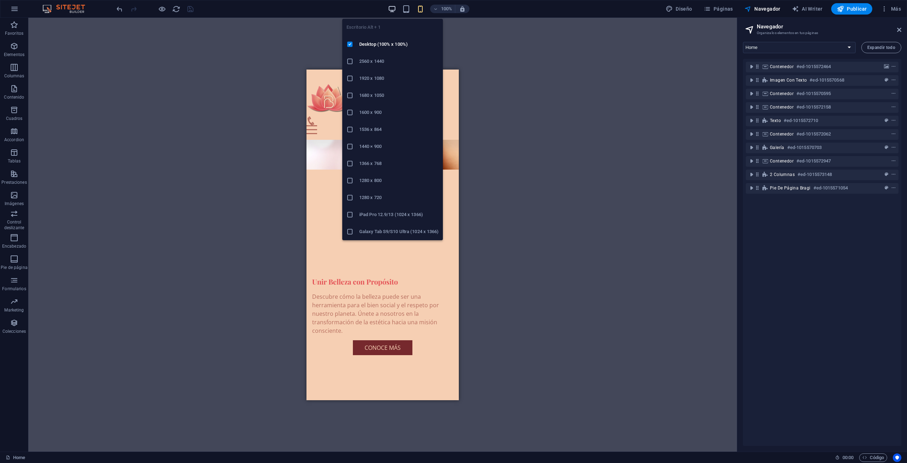
click at [391, 7] on icon "button" at bounding box center [392, 9] width 8 height 8
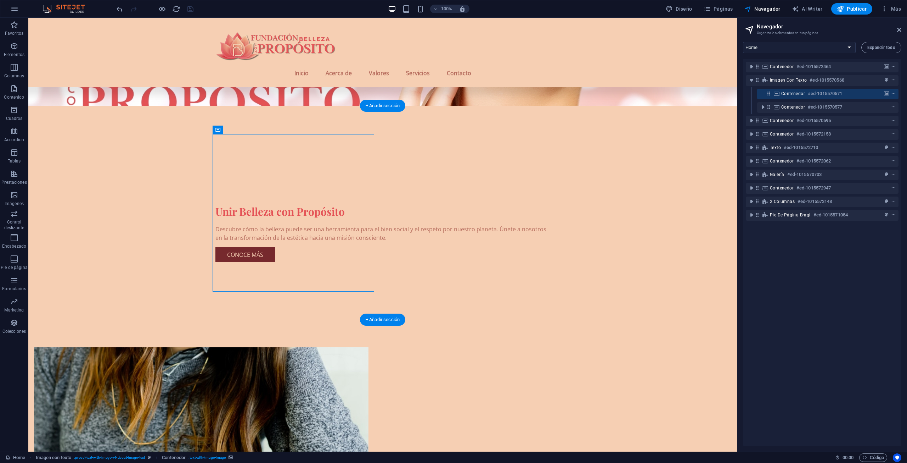
click at [264, 347] on figure at bounding box center [201, 425] width 335 height 157
click at [234, 131] on span "Contenedor" at bounding box center [234, 130] width 22 height 4
click at [251, 128] on button at bounding box center [253, 129] width 9 height 9
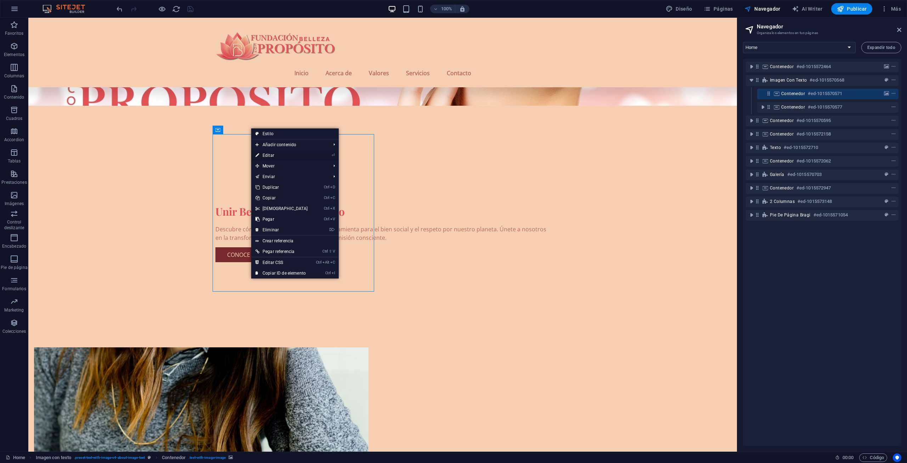
click at [271, 153] on link "⏎ Editar" at bounding box center [281, 155] width 61 height 11
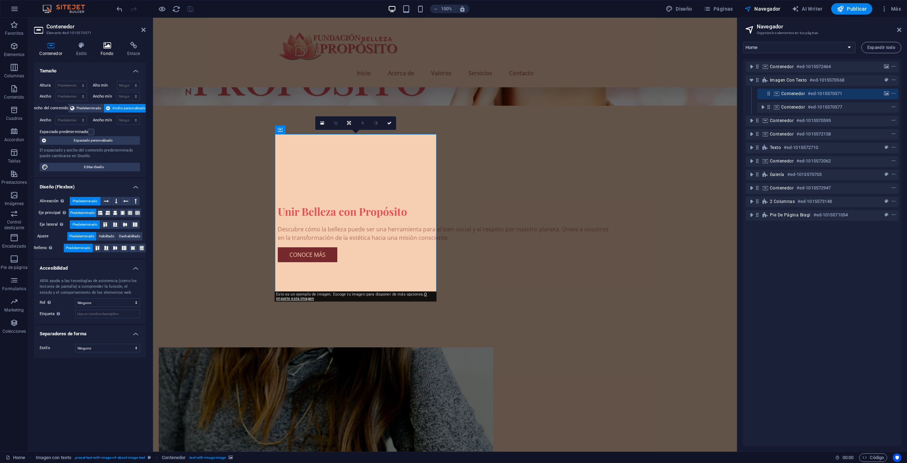
click at [111, 49] on h4 "Fondo" at bounding box center [108, 49] width 27 height 15
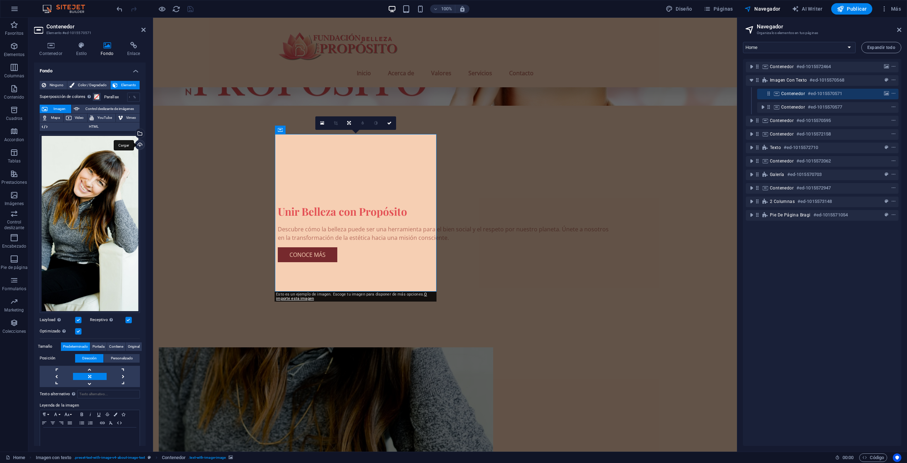
click at [141, 142] on div "Cargar" at bounding box center [139, 145] width 11 height 11
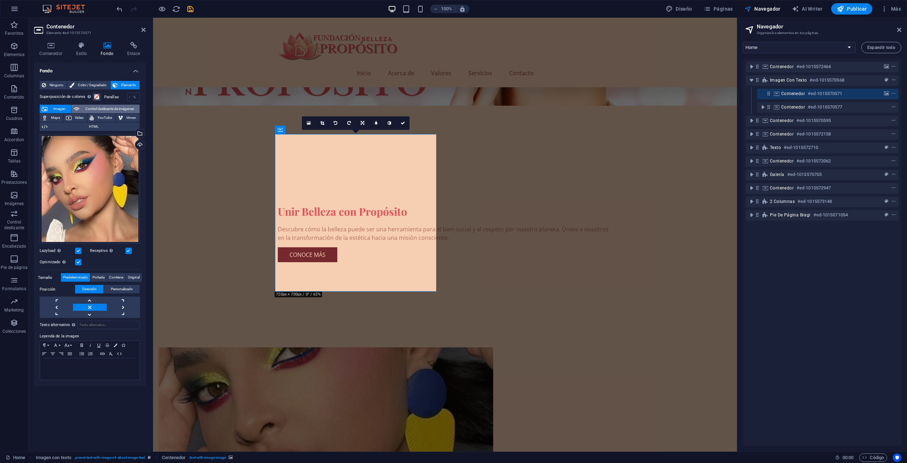
click at [105, 105] on span "Control deslizante de imágenes" at bounding box center [110, 109] width 56 height 9
select select "ms"
select select "s"
select select "progressive"
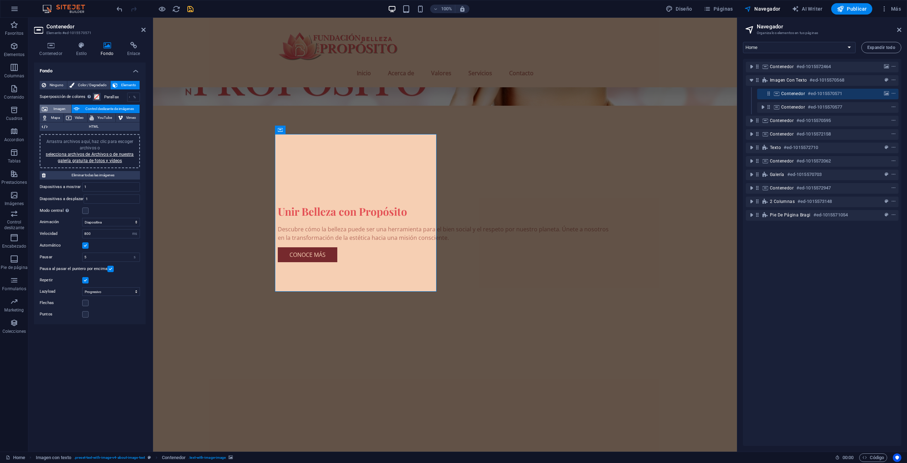
click at [56, 107] on span "Imagen" at bounding box center [59, 109] width 19 height 9
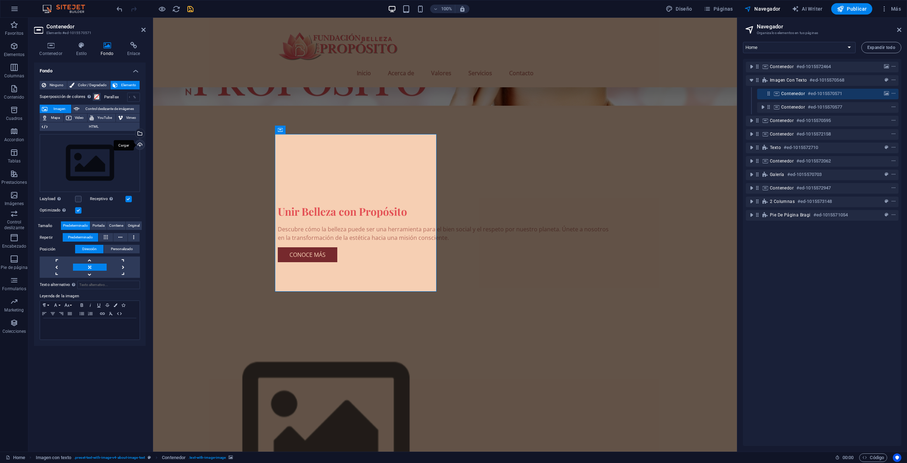
click at [141, 143] on div "Cargar" at bounding box center [139, 145] width 11 height 11
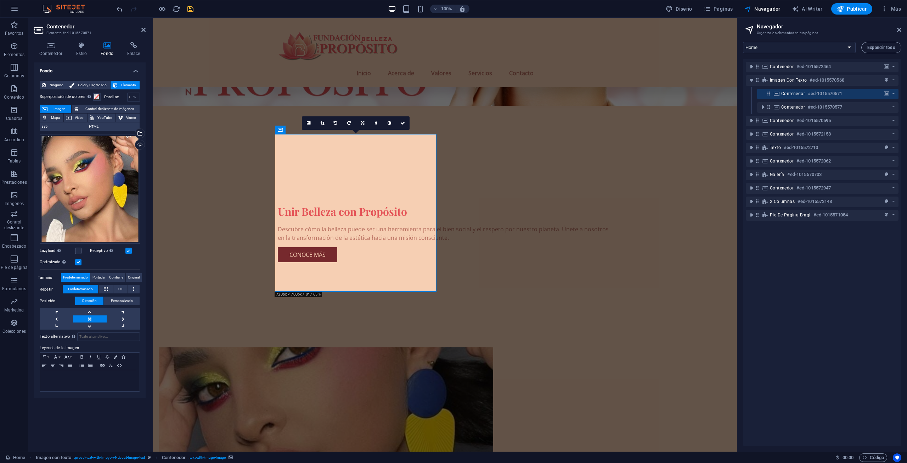
click at [187, 8] on icon "save" at bounding box center [190, 9] width 8 height 8
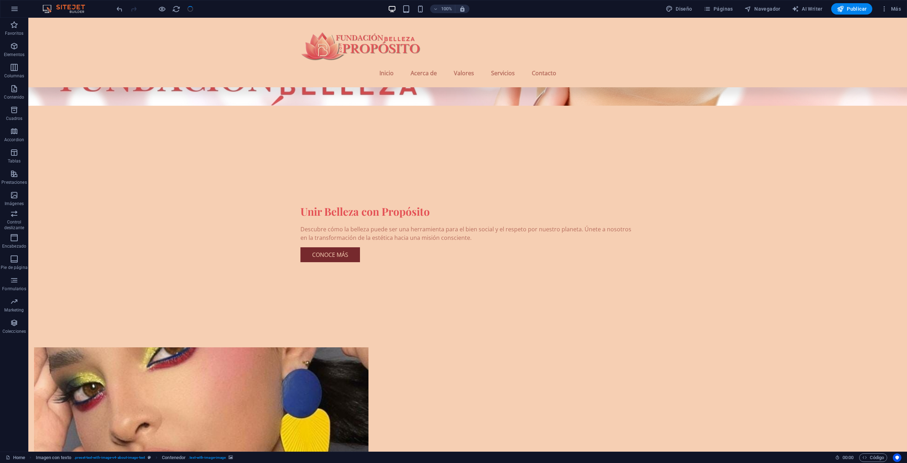
checkbox input "false"
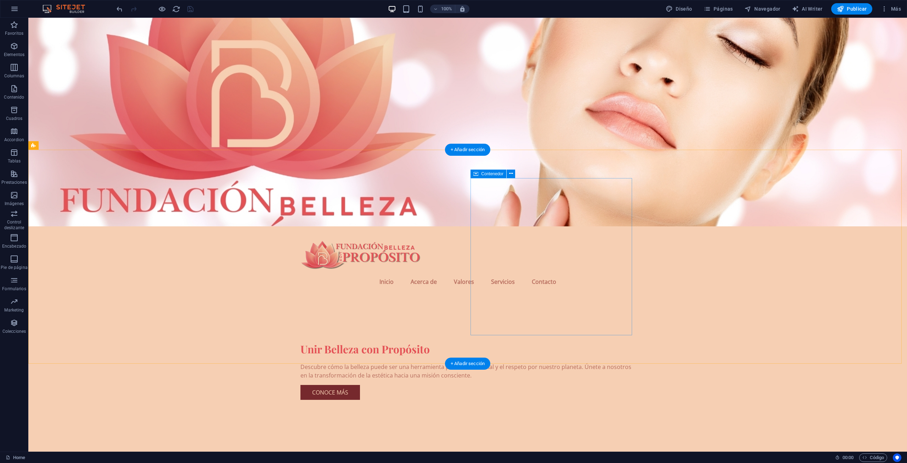
scroll to position [0, 0]
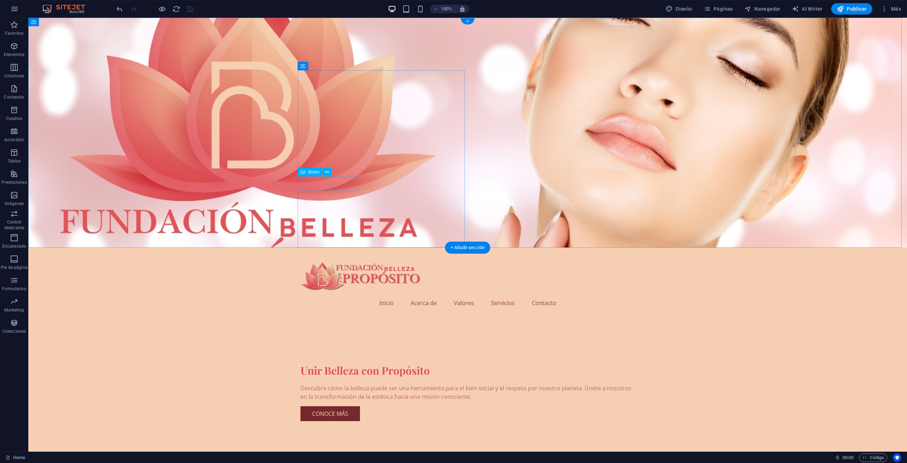
click at [335, 406] on div "Conoce más" at bounding box center [468, 413] width 335 height 15
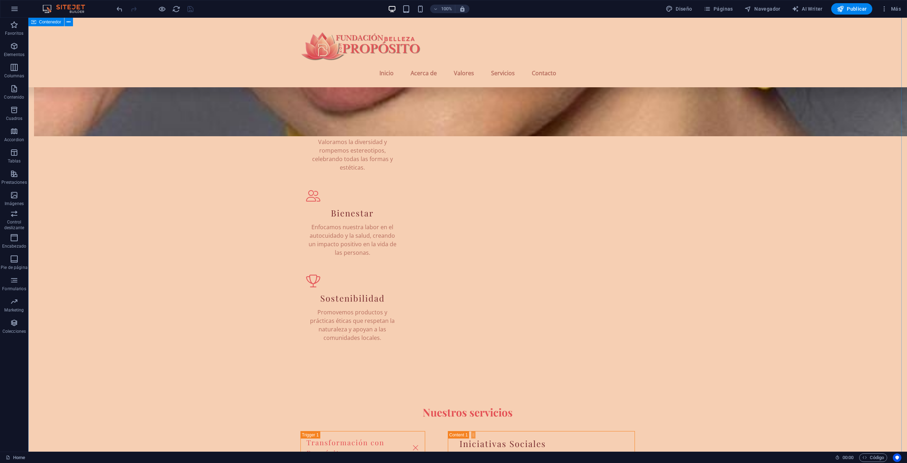
scroll to position [922, 0]
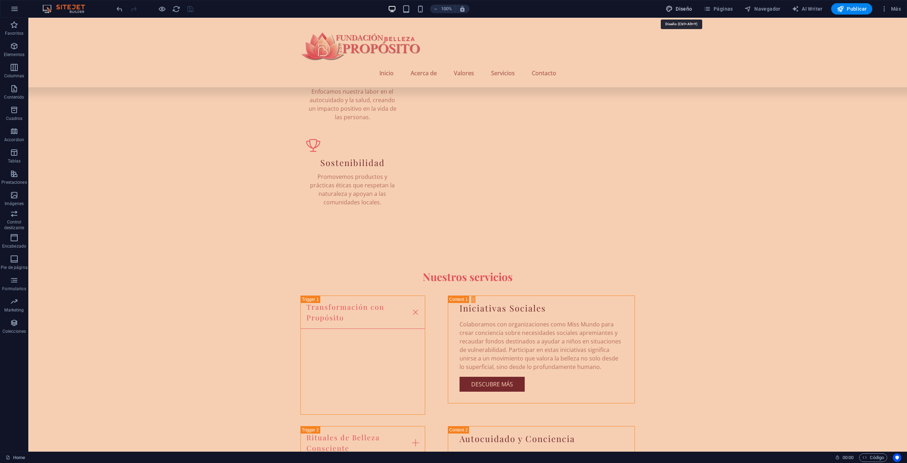
click at [689, 9] on span "Diseño" at bounding box center [679, 8] width 27 height 7
select select "px"
select select "200"
select select "px"
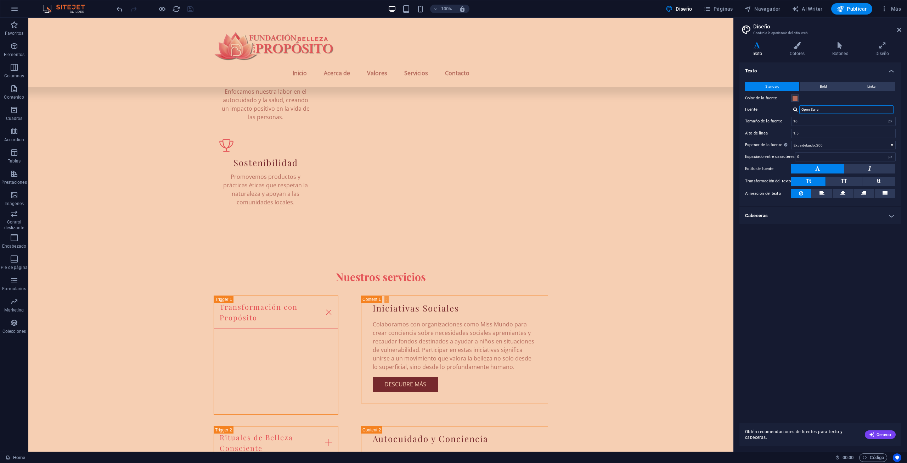
click at [834, 107] on input "Open Sans" at bounding box center [847, 109] width 94 height 9
click at [806, 286] on div "Texto Standard Bold Links Color de la fuente Fuente Open Sans Tamaño de la fuen…" at bounding box center [821, 239] width 162 height 355
click at [795, 111] on div at bounding box center [796, 109] width 4 height 5
click at [847, 140] on div "Gestionar fuentes →" at bounding box center [848, 137] width 94 height 9
select select "popularity"
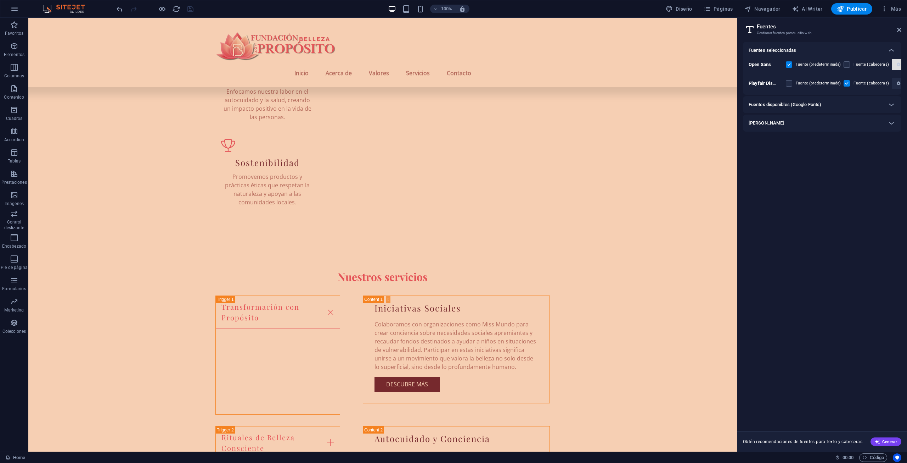
click at [897, 63] on icon "button" at bounding box center [899, 64] width 4 height 4
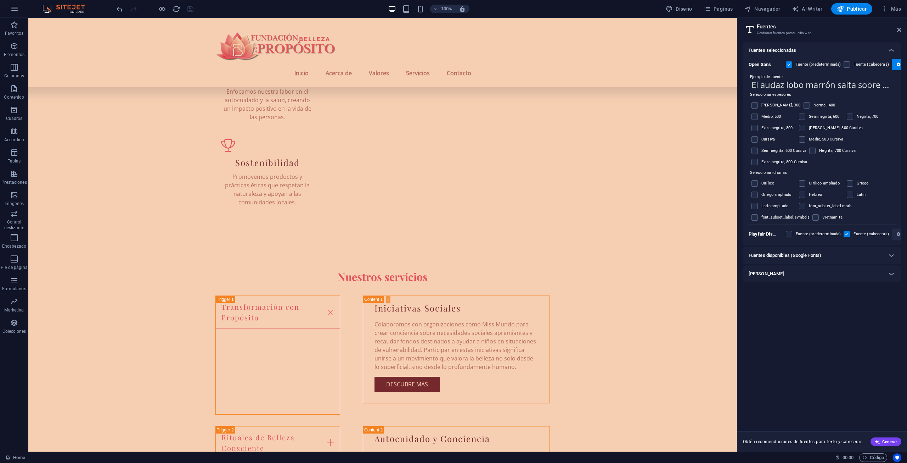
click at [765, 107] on label "Delgado, 300" at bounding box center [781, 105] width 39 height 9
click at [0, 0] on input "checkbox" at bounding box center [0, 0] width 0 height 0
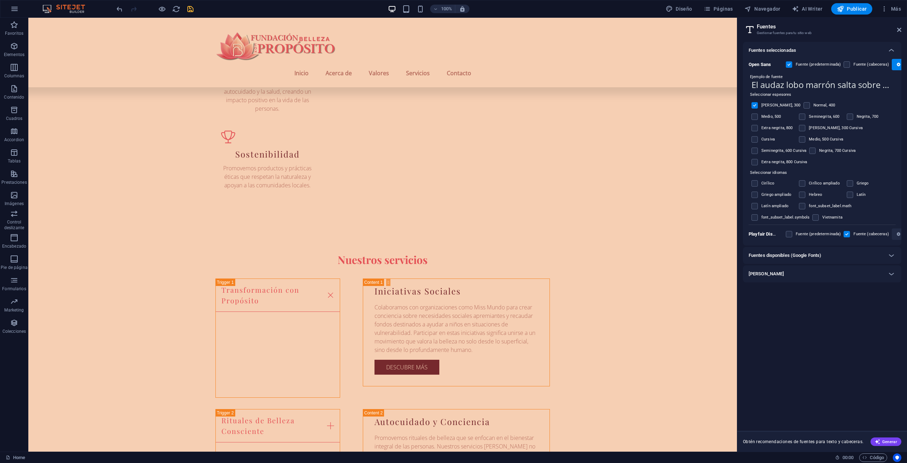
scroll to position [905, 0]
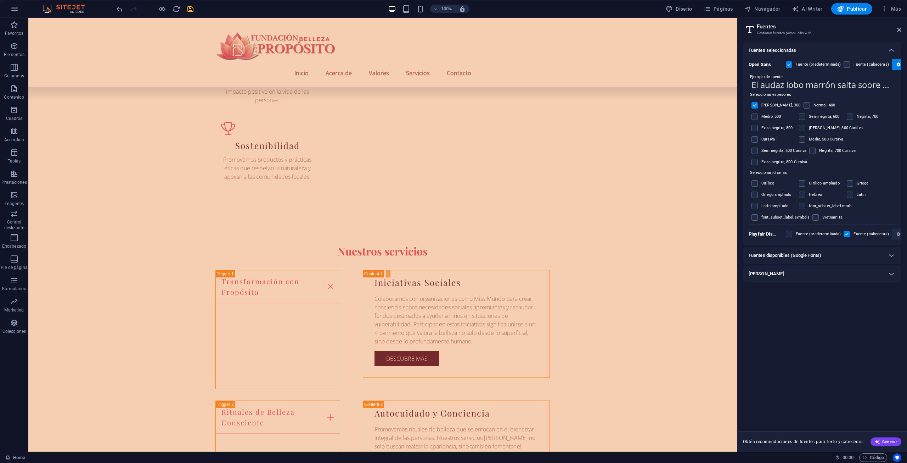
click at [798, 119] on div "Seminegrita, 600" at bounding box center [821, 116] width 47 height 11
click at [799, 117] on label at bounding box center [802, 116] width 6 height 6
click at [0, 0] on input "checkbox" at bounding box center [0, 0] width 0 height 0
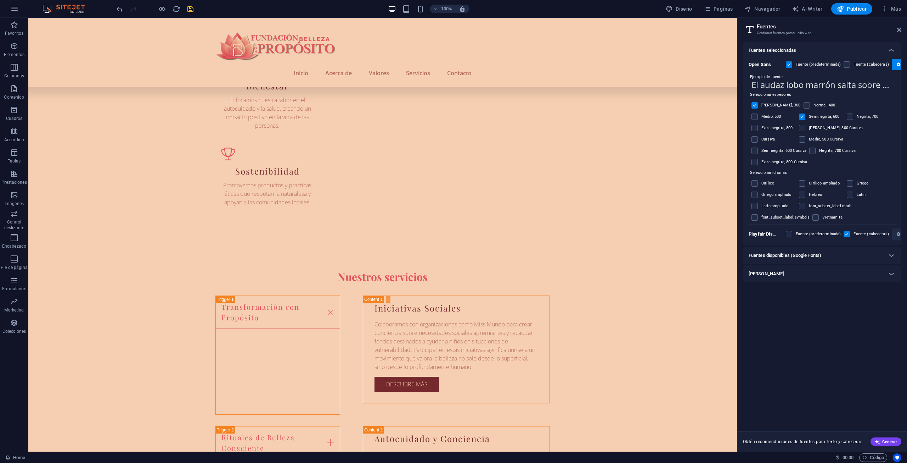
click at [754, 103] on label at bounding box center [755, 105] width 6 height 6
click at [0, 0] on input "checkbox" at bounding box center [0, 0] width 0 height 0
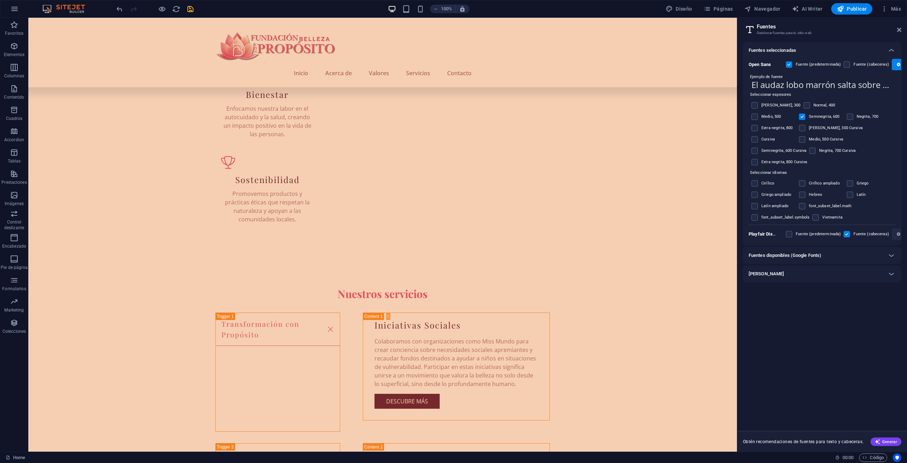
scroll to position [922, 0]
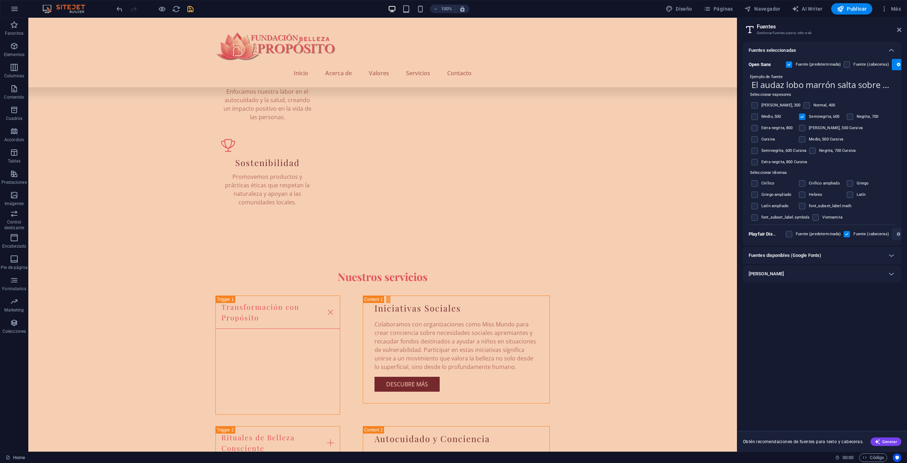
click at [809, 140] on label "Medio, 500 Cursiva" at bounding box center [826, 139] width 34 height 9
click at [0, 0] on input "checkbox" at bounding box center [0, 0] width 0 height 0
click at [799, 114] on label at bounding box center [802, 116] width 6 height 6
click at [0, 0] on input "checkbox" at bounding box center [0, 0] width 0 height 0
click at [810, 150] on label at bounding box center [813, 150] width 6 height 6
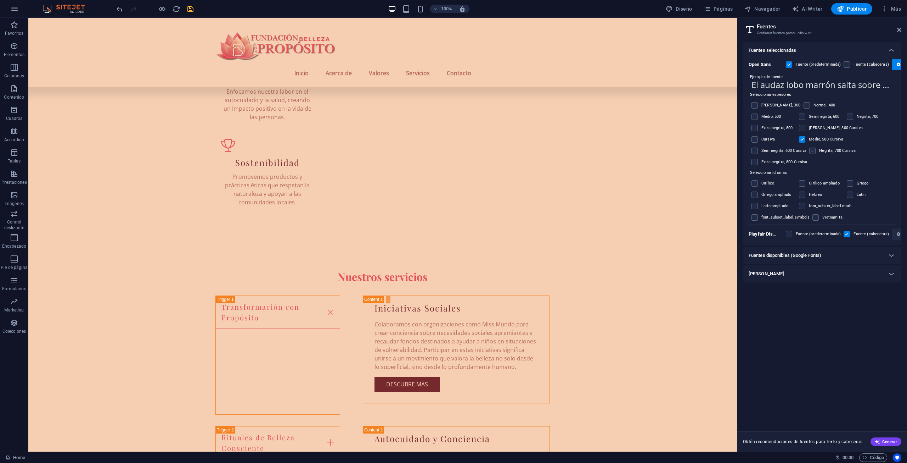
click at [0, 0] on input "checkbox" at bounding box center [0, 0] width 0 height 0
click at [810, 151] on label at bounding box center [813, 150] width 6 height 6
click at [0, 0] on input "checkbox" at bounding box center [0, 0] width 0 height 0
click at [806, 145] on div "Seminegrita, 600 Cursiva" at bounding box center [779, 150] width 58 height 11
click at [758, 147] on label at bounding box center [755, 150] width 6 height 6
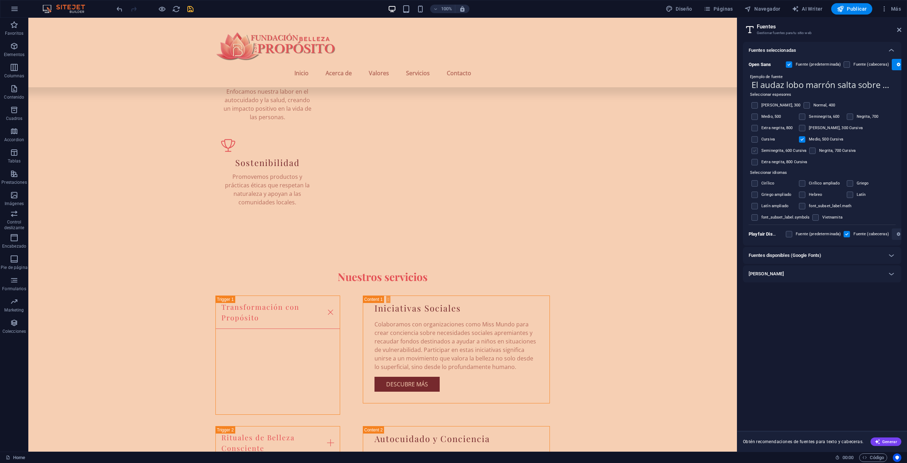
click at [0, 0] on input "checkbox" at bounding box center [0, 0] width 0 height 0
click at [799, 137] on label at bounding box center [802, 139] width 6 height 6
click at [0, 0] on input "checkbox" at bounding box center [0, 0] width 0 height 0
click at [758, 113] on label at bounding box center [755, 116] width 6 height 6
click at [0, 0] on input "checkbox" at bounding box center [0, 0] width 0 height 0
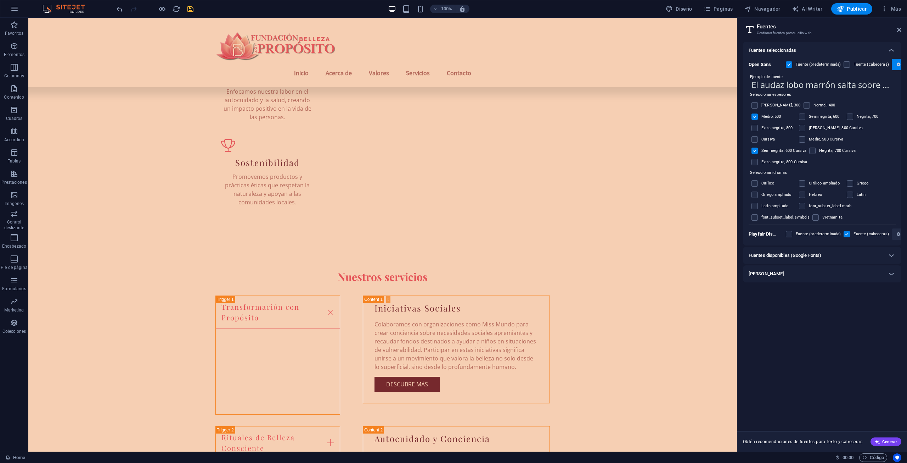
click at [897, 65] on icon "button" at bounding box center [899, 64] width 4 height 4
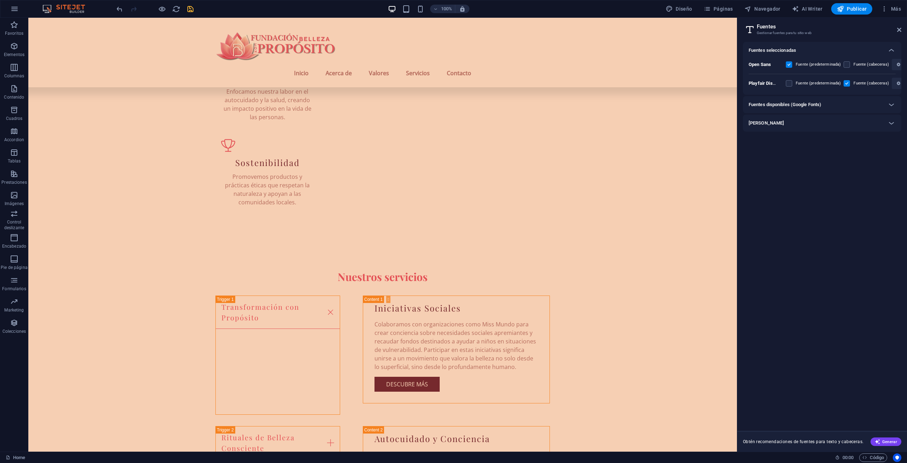
click at [761, 63] on b "Open Sans" at bounding box center [760, 64] width 22 height 5
click at [869, 100] on div "Fuentes disponibles (Google Fonts)" at bounding box center [822, 104] width 158 height 17
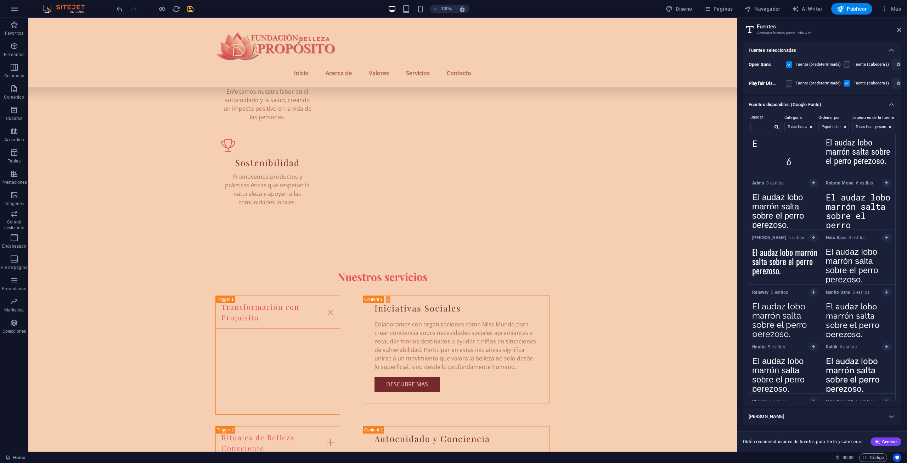
scroll to position [71, 0]
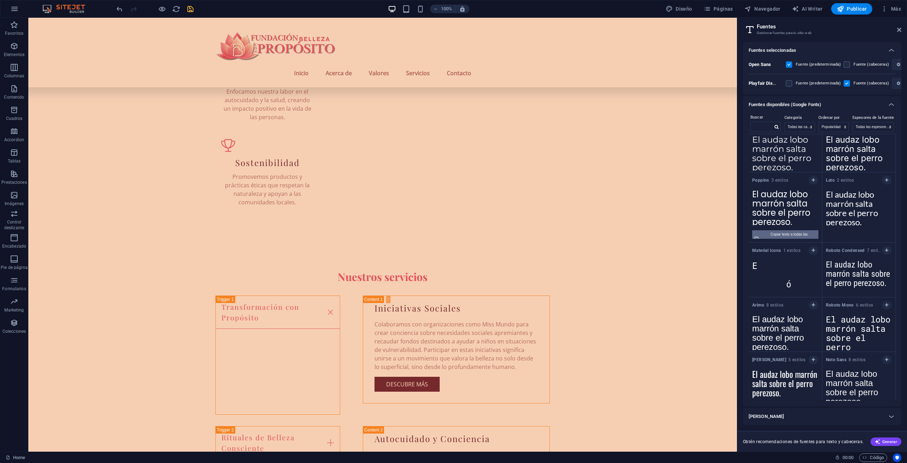
click at [787, 235] on div "Copiar texto a todas las previsualizaciones" at bounding box center [789, 238] width 54 height 17
click at [814, 179] on span "button" at bounding box center [814, 180] width 4 height 4
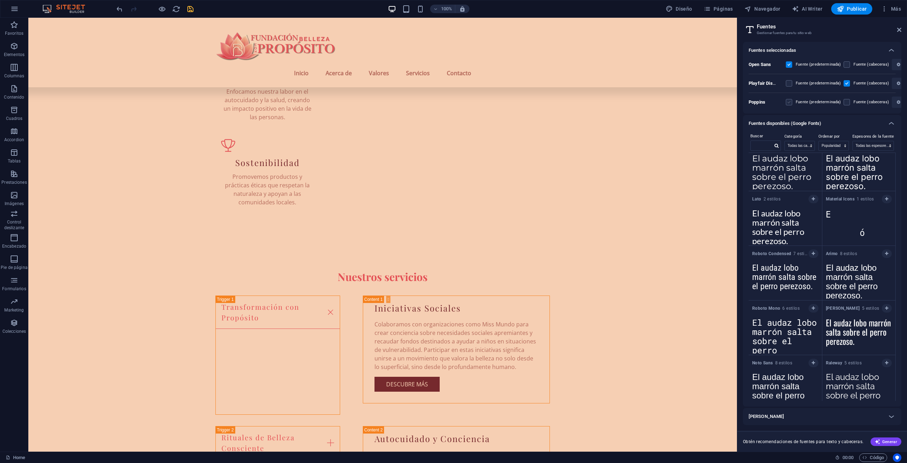
click at [786, 102] on label at bounding box center [789, 102] width 6 height 6
click at [0, 0] on input "checkbox" at bounding box center [0, 0] width 0 height 0
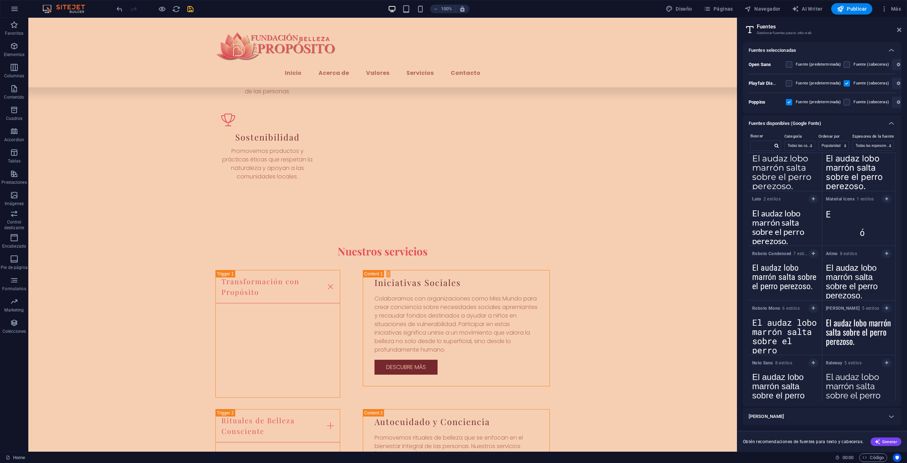
scroll to position [939, 0]
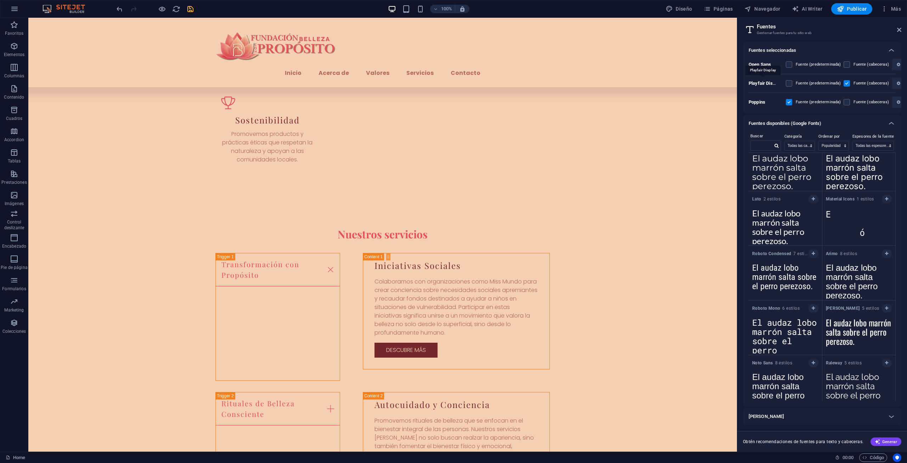
click at [767, 83] on b "Playfair Display" at bounding box center [765, 82] width 33 height 5
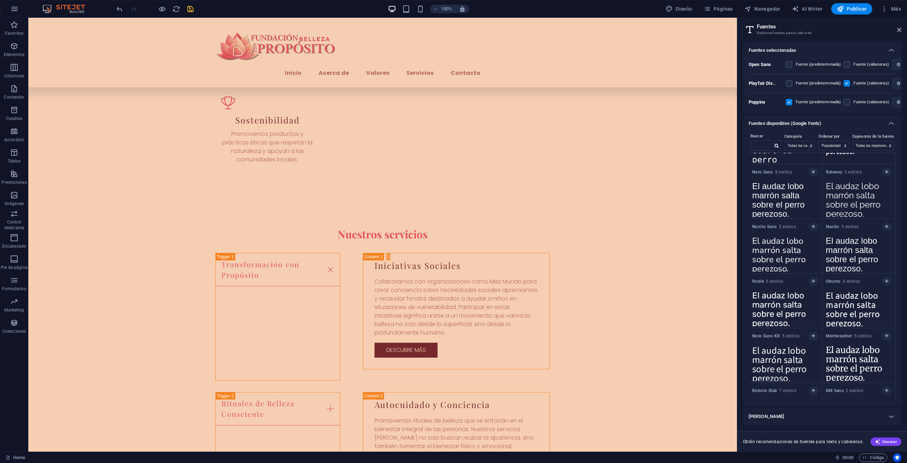
scroll to position [296, 0]
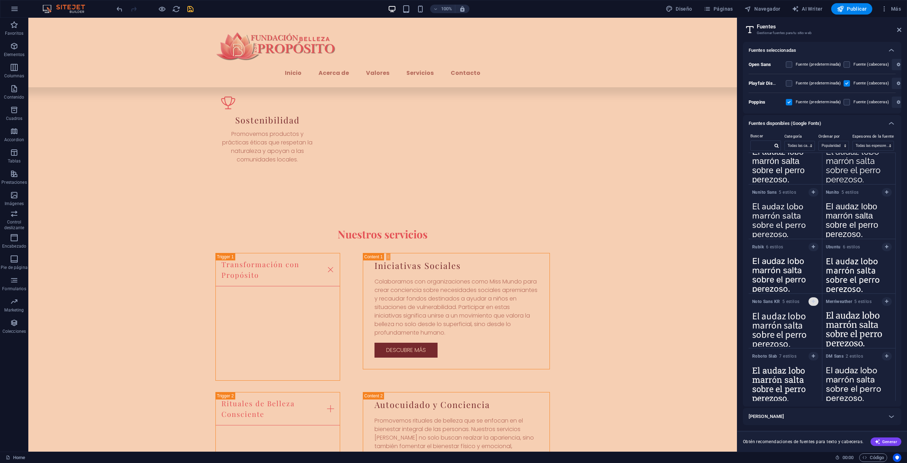
click at [815, 300] on button "button" at bounding box center [814, 301] width 10 height 9
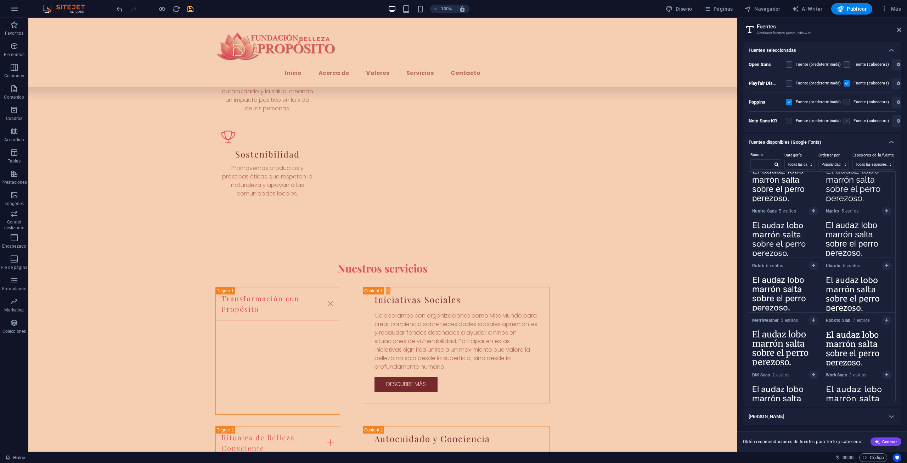
click at [846, 122] on label at bounding box center [847, 121] width 6 height 6
click at [0, 0] on KR "checkbox" at bounding box center [0, 0] width 0 height 0
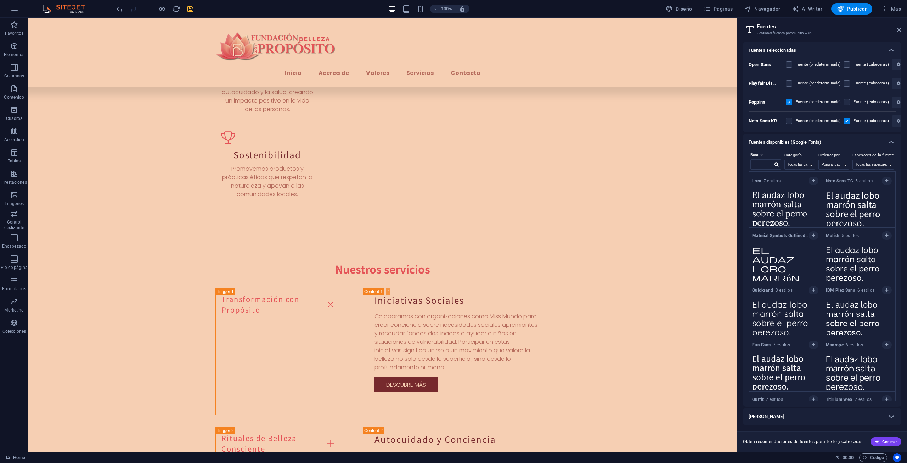
scroll to position [598, 0]
click at [812, 234] on span "button" at bounding box center [814, 236] width 4 height 4
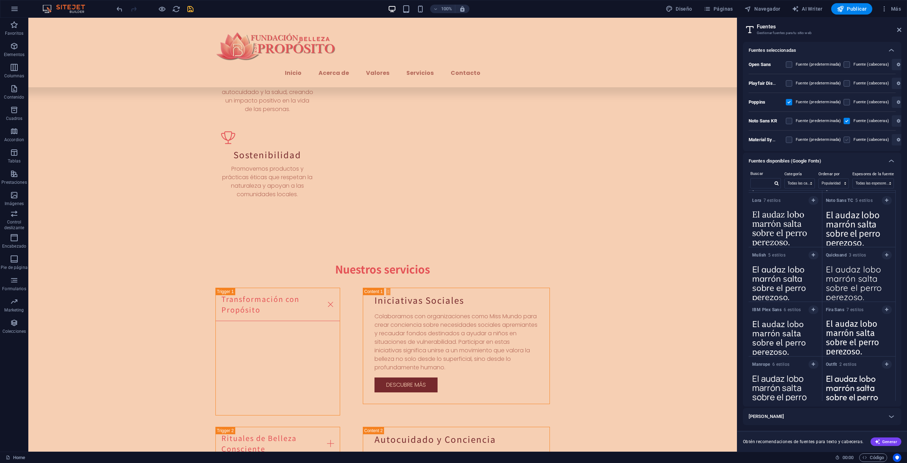
click at [845, 140] on label at bounding box center [847, 139] width 6 height 6
click at [0, 0] on Outlined "checkbox" at bounding box center [0, 0] width 0 height 0
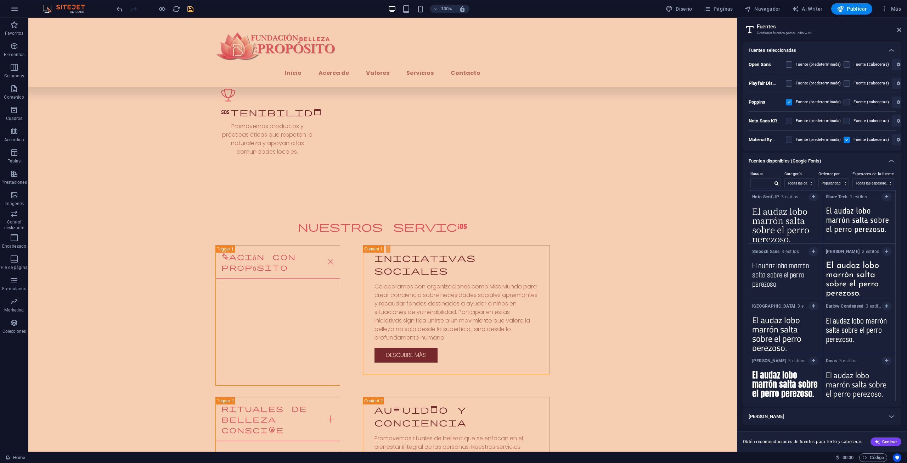
scroll to position [1423, 0]
click at [812, 302] on span "button" at bounding box center [814, 304] width 4 height 4
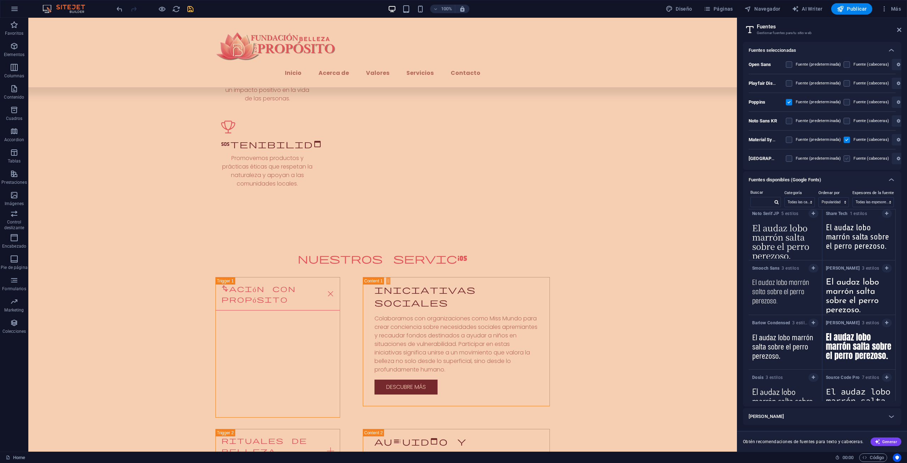
click at [845, 157] on label at bounding box center [847, 158] width 6 height 6
click at [0, 0] on input "checkbox" at bounding box center [0, 0] width 0 height 0
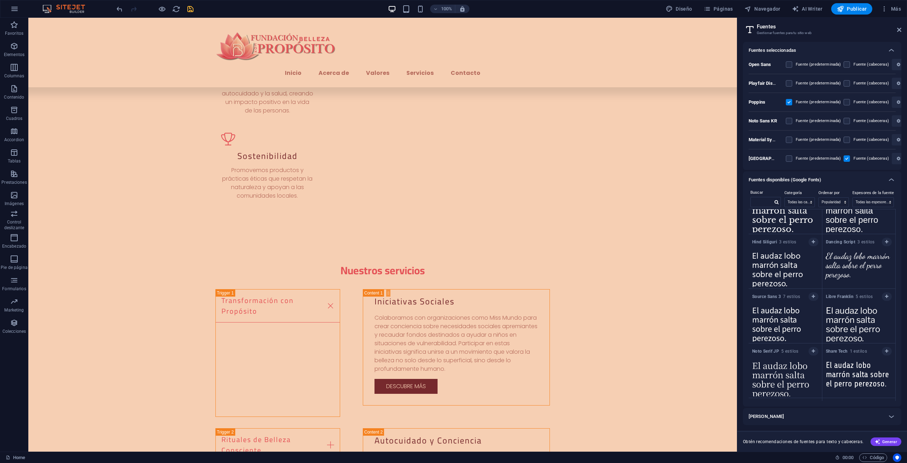
scroll to position [1245, 0]
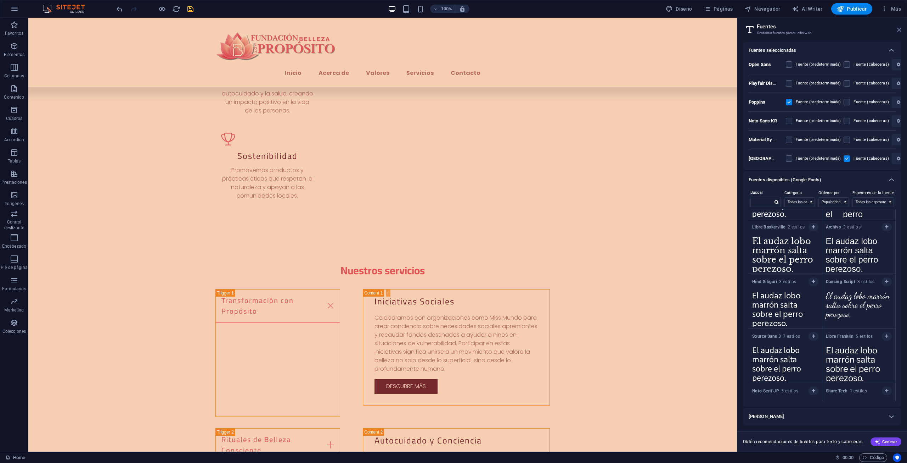
click at [900, 29] on icon at bounding box center [899, 30] width 4 height 6
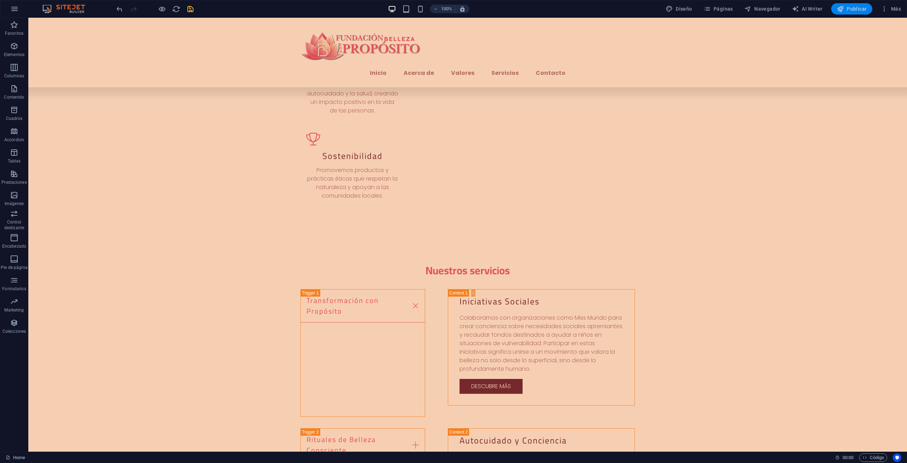
click at [861, 7] on span "Publicar" at bounding box center [852, 8] width 30 height 7
checkbox input "false"
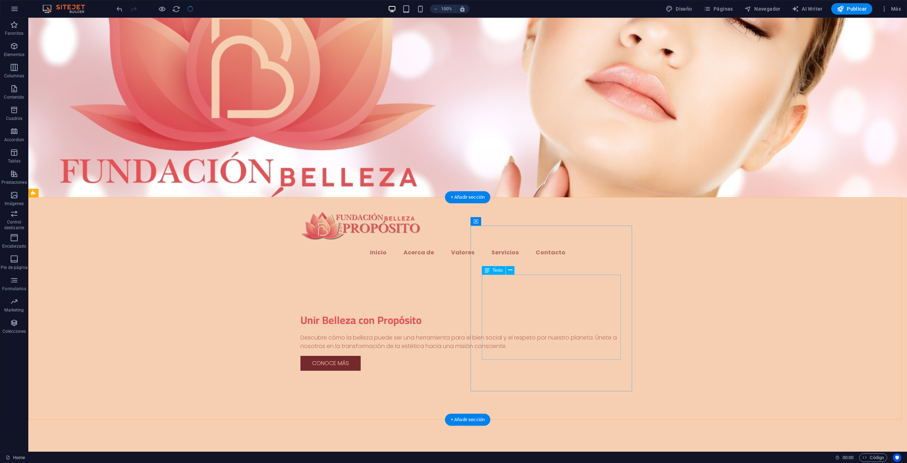
scroll to position [0, 0]
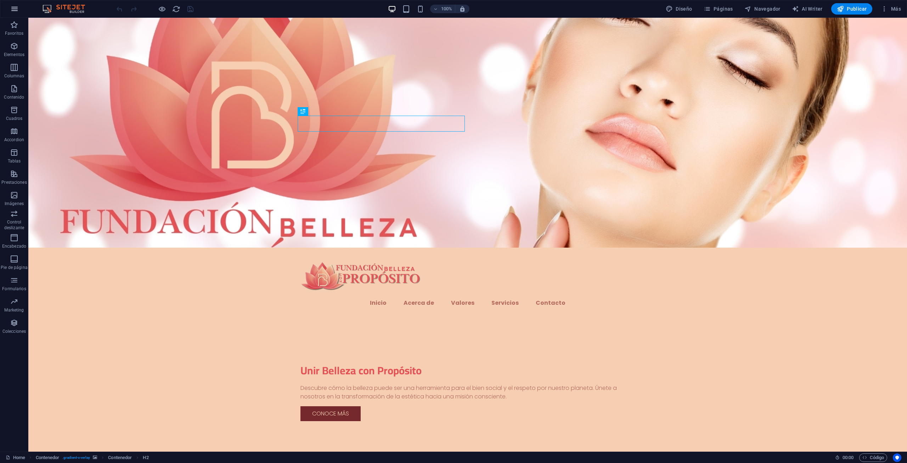
click at [11, 11] on icon "button" at bounding box center [14, 9] width 9 height 9
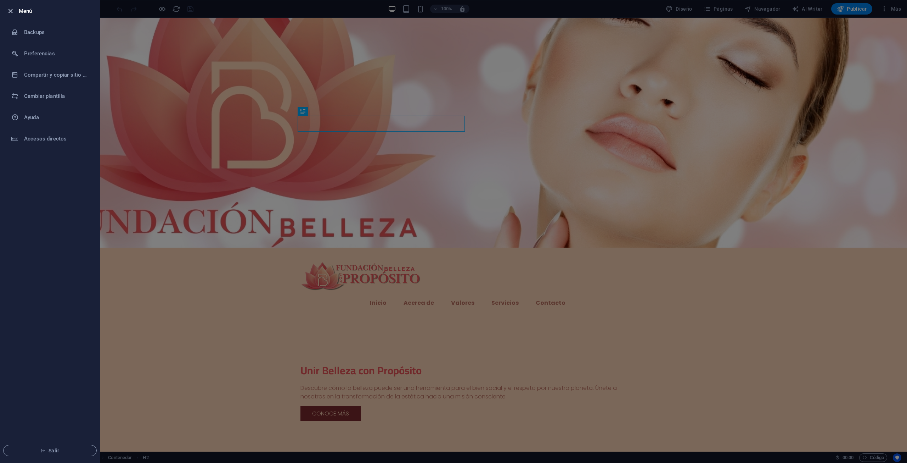
click at [12, 7] on icon "button" at bounding box center [10, 11] width 8 height 8
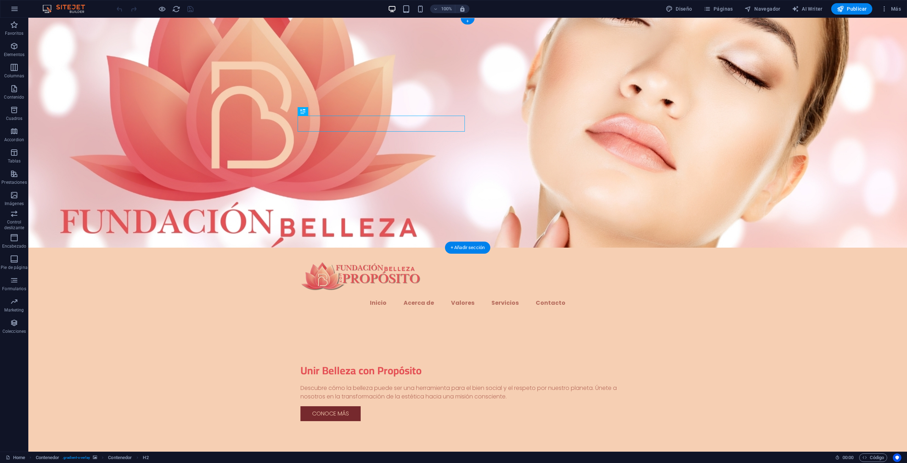
click at [676, 143] on figure at bounding box center [467, 133] width 879 height 230
click at [562, 139] on figure at bounding box center [467, 133] width 879 height 230
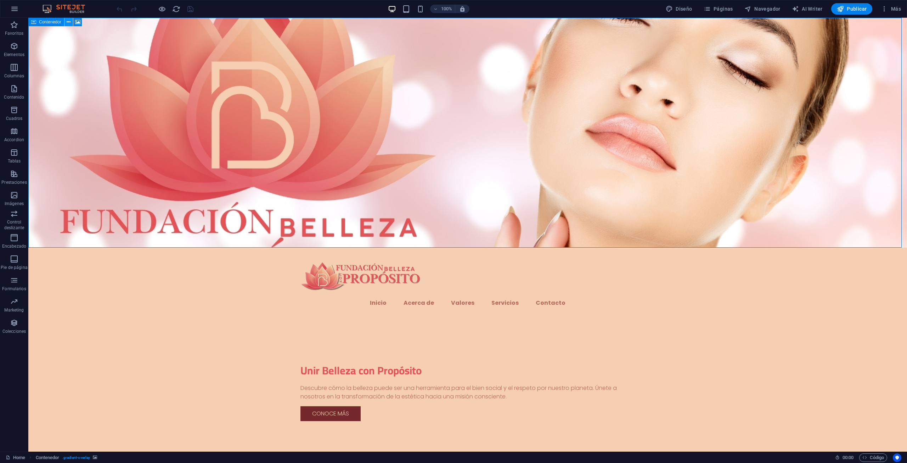
click at [68, 24] on icon at bounding box center [69, 21] width 4 height 7
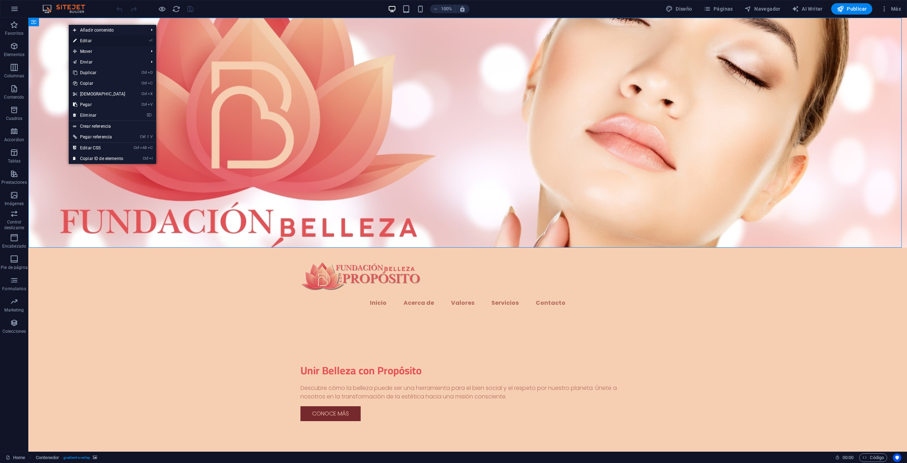
click at [79, 40] on link "⏎ Editar" at bounding box center [99, 40] width 61 height 11
select select "header"
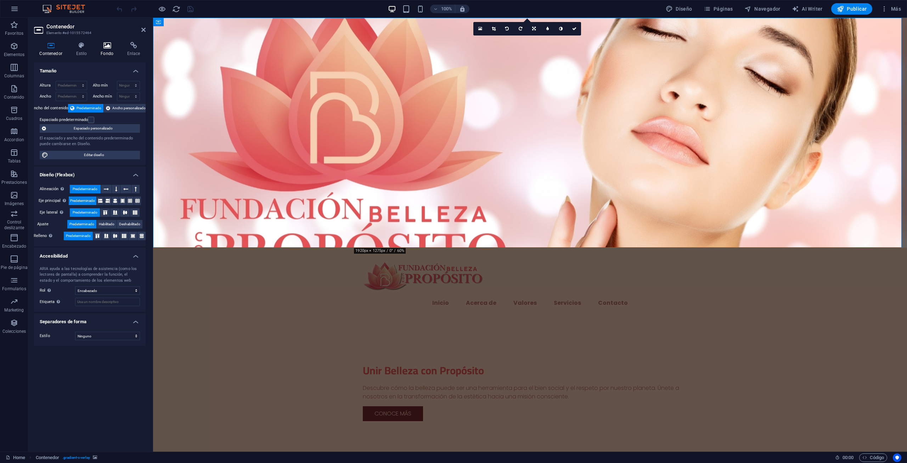
click at [108, 47] on icon at bounding box center [107, 45] width 24 height 7
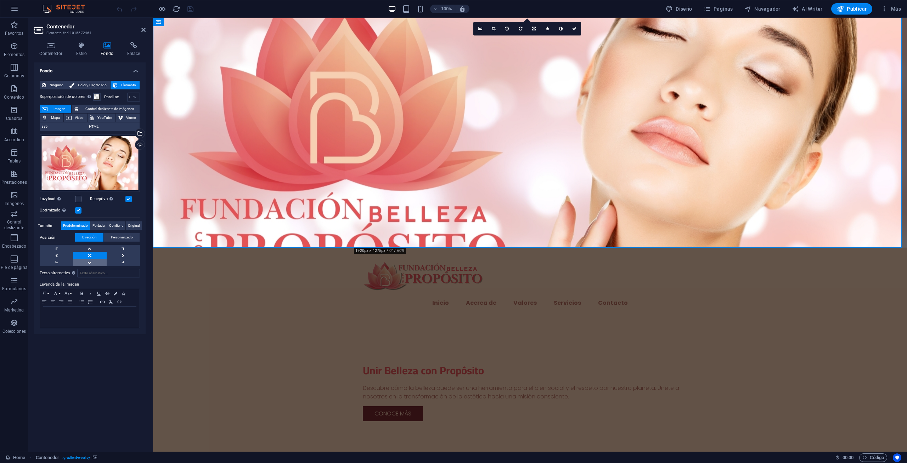
click at [91, 263] on link at bounding box center [89, 262] width 33 height 7
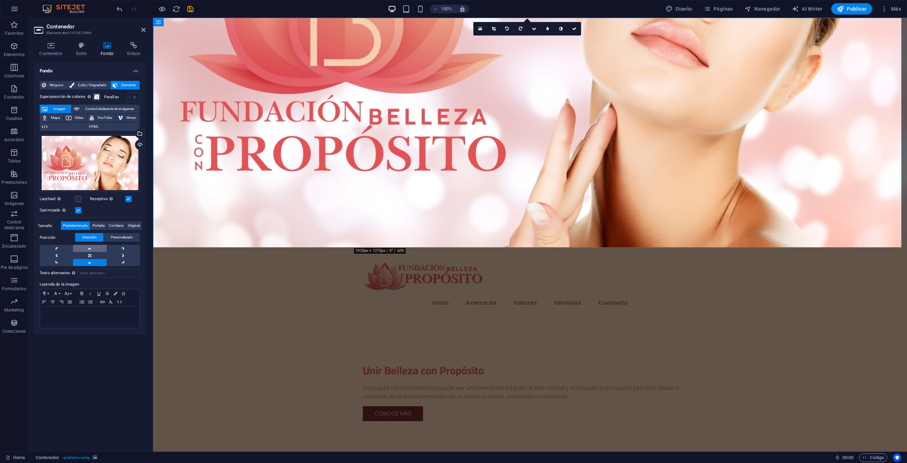
click at [91, 246] on link at bounding box center [89, 248] width 33 height 7
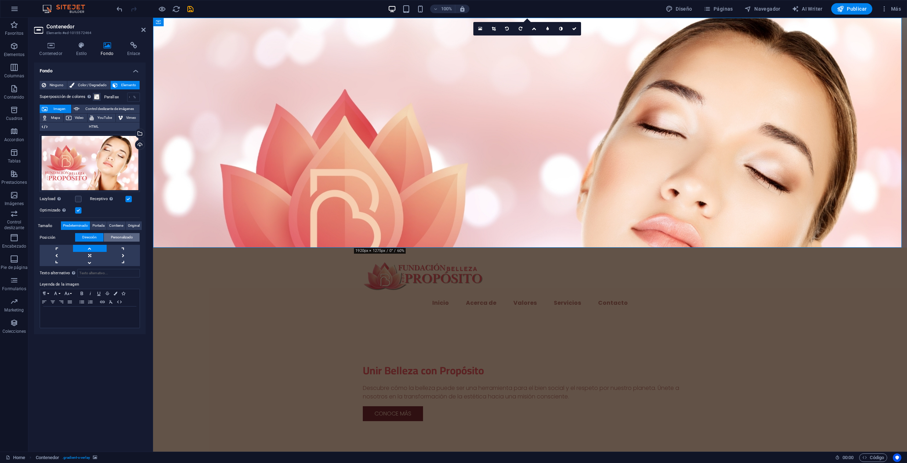
click at [119, 238] on span "Personalizado" at bounding box center [122, 237] width 22 height 9
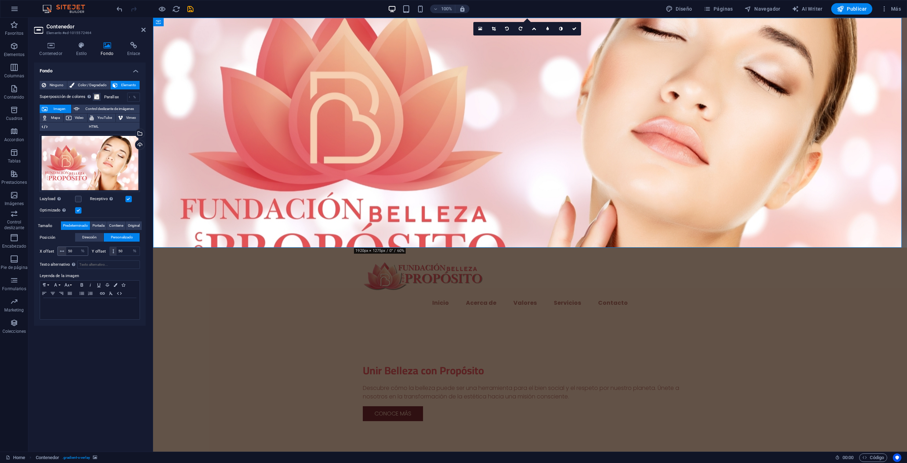
click at [60, 250] on icon at bounding box center [62, 251] width 4 height 4
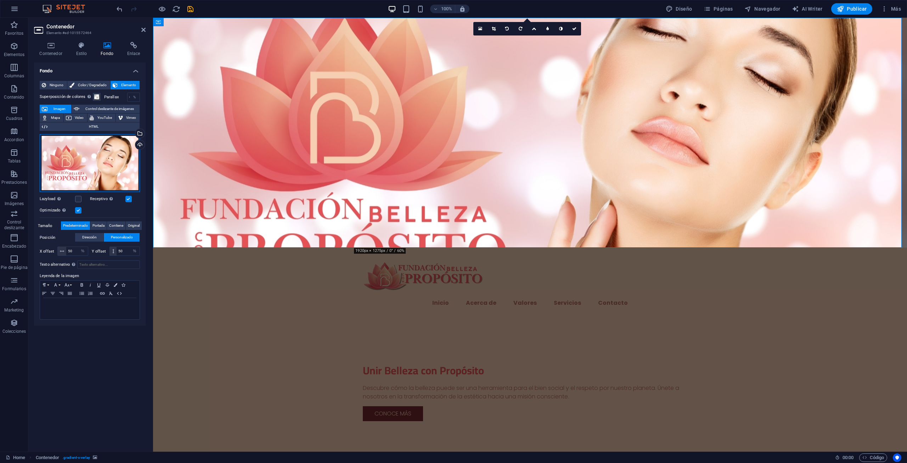
drag, startPoint x: 105, startPoint y: 164, endPoint x: 107, endPoint y: 180, distance: 16.1
click at [107, 180] on div "Arrastra archivos aquí, haz clic para escoger archivos o selecciona archivos de…" at bounding box center [90, 163] width 100 height 58
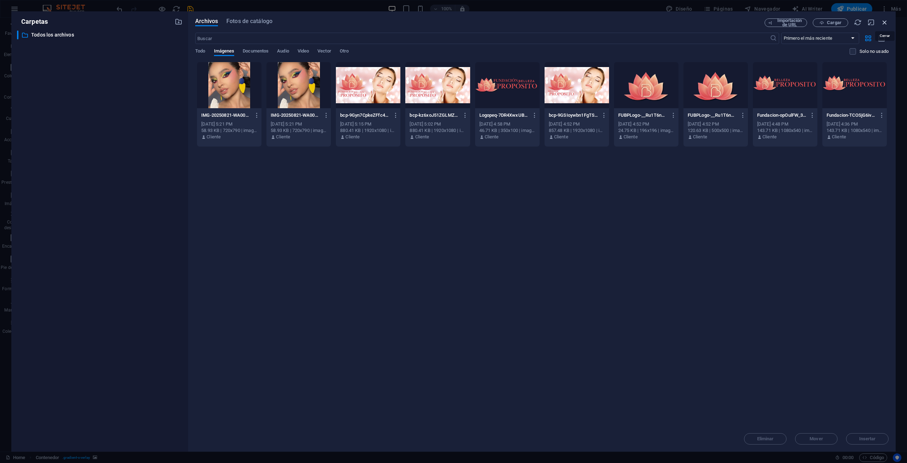
click at [888, 20] on icon "button" at bounding box center [885, 22] width 8 height 8
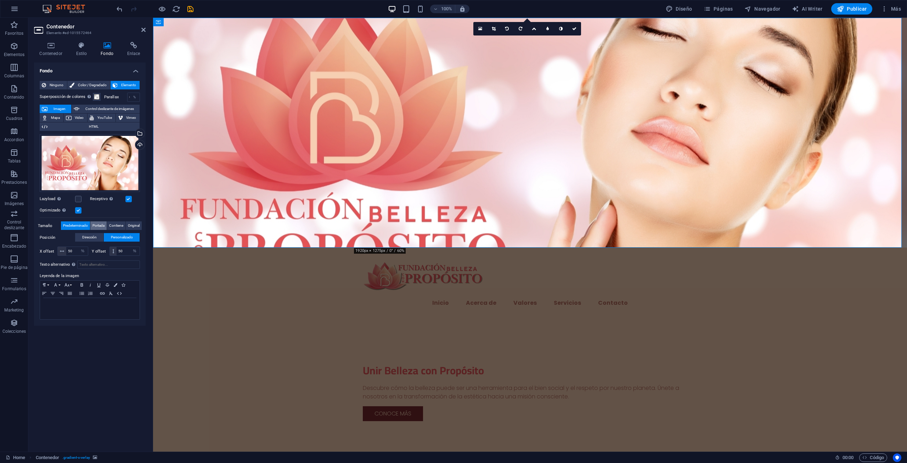
click at [103, 223] on span "Portada" at bounding box center [99, 225] width 12 height 9
click at [77, 222] on span "Predeterminado" at bounding box center [75, 225] width 25 height 9
click at [69, 248] on input "50" at bounding box center [77, 251] width 22 height 9
drag, startPoint x: 74, startPoint y: 251, endPoint x: 52, endPoint y: 251, distance: 22.0
click at [52, 251] on div "X offset 50 px rem % vh vw" at bounding box center [64, 250] width 49 height 9
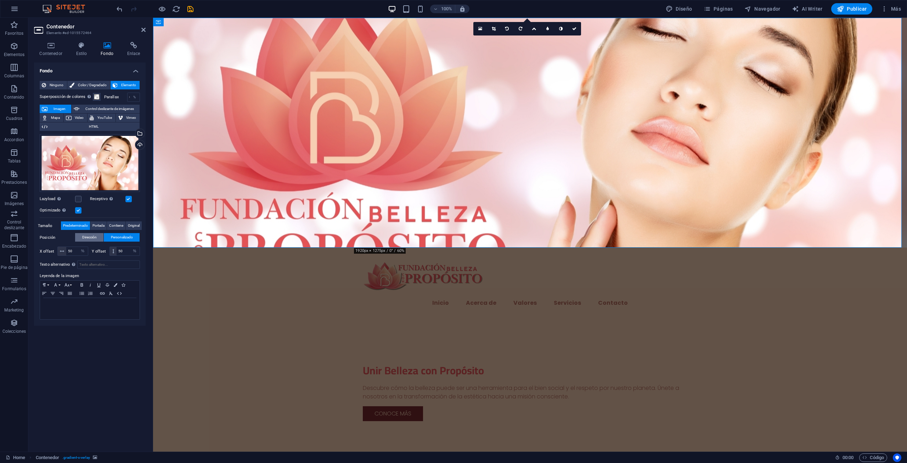
click at [100, 238] on button "Dirección" at bounding box center [89, 237] width 28 height 9
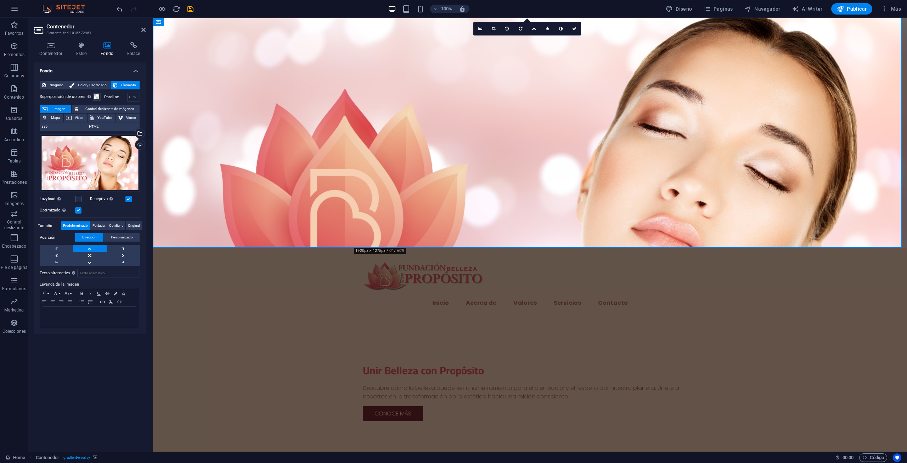
click at [86, 266] on div "Texto alternativo El texto alternativo es usado por aquellos dispositivos que n…" at bounding box center [90, 297] width 100 height 62
click at [87, 265] on link at bounding box center [89, 262] width 33 height 7
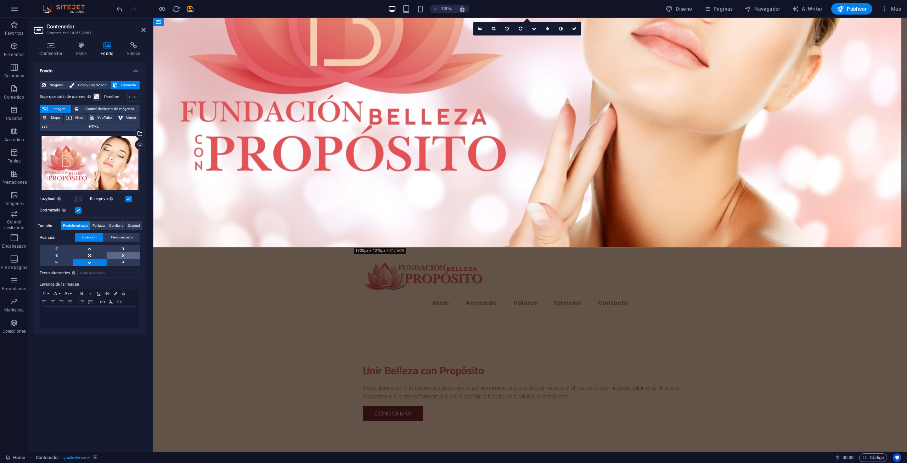
click at [122, 256] on link at bounding box center [123, 255] width 33 height 7
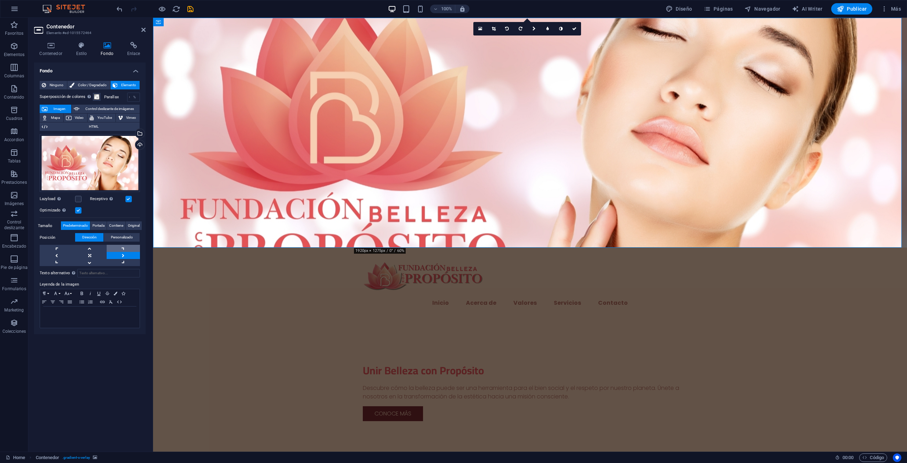
click at [118, 246] on link at bounding box center [123, 248] width 33 height 7
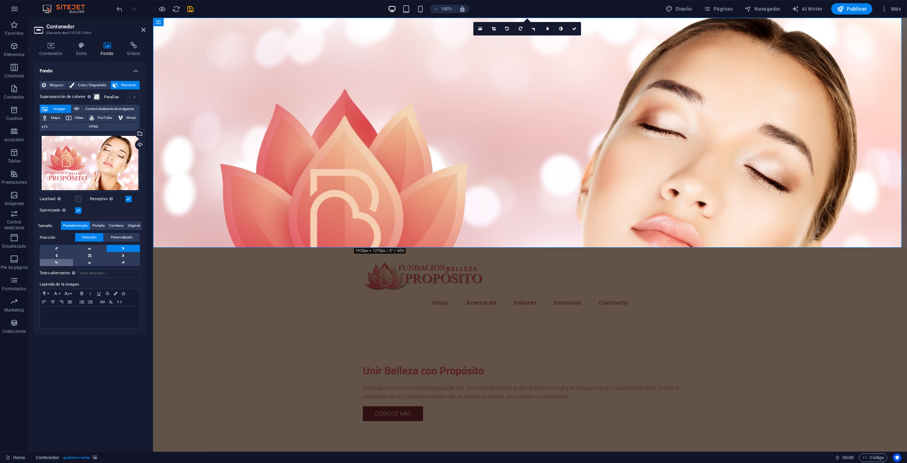
click at [55, 262] on link at bounding box center [56, 262] width 33 height 7
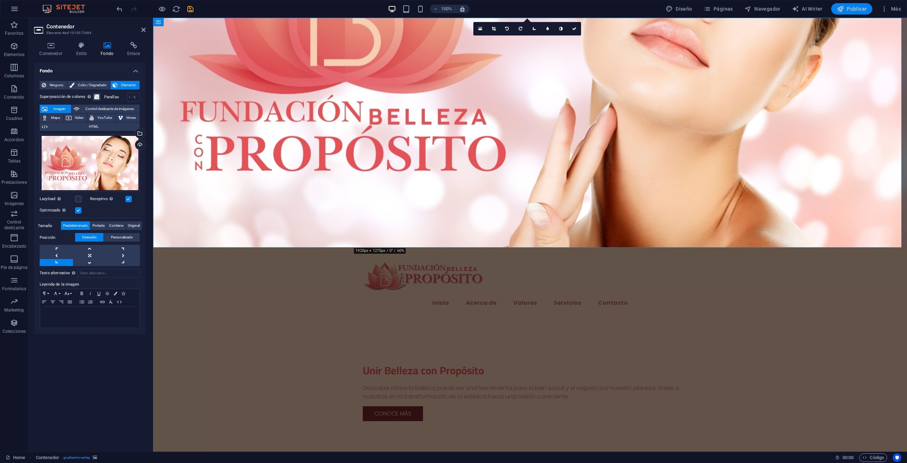
click at [842, 12] on button "Publicar" at bounding box center [852, 8] width 41 height 11
checkbox input "false"
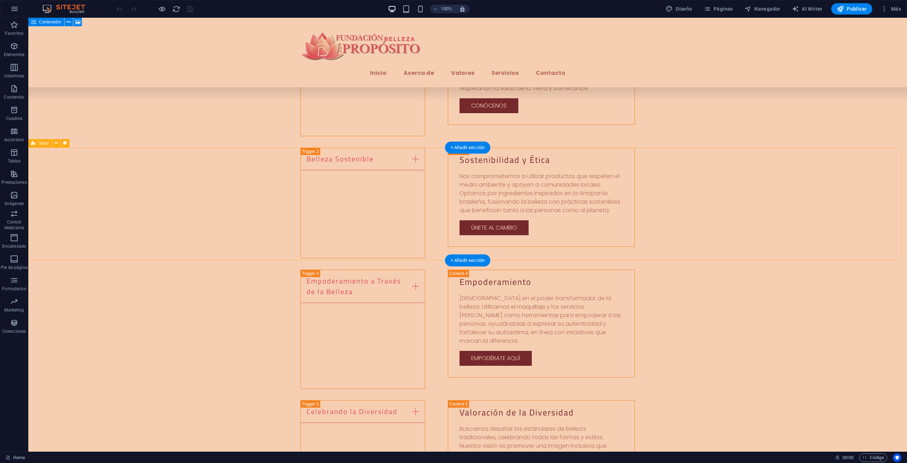
scroll to position [1347, 0]
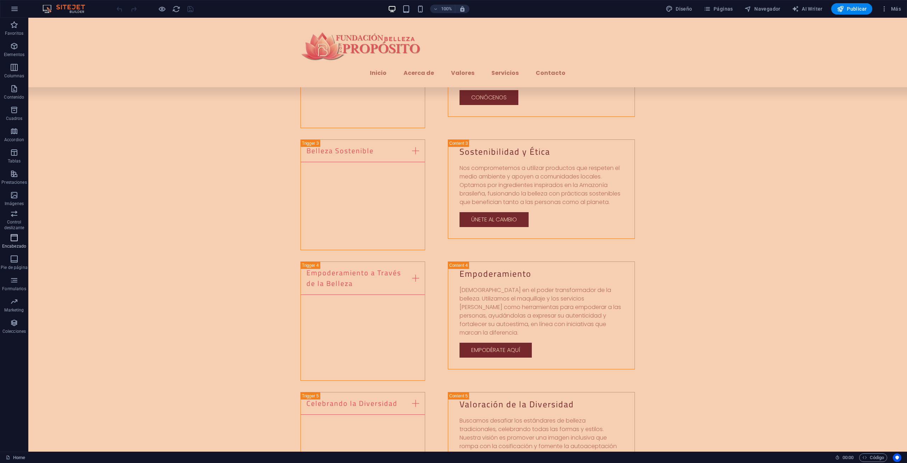
click at [14, 241] on icon "button" at bounding box center [14, 237] width 9 height 9
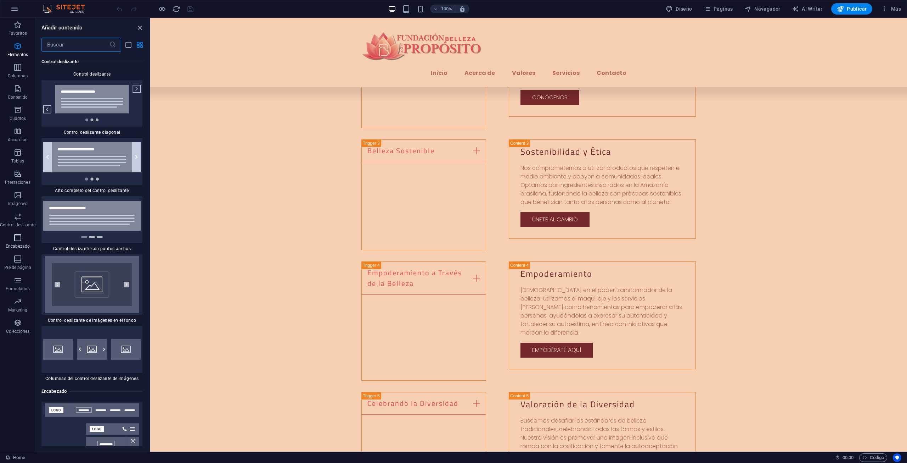
scroll to position [8234, 0]
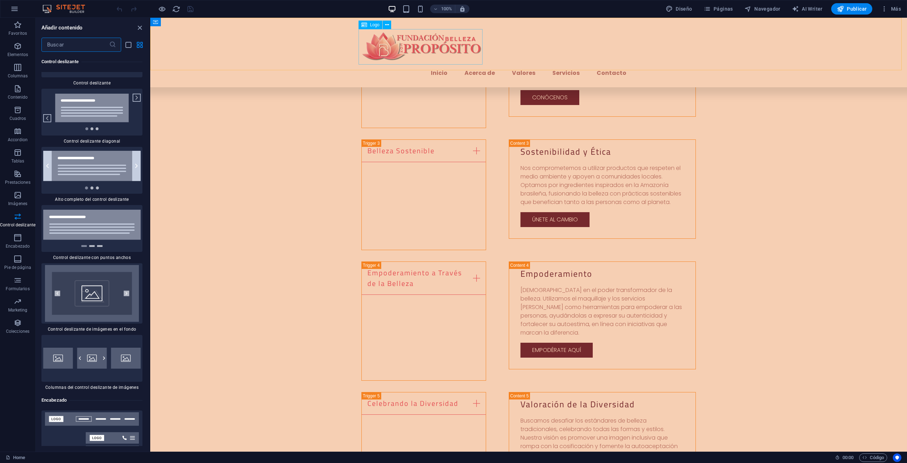
click at [475, 33] on div at bounding box center [529, 46] width 335 height 35
click at [728, 9] on span "Páginas" at bounding box center [718, 8] width 29 height 7
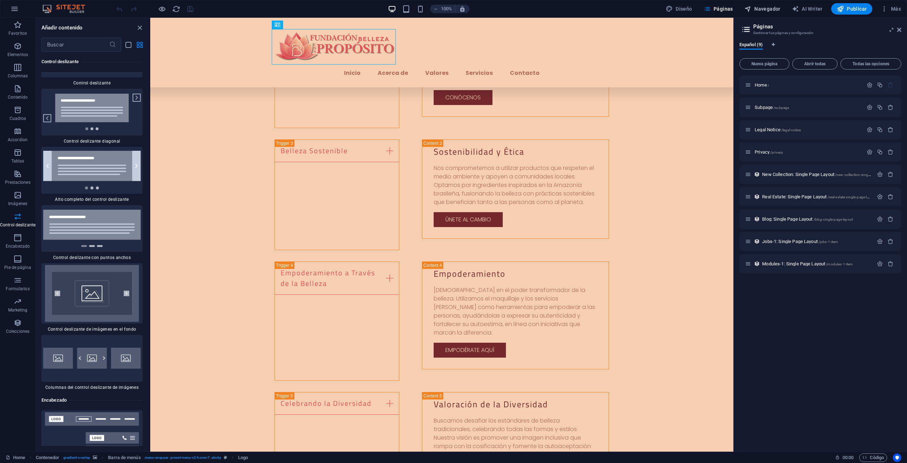
click at [764, 7] on span "Navegador" at bounding box center [763, 8] width 36 height 7
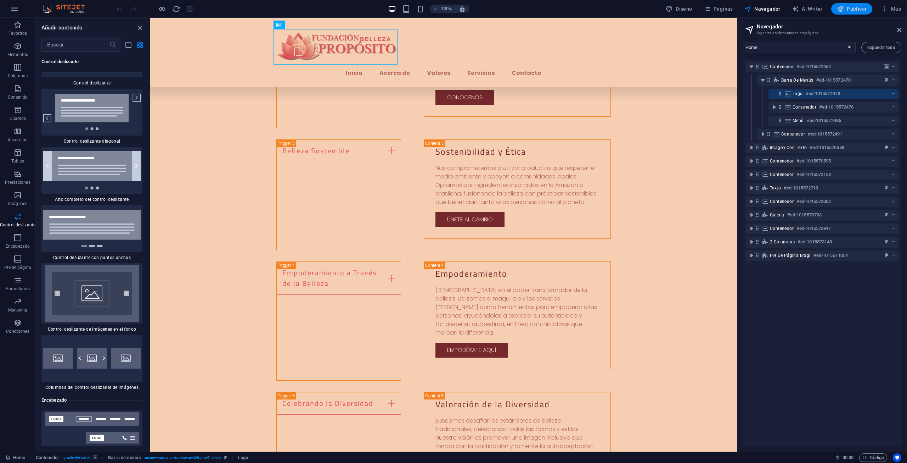
click at [858, 5] on span "Publicar" at bounding box center [852, 8] width 30 height 7
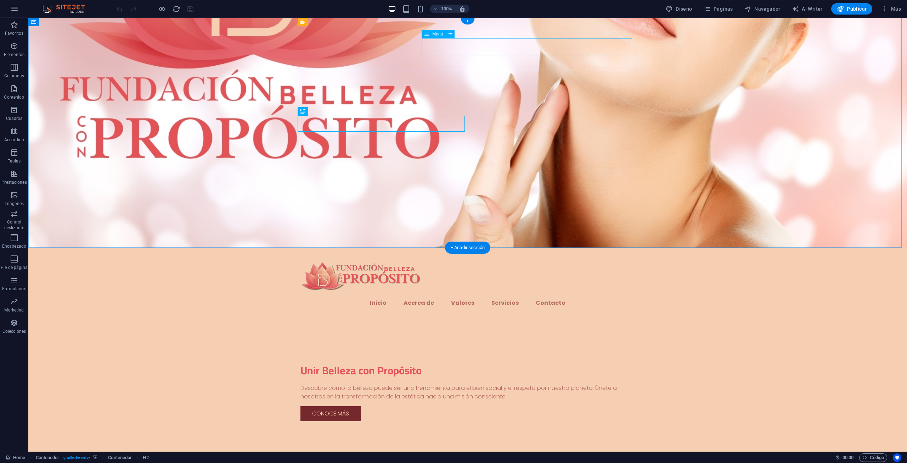
click at [441, 294] on nav "Inicio Acerca de Valores Servicios Contacto" at bounding box center [468, 302] width 335 height 17
click at [452, 32] on icon at bounding box center [451, 33] width 4 height 7
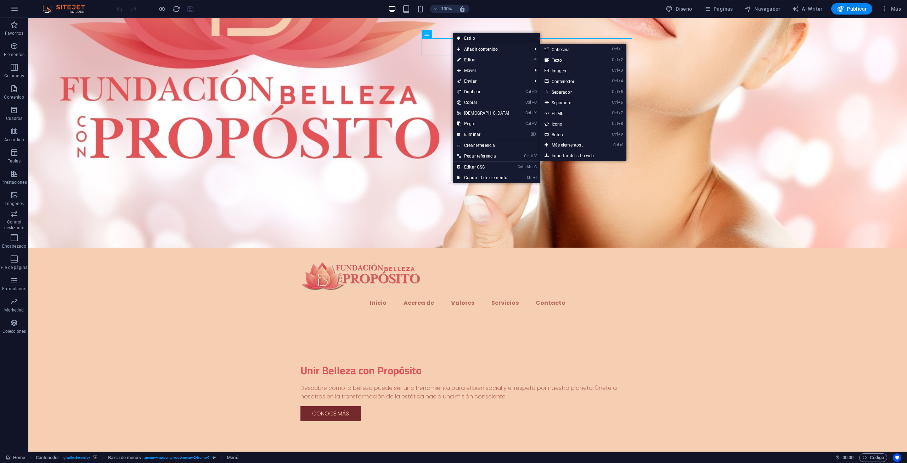
click at [504, 40] on link "Estilo" at bounding box center [497, 38] width 88 height 11
select select "rem"
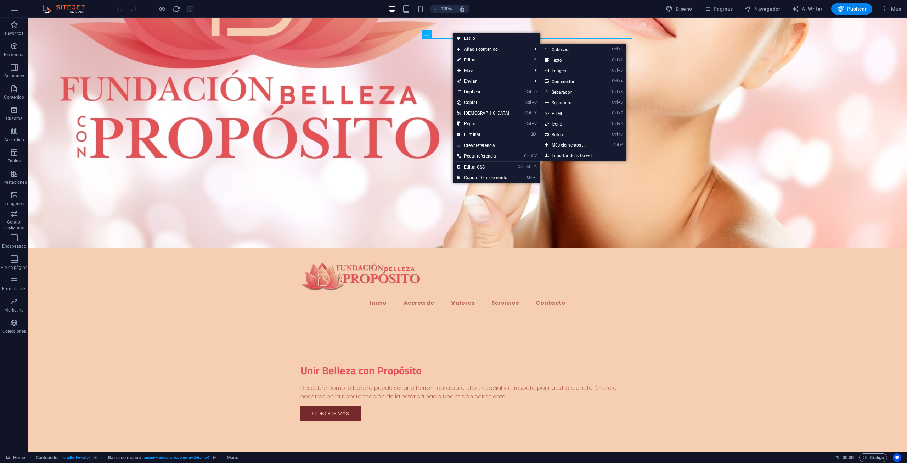
select select "preset-menu-v2-home-7"
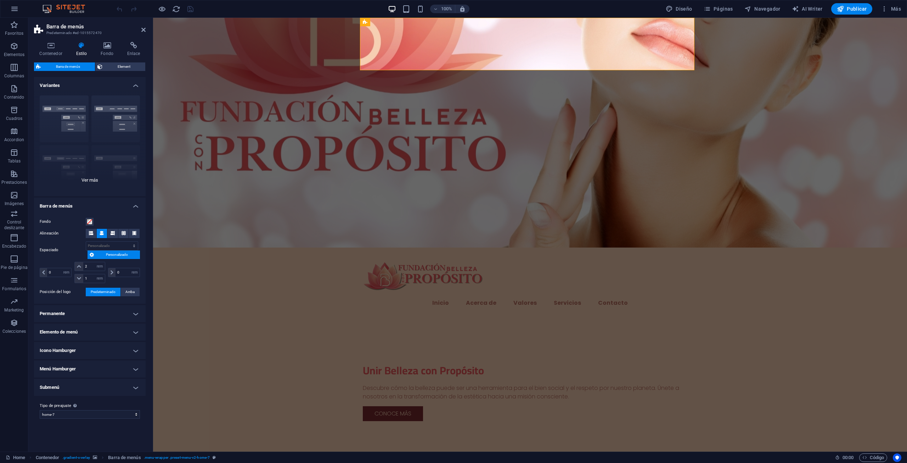
click at [86, 178] on div "Borde Centrado Predeterminado Fijo Loki Desencadenador Ancho XXL" at bounding box center [90, 143] width 112 height 106
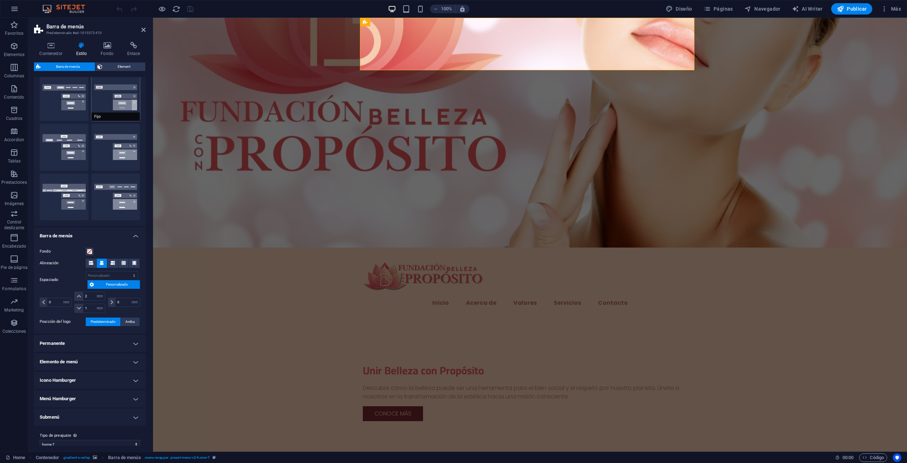
scroll to position [78, 0]
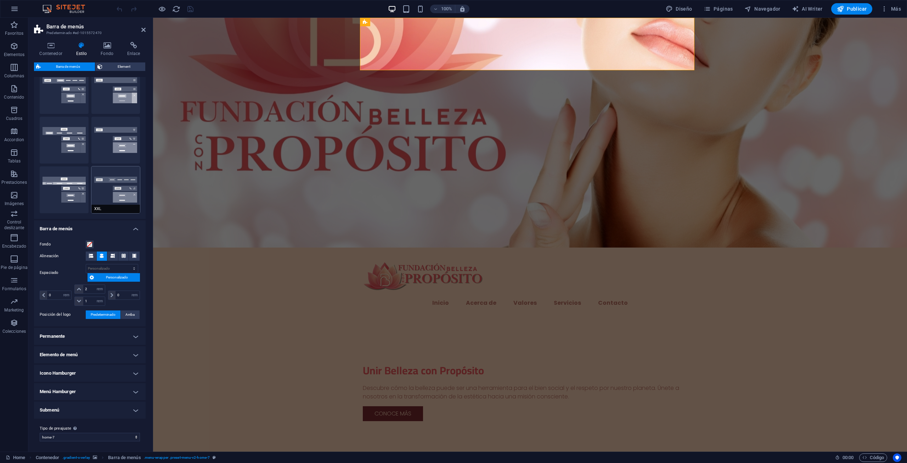
click at [105, 185] on button "XXL" at bounding box center [115, 189] width 49 height 47
type input "1"
select select "rem"
type input "1"
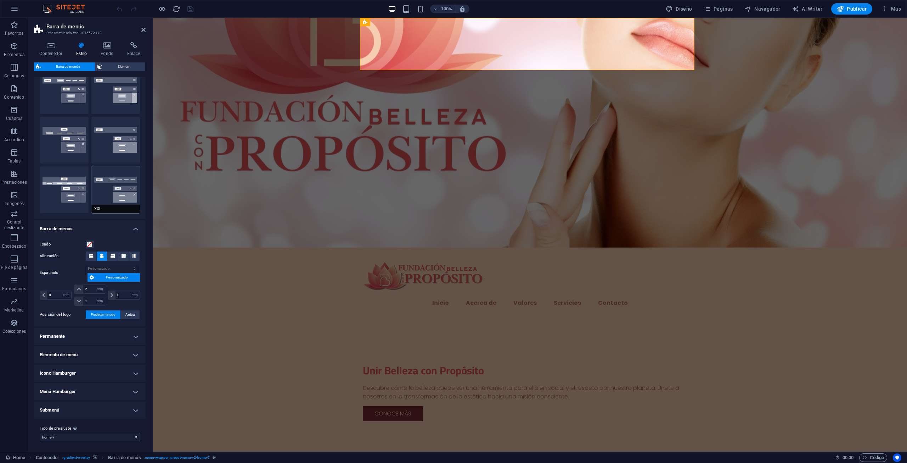
type input "1"
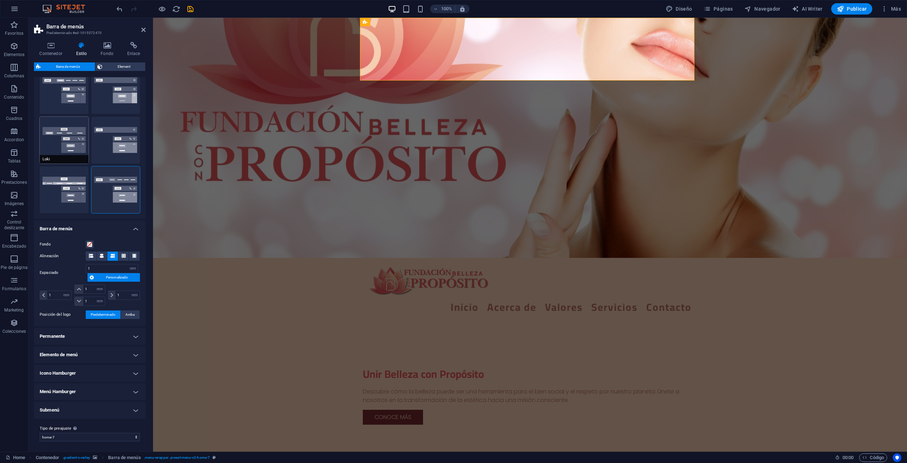
scroll to position [0, 0]
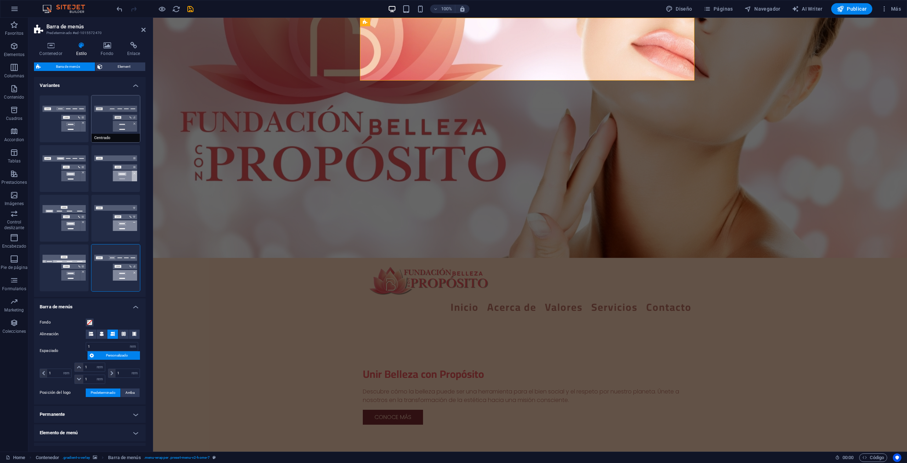
click at [98, 114] on button "Centrado" at bounding box center [115, 118] width 49 height 47
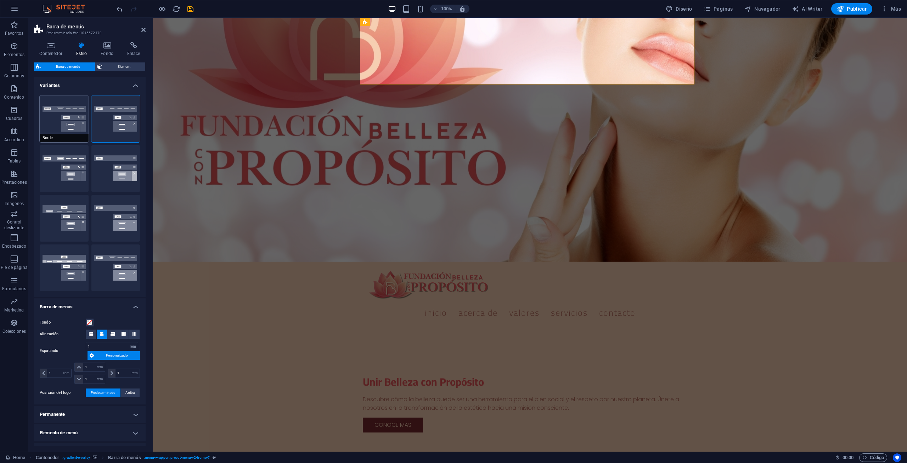
click at [76, 132] on button "Borde" at bounding box center [64, 118] width 49 height 47
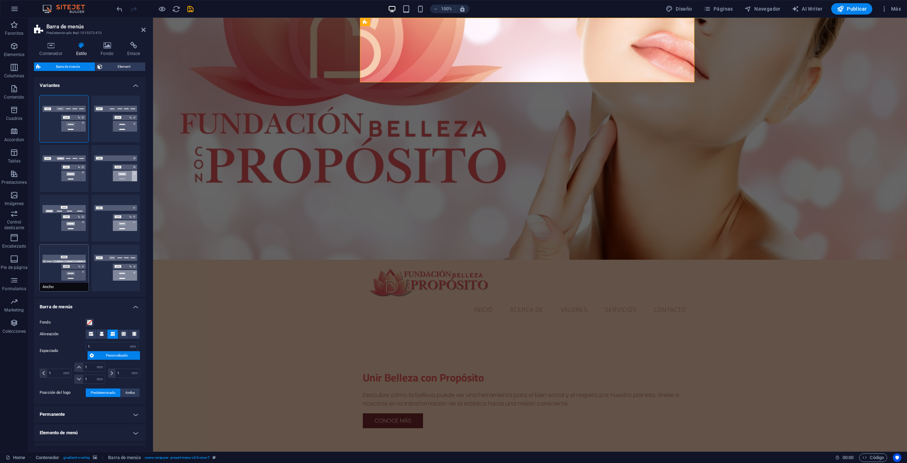
click at [51, 268] on button "Ancho" at bounding box center [64, 267] width 49 height 47
type input "0"
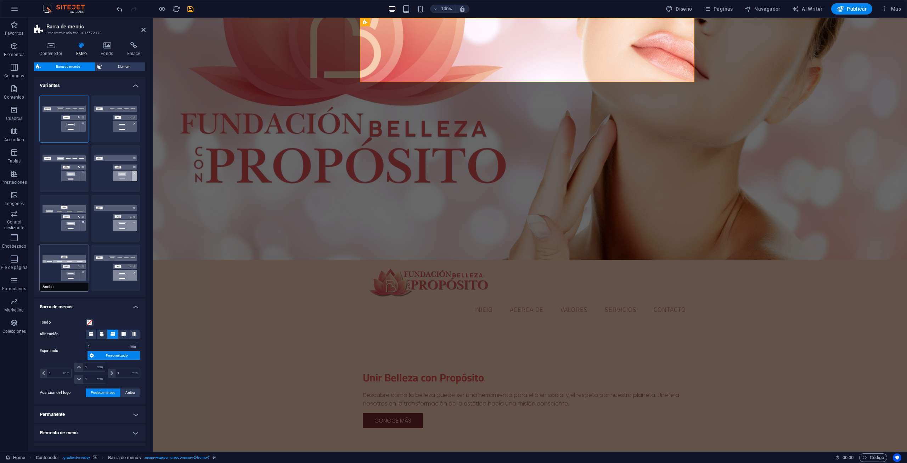
type input "0"
type input "2"
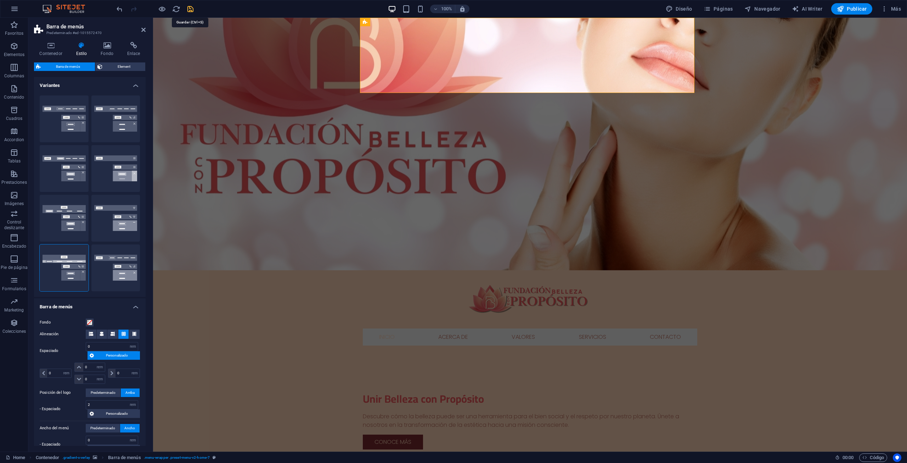
click at [194, 11] on icon "save" at bounding box center [190, 9] width 8 height 8
checkbox input "false"
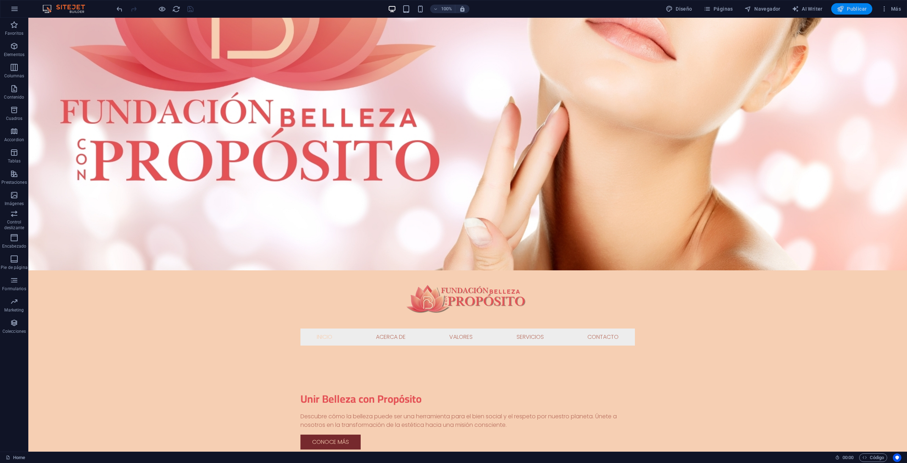
click at [847, 11] on span "Publicar" at bounding box center [852, 8] width 30 height 7
click at [867, 6] on span "Publicar" at bounding box center [852, 8] width 30 height 7
